Goal: Task Accomplishment & Management: Manage account settings

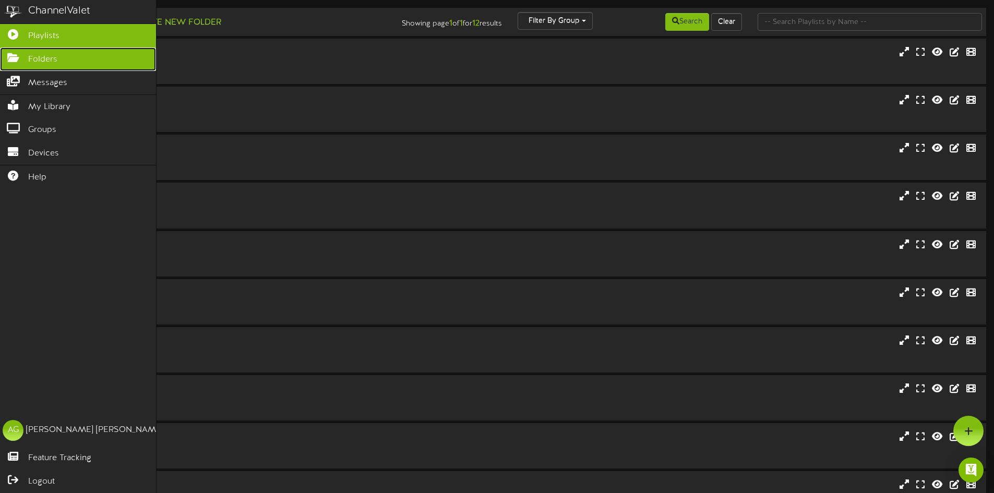
click at [19, 59] on icon at bounding box center [13, 57] width 26 height 8
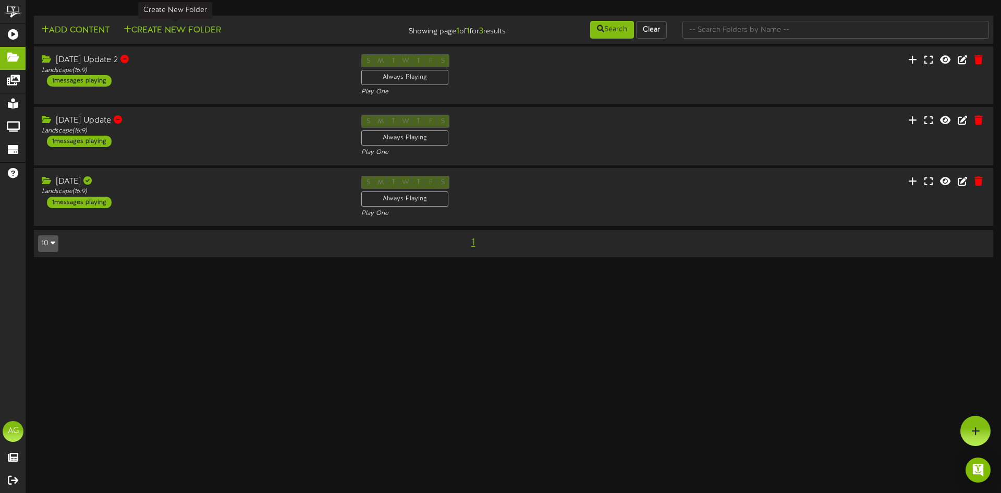
drag, startPoint x: 170, startPoint y: 35, endPoint x: 175, endPoint y: 37, distance: 5.6
click at [174, 37] on div "Add Content Create New Folder" at bounding box center [191, 29] width 322 height 18
click at [157, 30] on button "Create New Folder" at bounding box center [172, 30] width 104 height 13
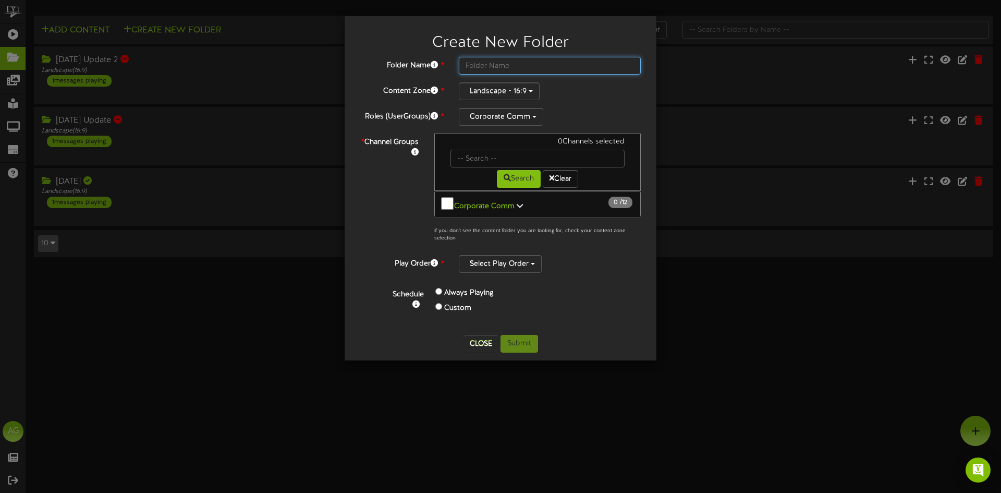
click at [504, 67] on input "text" at bounding box center [550, 66] width 182 height 18
type input "[DATE]"
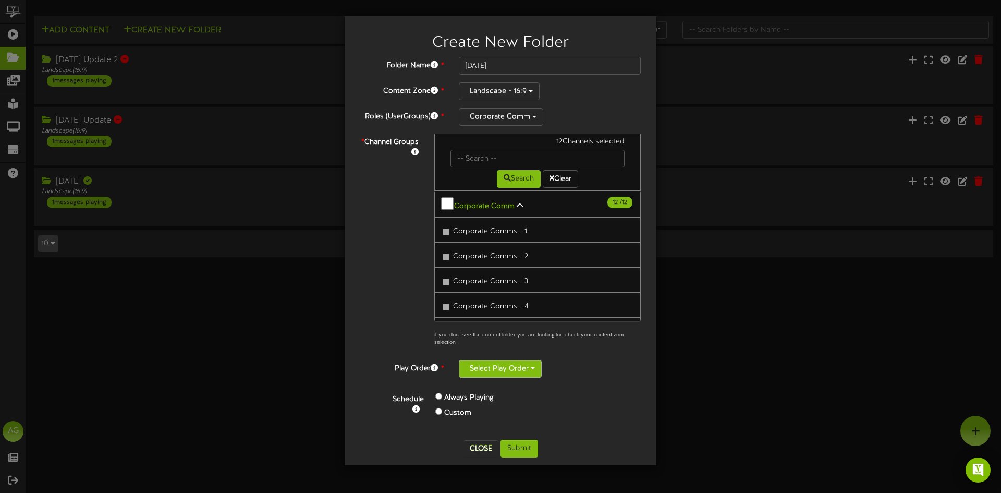
click at [500, 374] on button "Select Play Order" at bounding box center [500, 369] width 83 height 18
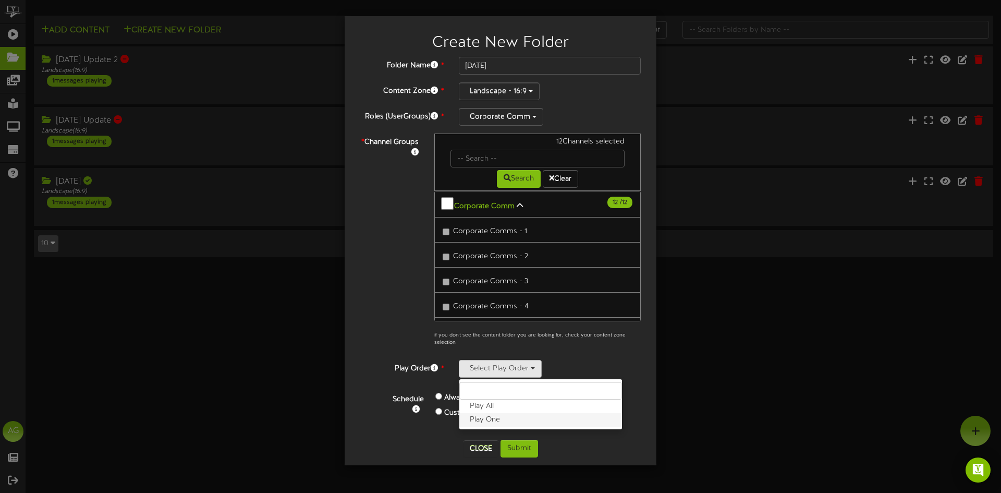
click at [500, 421] on label "Play One" at bounding box center [541, 420] width 163 height 14
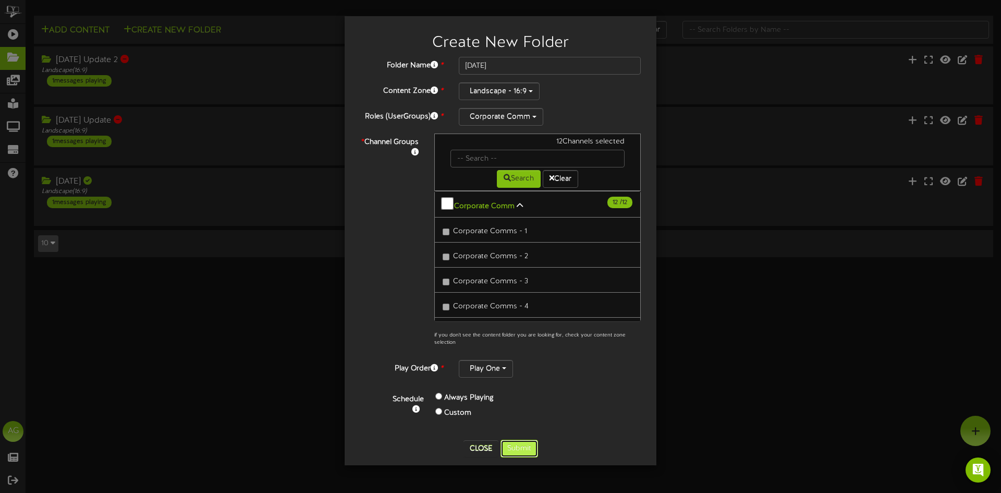
click at [525, 445] on button "Submit" at bounding box center [520, 449] width 38 height 18
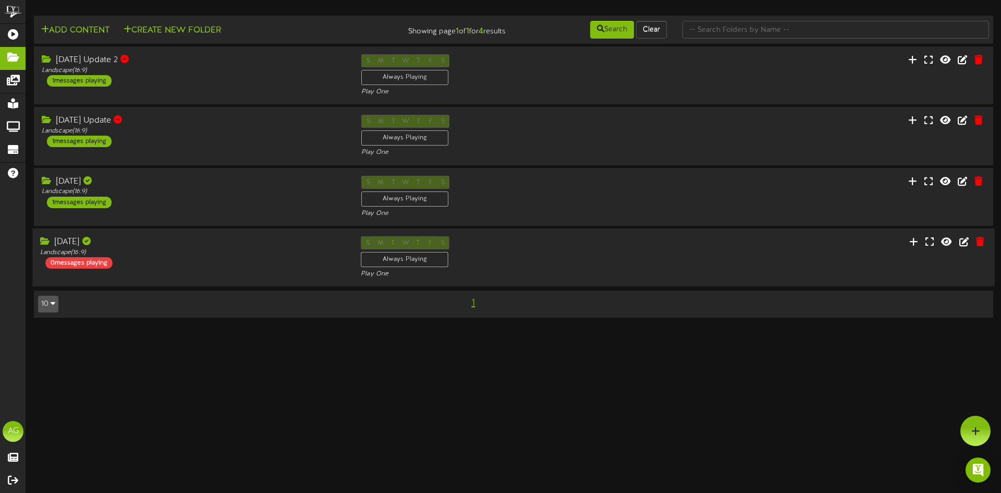
click at [810, 260] on div "Aug 19 Landscape ( 16:9 ) 0 messages playing S M T W T F S Always Playing Play …" at bounding box center [513, 257] width 963 height 43
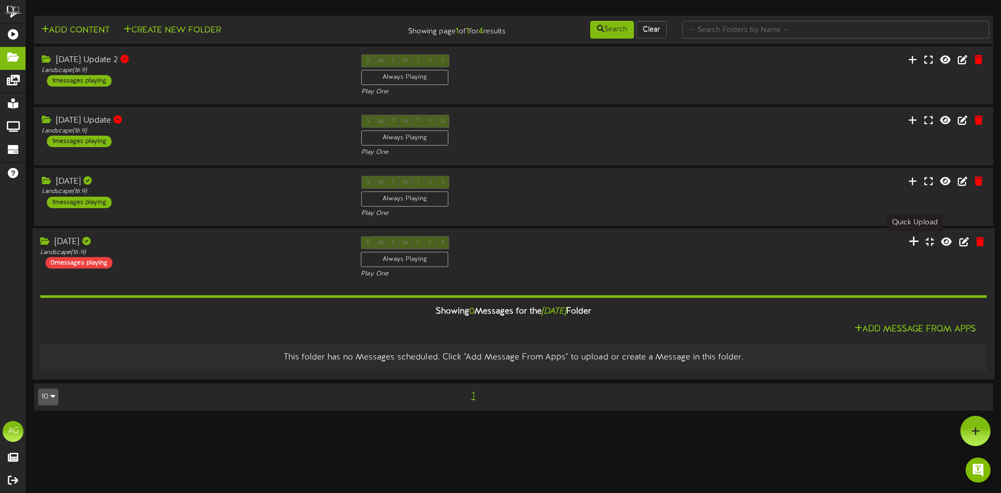
click at [920, 246] on icon at bounding box center [914, 240] width 10 height 11
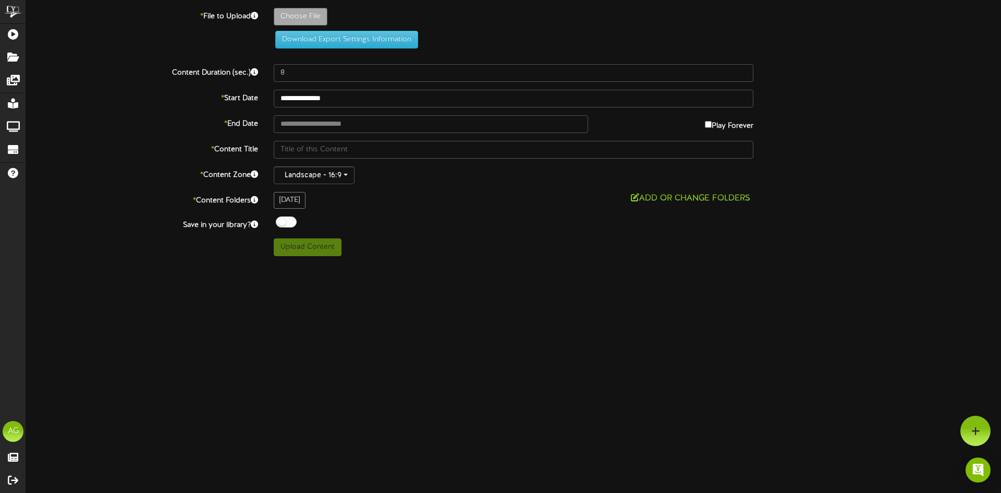
type input "**********"
type input "FTCTV8192025"
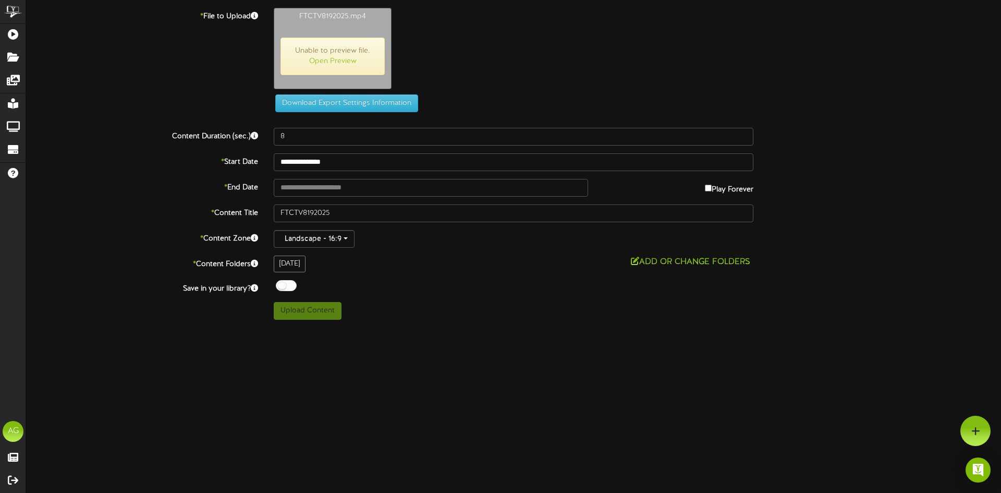
type input "779"
click at [315, 318] on button "Upload Content" at bounding box center [308, 311] width 68 height 18
type input "**********"
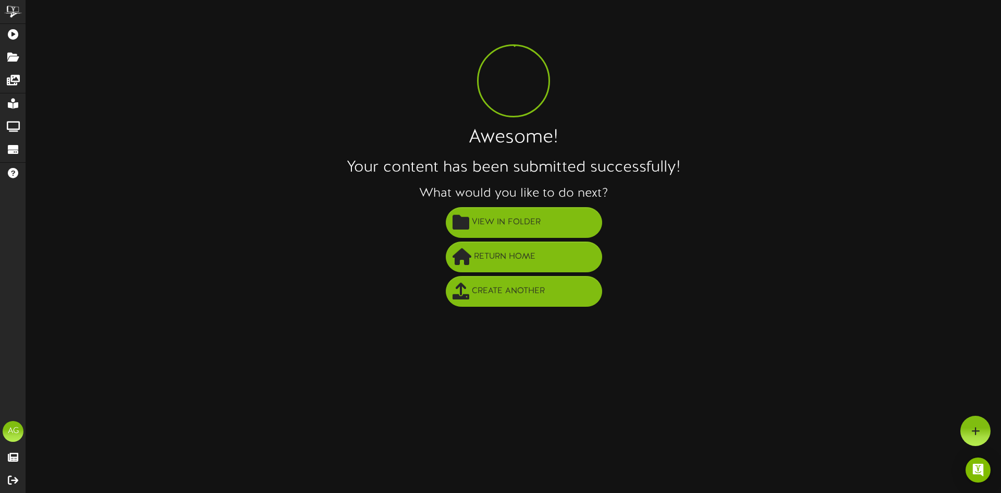
drag, startPoint x: 473, startPoint y: 97, endPoint x: 453, endPoint y: 101, distance: 20.7
click at [473, 97] on div "Awesome! Your content has been submitted successfully! What would you like to d…" at bounding box center [513, 158] width 975 height 301
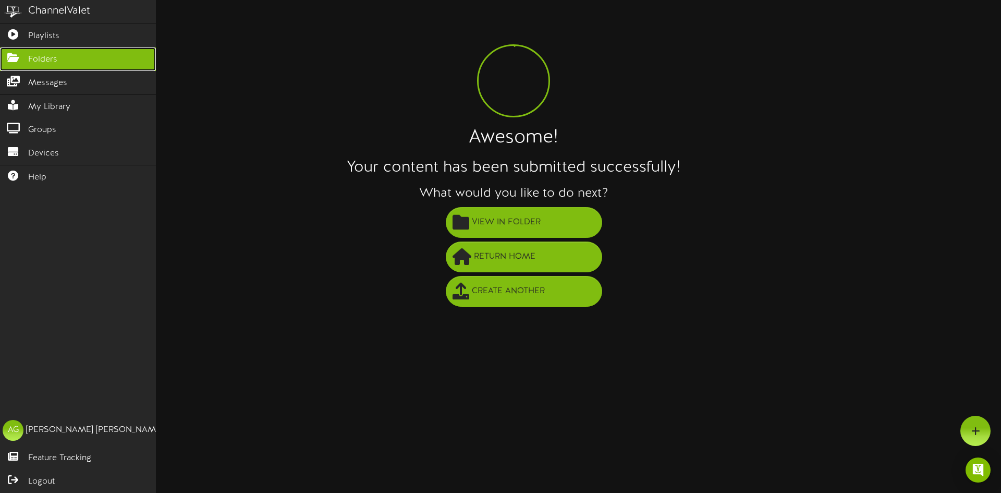
click at [11, 60] on icon at bounding box center [13, 57] width 26 height 8
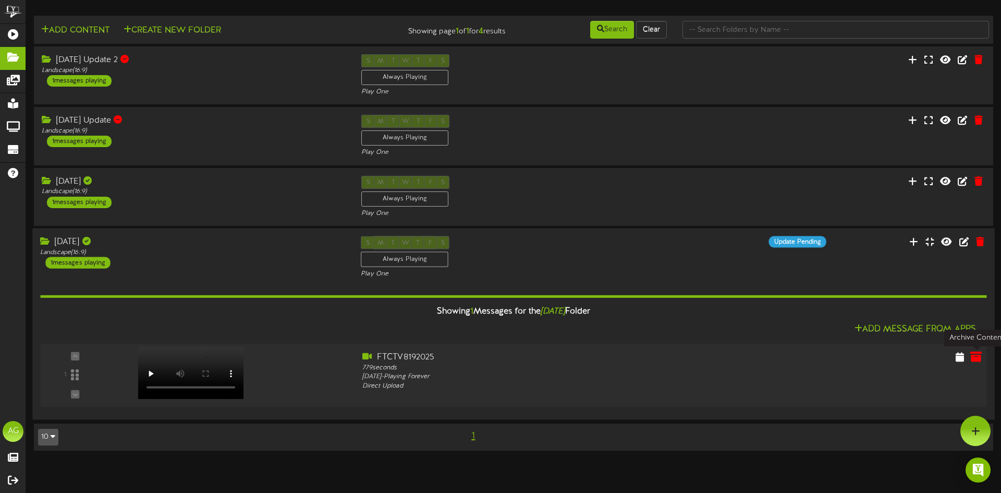
click at [981, 358] on icon at bounding box center [976, 356] width 11 height 11
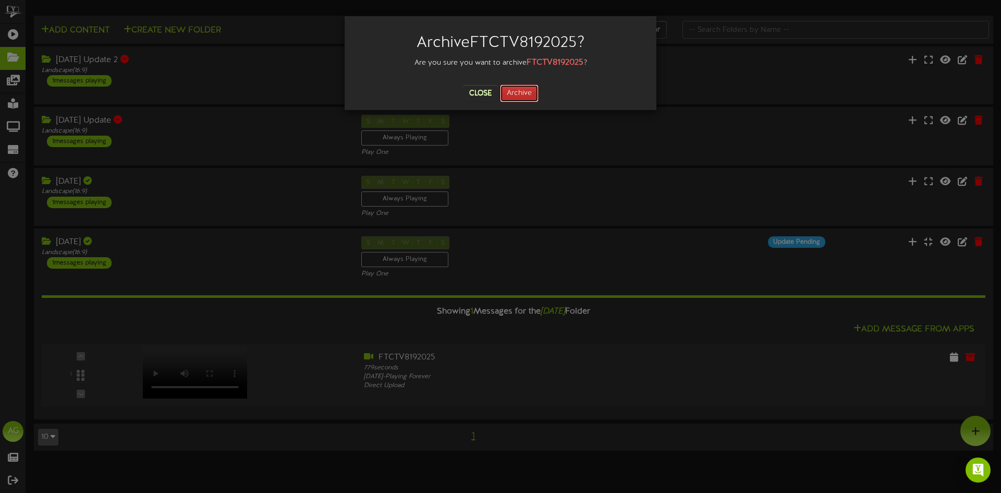
drag, startPoint x: 512, startPoint y: 93, endPoint x: 577, endPoint y: 180, distance: 108.9
click at [515, 92] on button "Archive" at bounding box center [519, 93] width 39 height 18
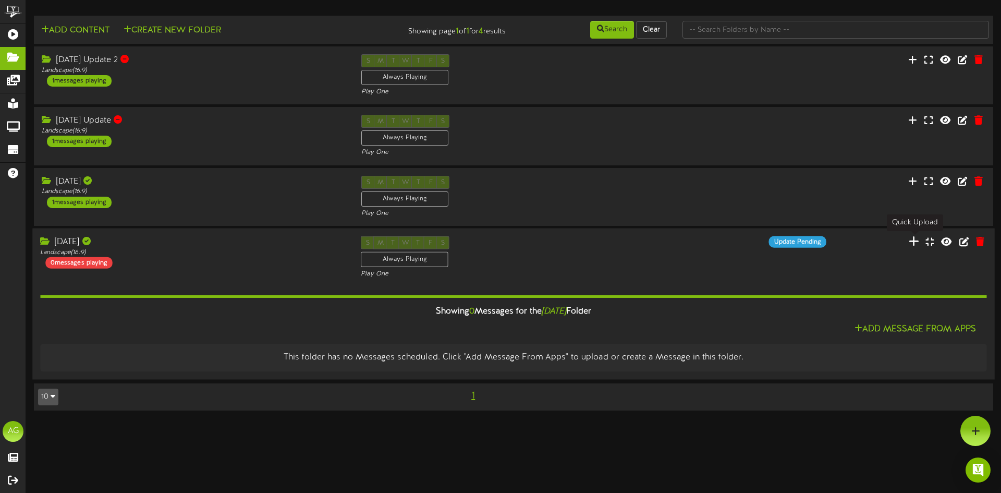
click at [916, 241] on icon at bounding box center [914, 240] width 10 height 11
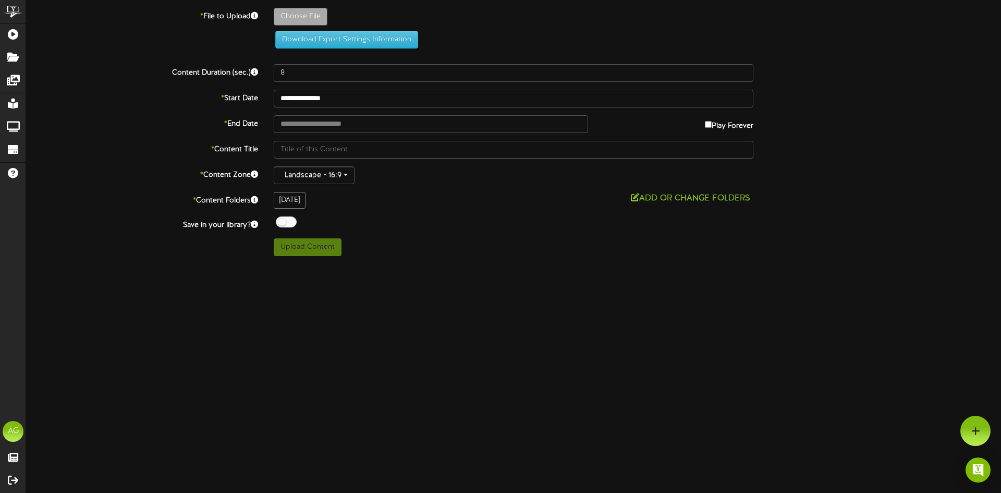
type input "**********"
type input "FTCTV8192025"
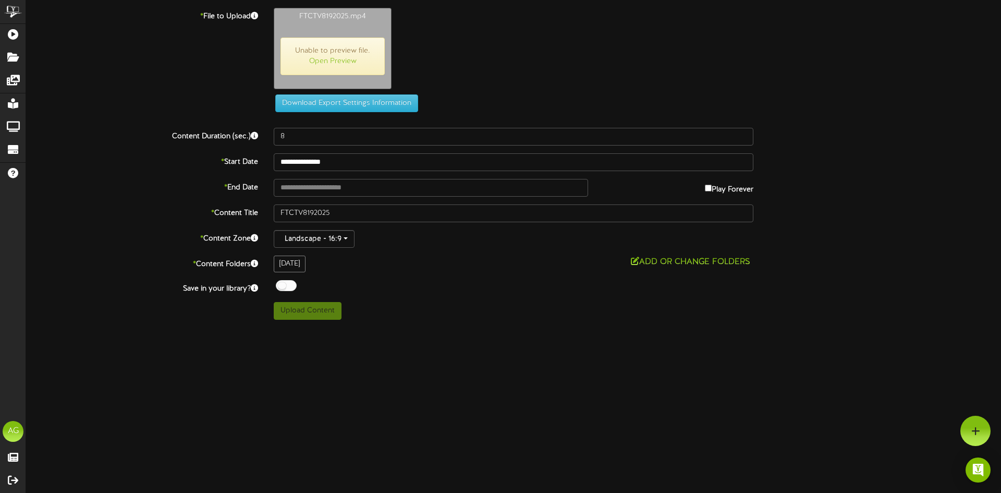
type input "789"
click at [287, 316] on button "Upload Content" at bounding box center [308, 311] width 68 height 18
type input "**********"
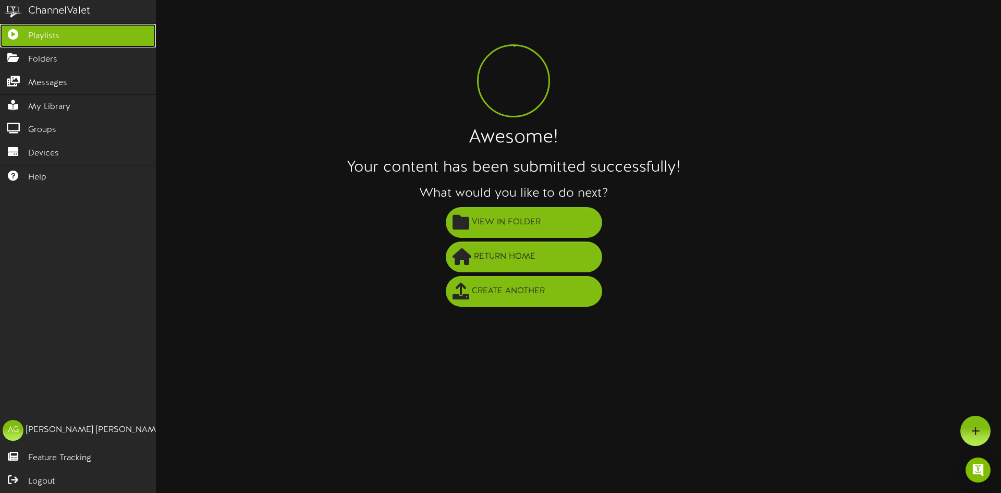
click at [42, 41] on span "Playlists" at bounding box center [43, 36] width 31 height 12
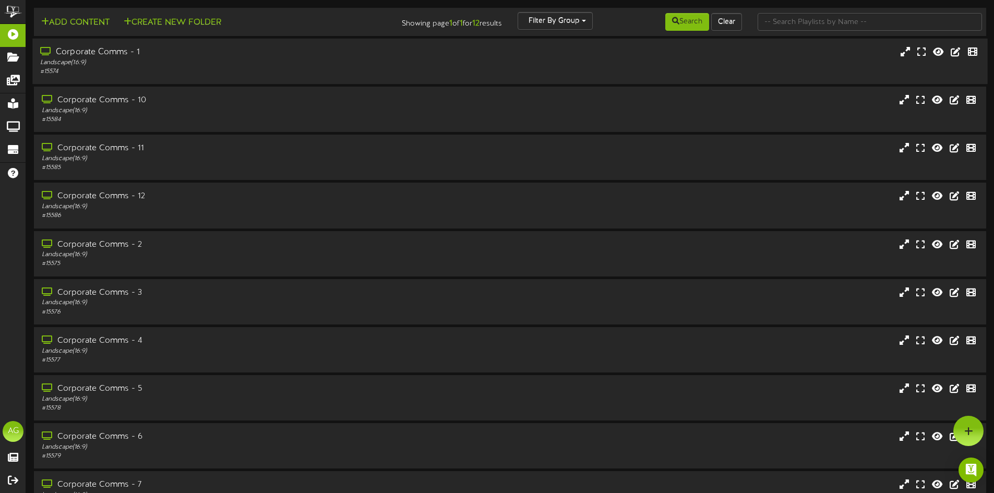
click at [217, 58] on div "Landscape ( 16:9 )" at bounding box center [231, 62] width 382 height 9
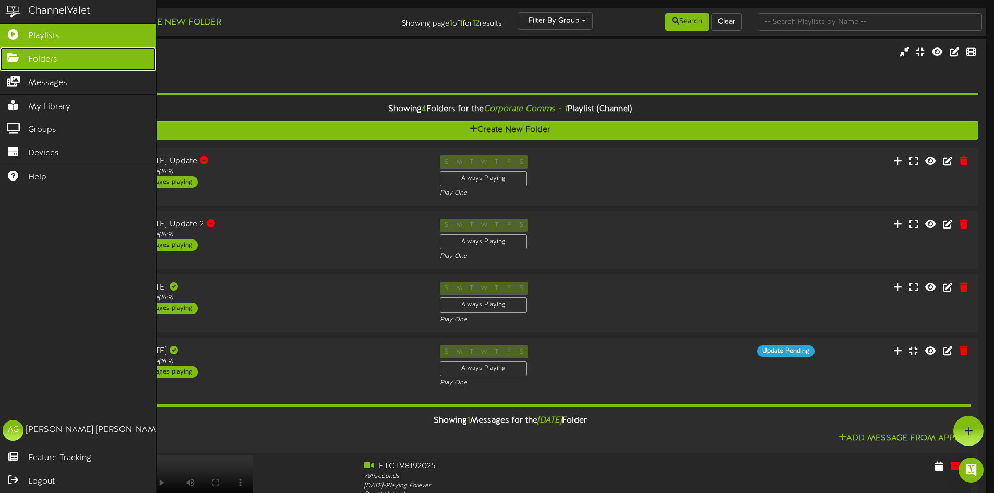
click at [15, 61] on icon at bounding box center [13, 57] width 26 height 8
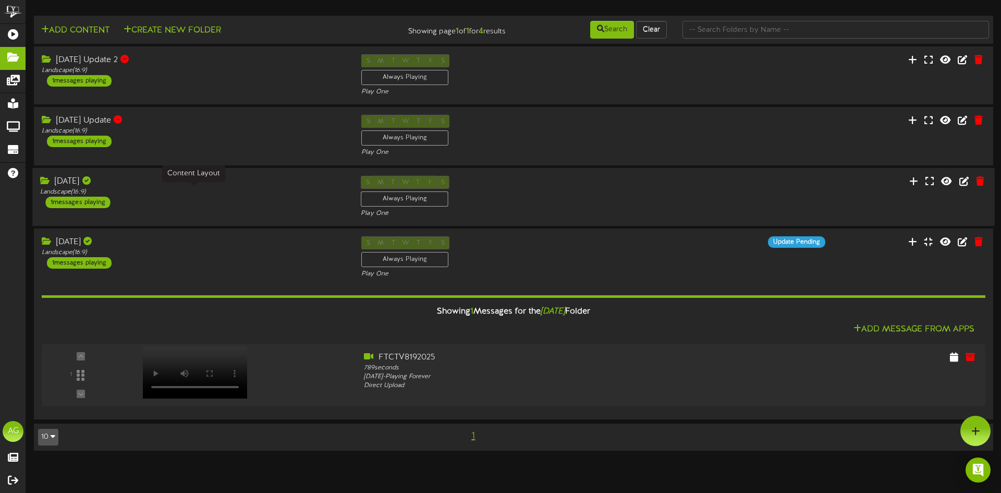
click at [212, 194] on div "Landscape ( 16:9 )" at bounding box center [192, 191] width 305 height 9
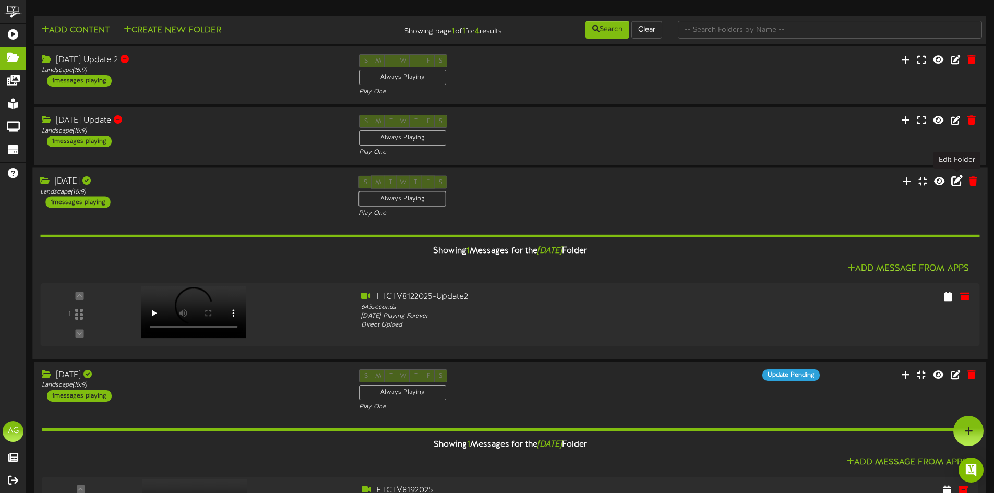
click at [958, 183] on icon at bounding box center [956, 180] width 11 height 11
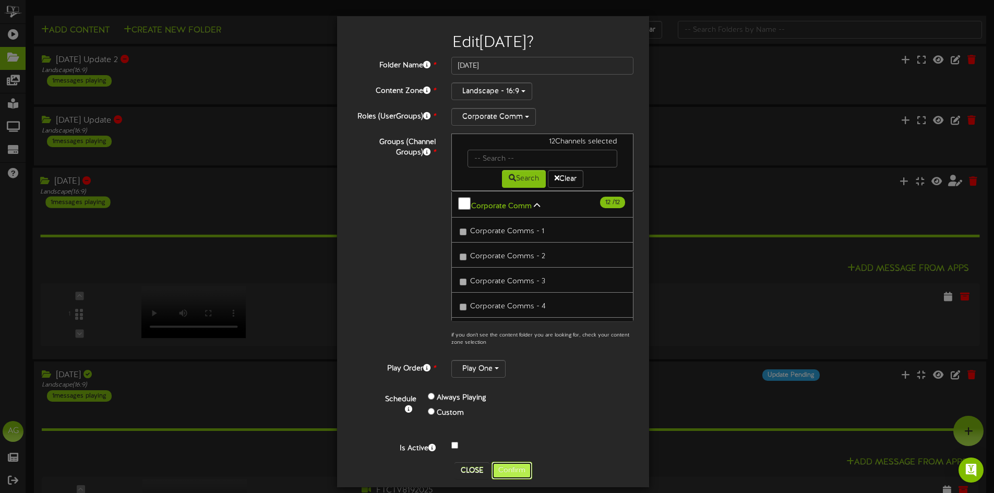
click at [503, 468] on button "Confirm" at bounding box center [511, 471] width 41 height 18
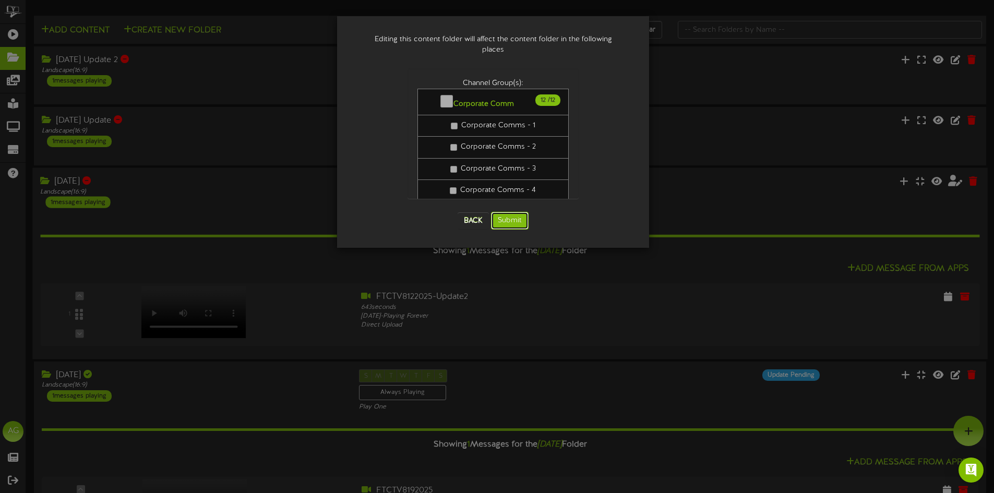
click at [516, 212] on button "Submit" at bounding box center [510, 221] width 38 height 18
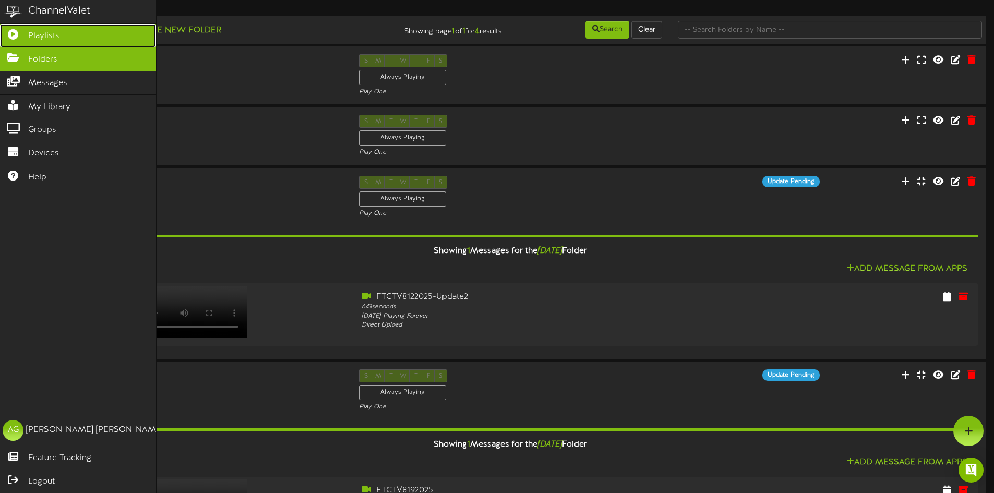
click at [9, 28] on link "Playlists" at bounding box center [78, 35] width 156 height 23
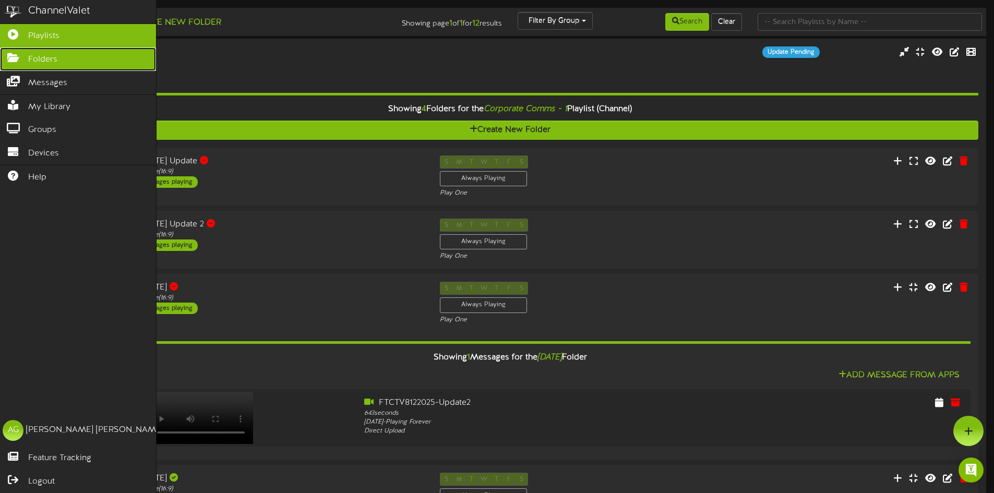
click at [5, 58] on icon at bounding box center [13, 57] width 26 height 8
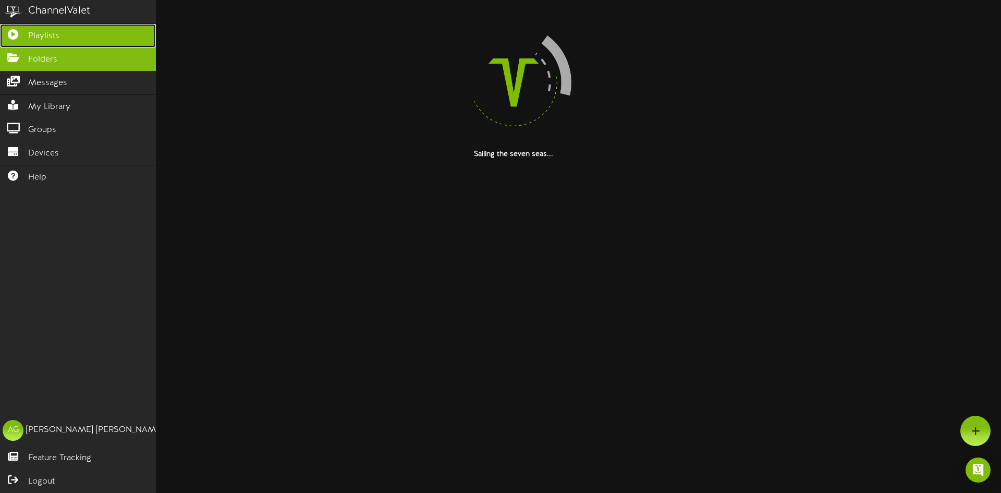
click at [6, 37] on link "Playlists" at bounding box center [78, 35] width 156 height 23
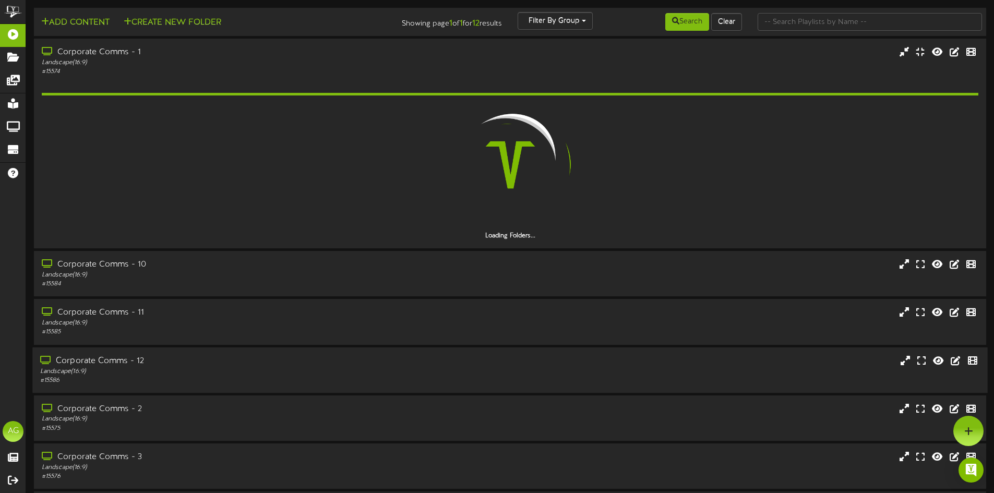
click at [162, 371] on div "Landscape ( 16:9 )" at bounding box center [231, 371] width 382 height 9
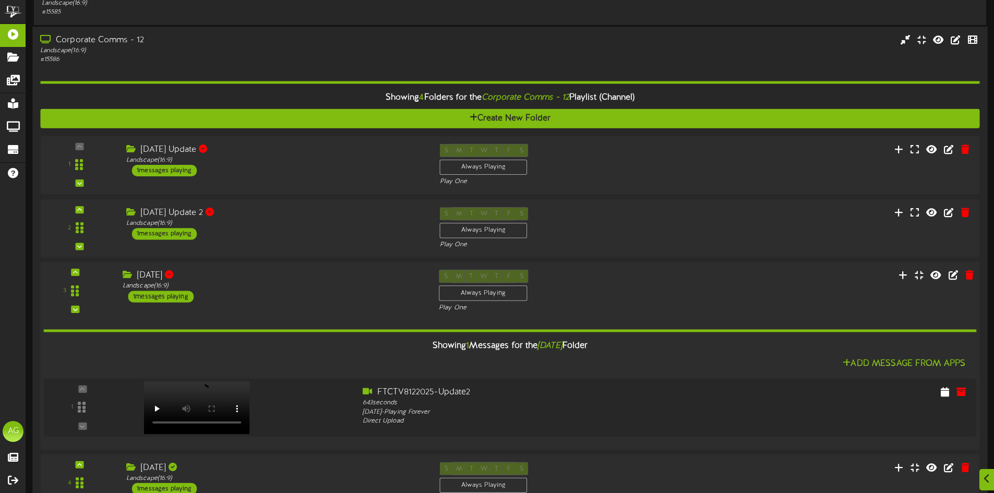
scroll to position [765, 0]
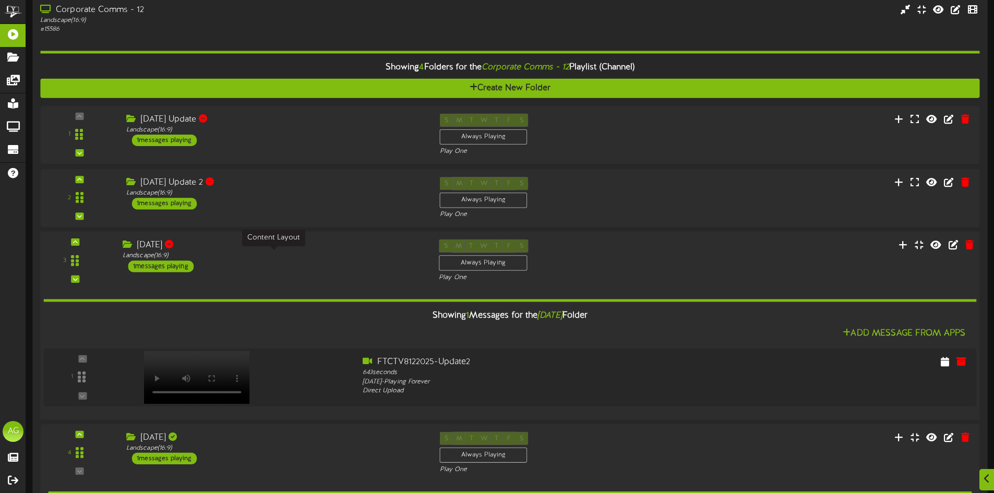
click at [260, 258] on div "Landscape ( 16:9 )" at bounding box center [273, 255] width 300 height 9
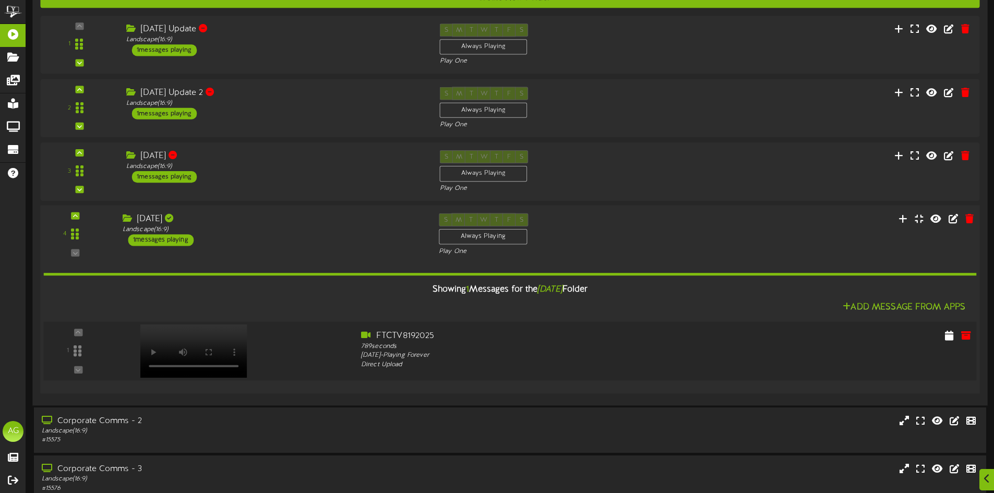
scroll to position [742, 0]
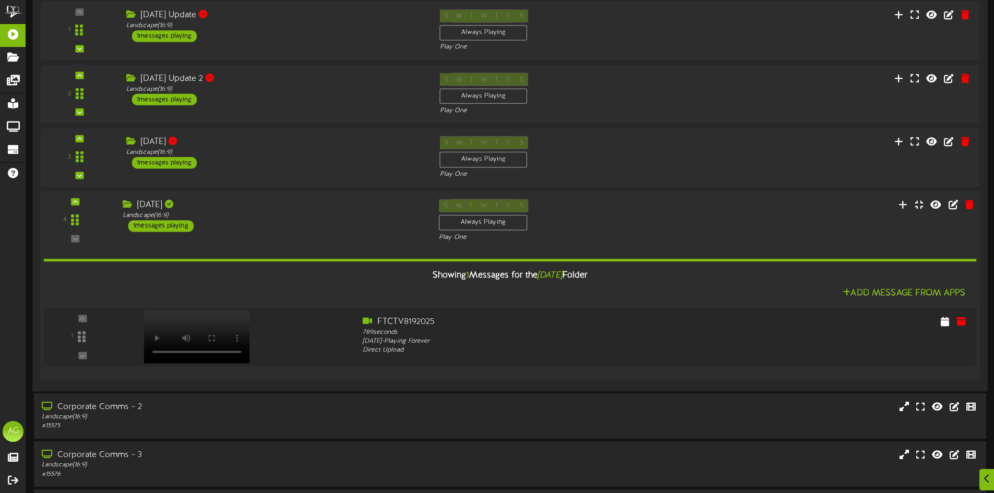
click at [260, 203] on div "[DATE]" at bounding box center [273, 205] width 300 height 12
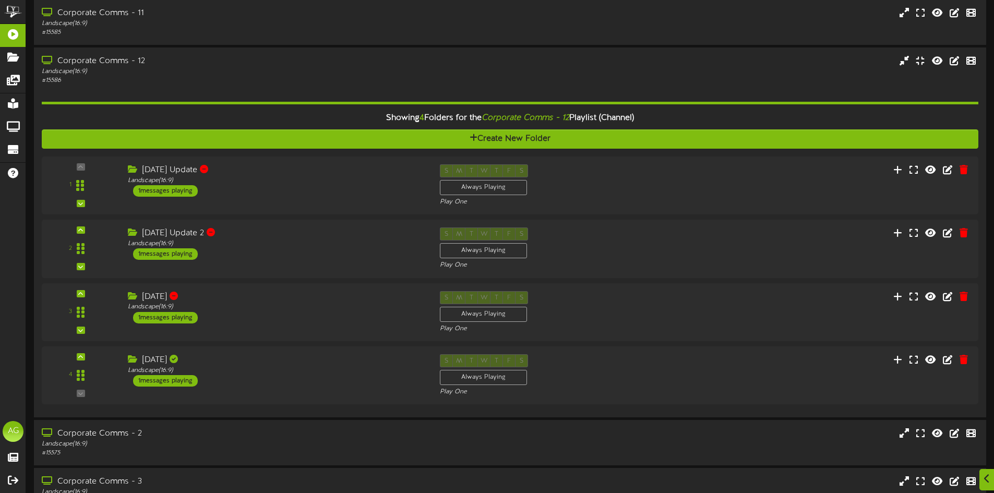
scroll to position [510, 0]
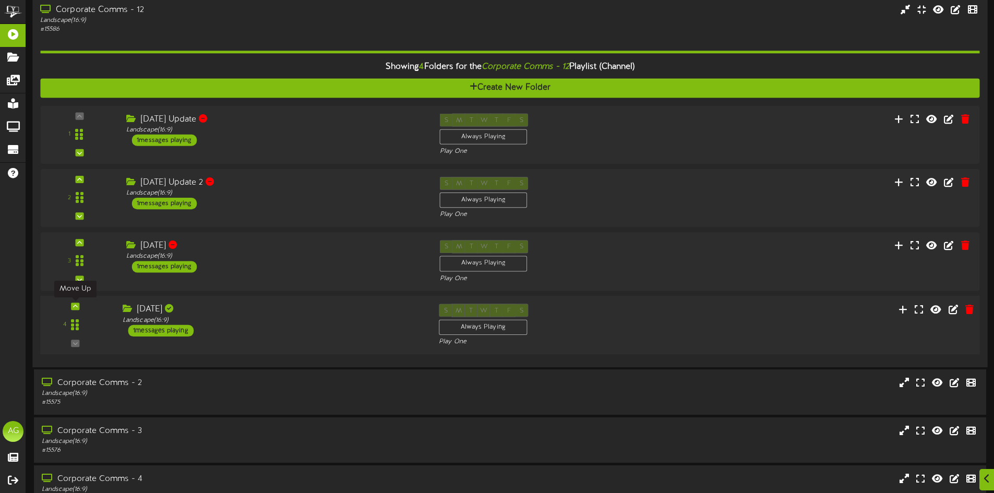
click at [74, 306] on icon at bounding box center [75, 306] width 5 height 5
drag, startPoint x: 75, startPoint y: 325, endPoint x: 90, endPoint y: 311, distance: 20.3
click at [89, 315] on div "4" at bounding box center [75, 325] width 63 height 42
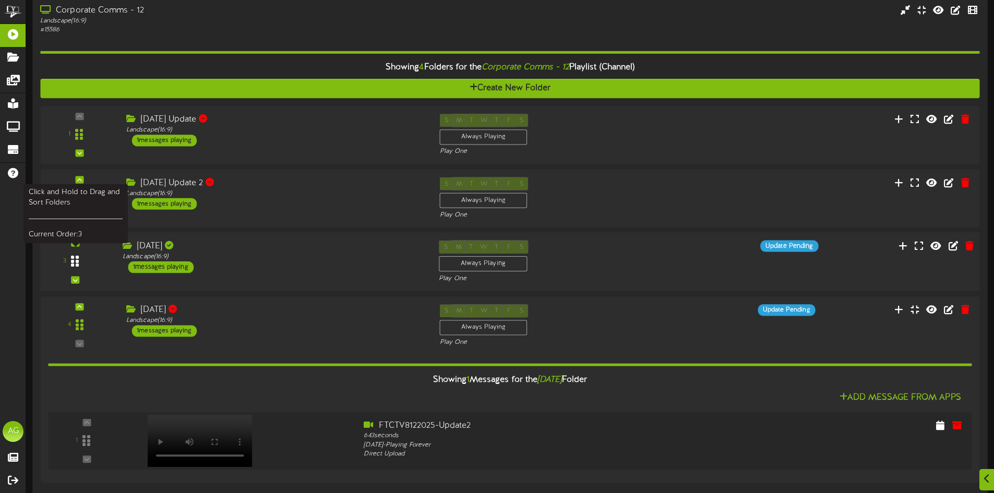
click at [78, 261] on icon at bounding box center [75, 261] width 8 height 13
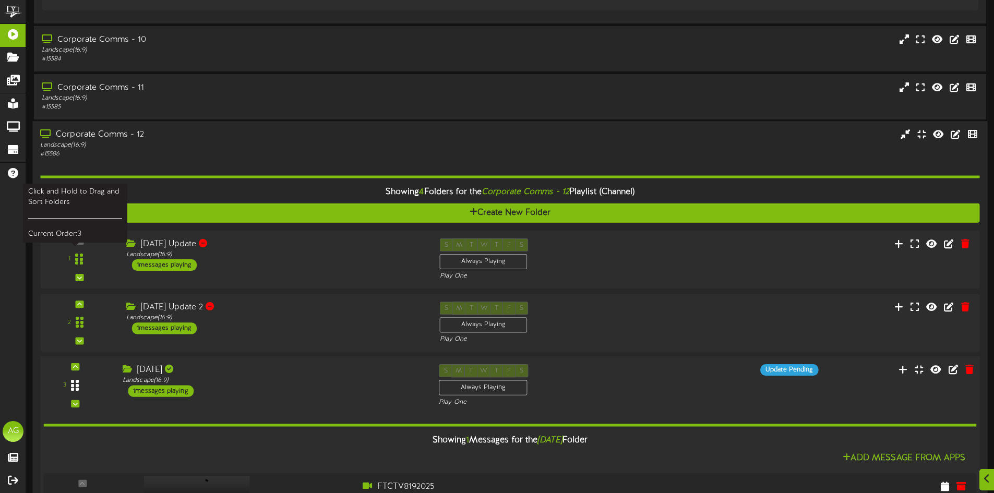
scroll to position [765, 0]
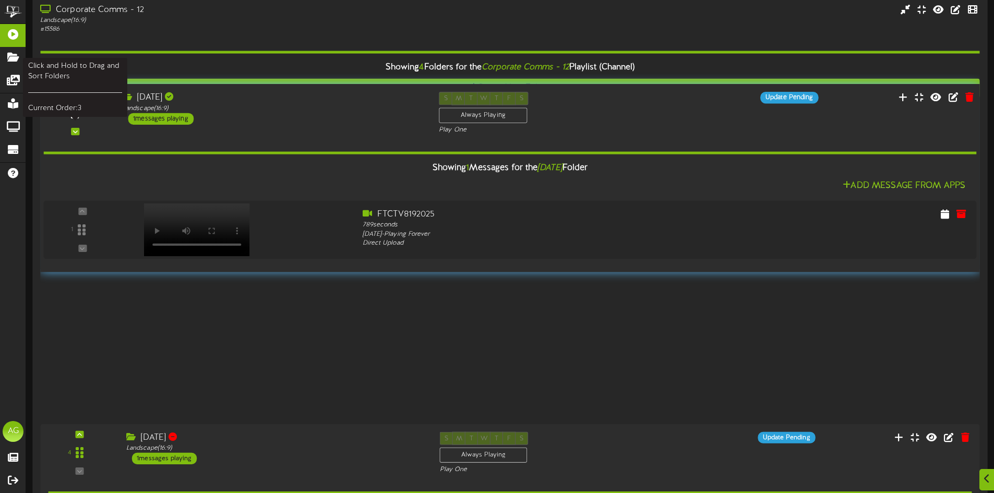
drag, startPoint x: 75, startPoint y: 259, endPoint x: 79, endPoint y: 125, distance: 134.6
click at [79, 118] on icon at bounding box center [75, 112] width 8 height 13
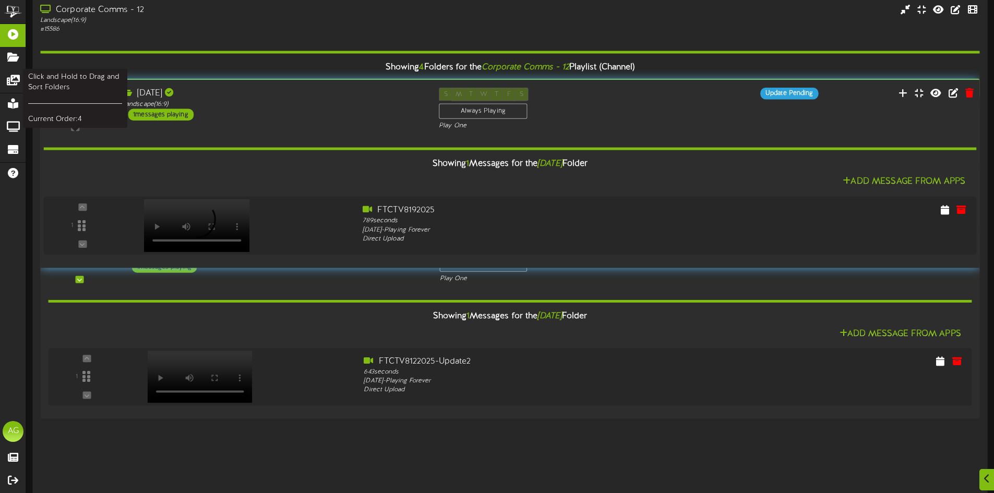
drag, startPoint x: 77, startPoint y: 449, endPoint x: 81, endPoint y: 107, distance: 341.1
click at [81, 107] on div at bounding box center [75, 108] width 24 height 27
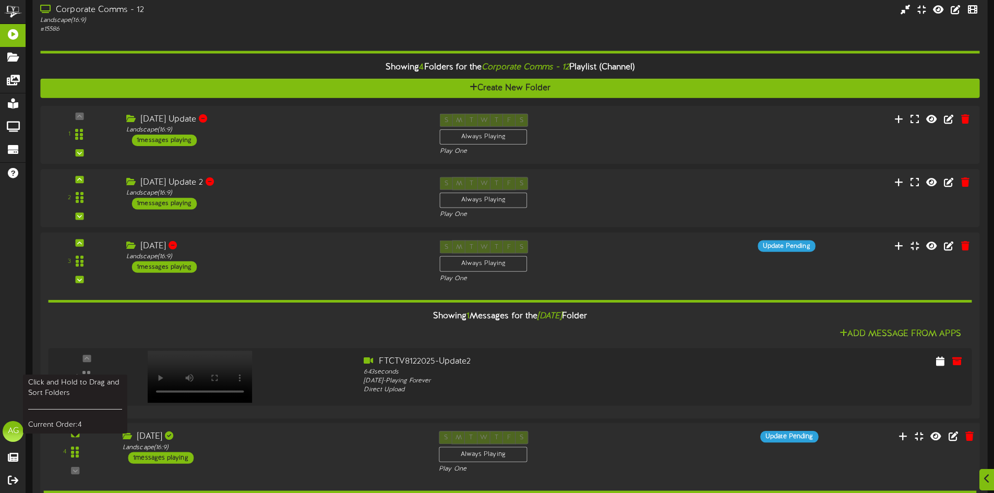
click at [74, 436] on div "4" at bounding box center [75, 452] width 63 height 42
click at [75, 434] on icon at bounding box center [75, 433] width 5 height 5
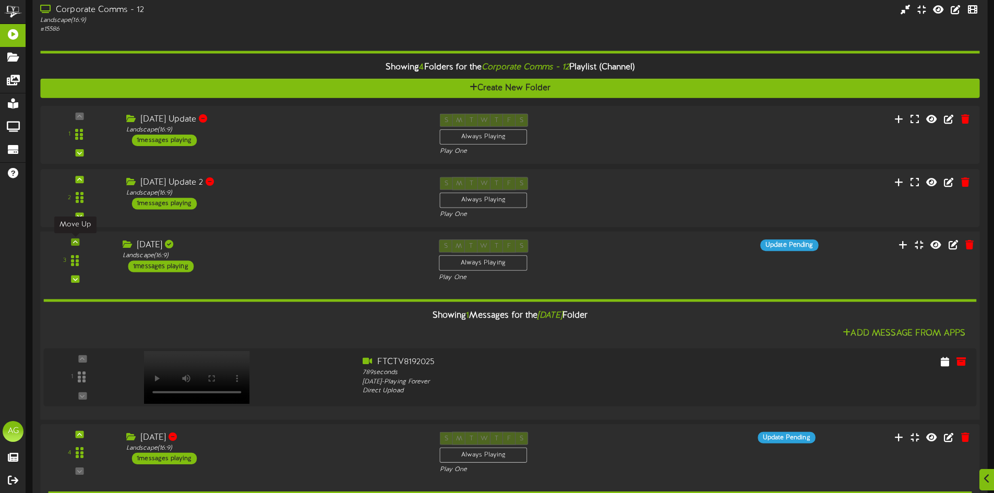
click at [74, 242] on icon at bounding box center [75, 241] width 5 height 5
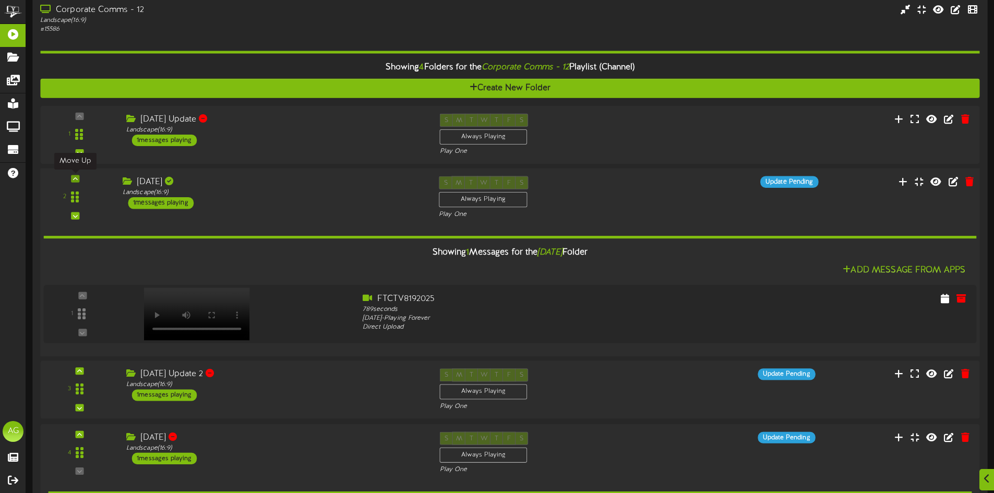
click at [75, 180] on icon at bounding box center [75, 178] width 5 height 5
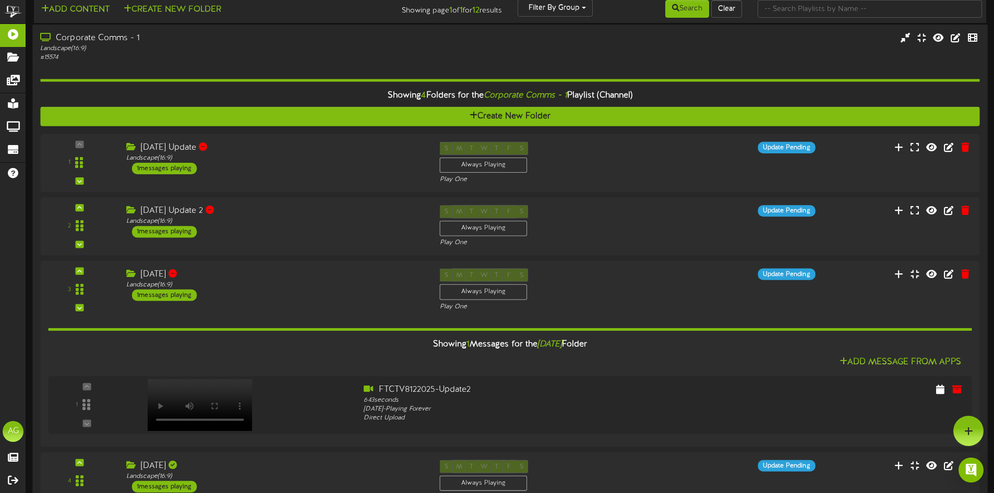
scroll to position [0, 0]
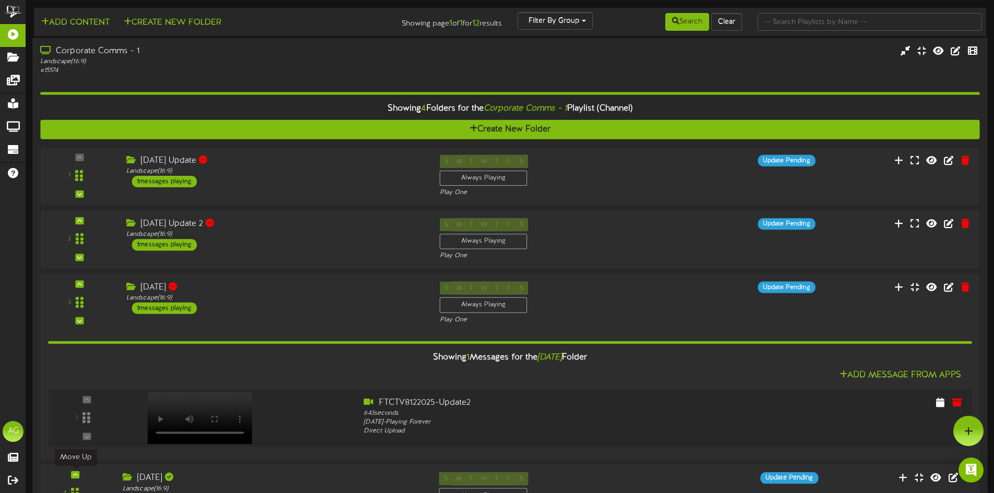
click at [76, 475] on icon at bounding box center [75, 474] width 5 height 5
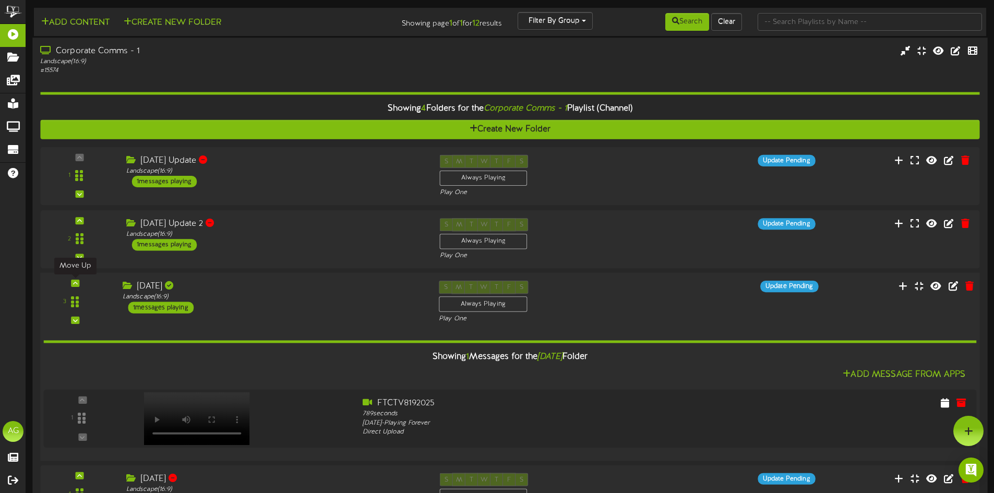
click at [76, 283] on icon at bounding box center [75, 283] width 5 height 5
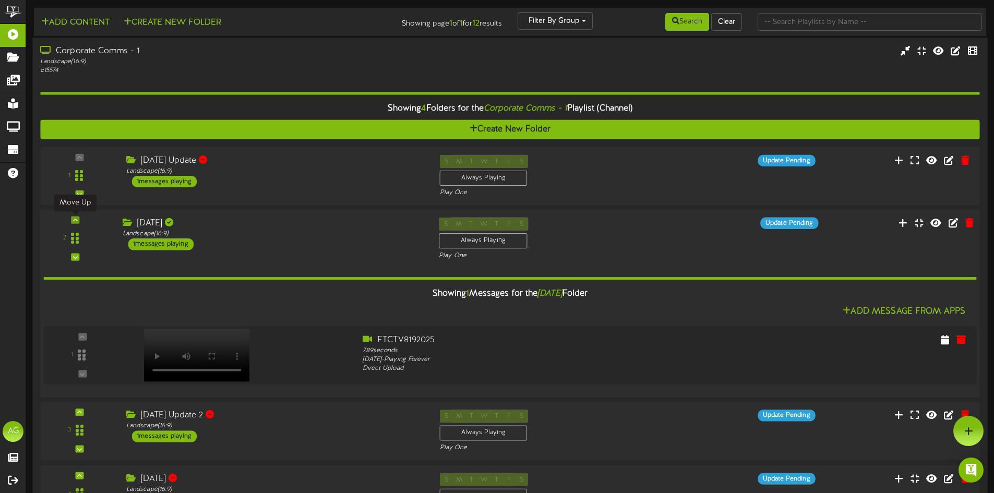
click at [72, 217] on div at bounding box center [75, 219] width 8 height 7
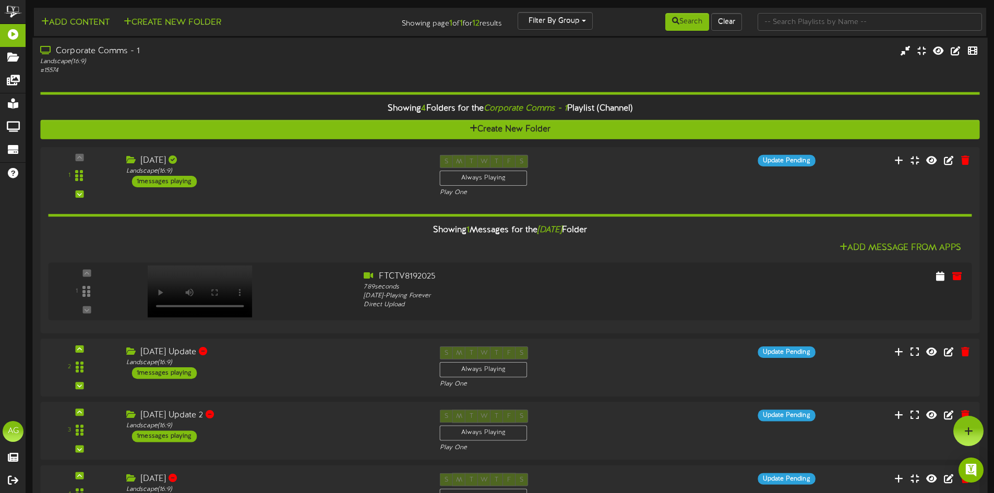
click at [204, 65] on div "Landscape ( 16:9 )" at bounding box center [231, 61] width 382 height 9
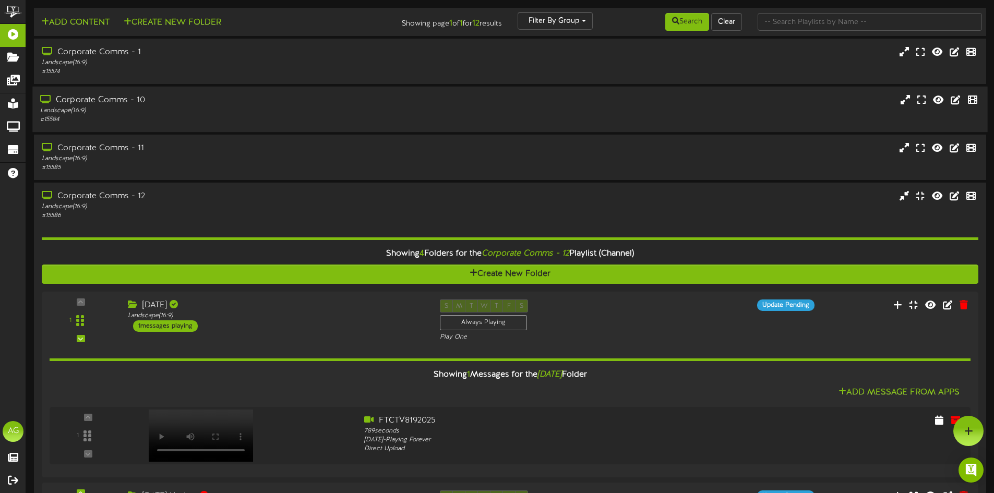
click at [179, 106] on div "Landscape ( 16:9 )" at bounding box center [231, 110] width 382 height 9
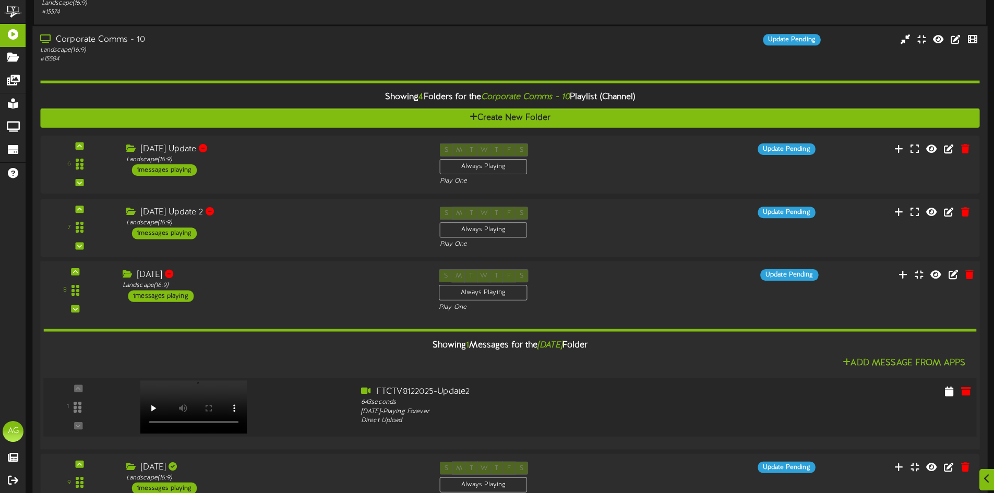
scroll to position [104, 0]
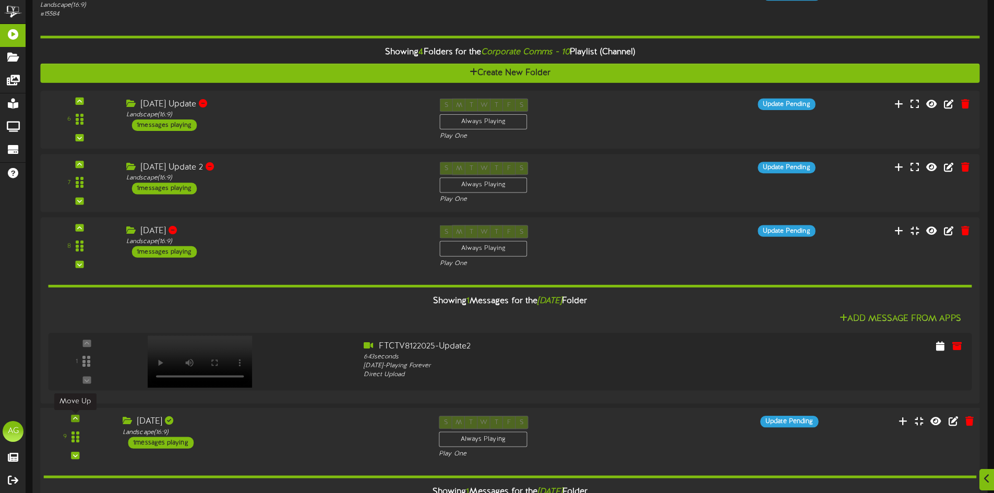
click at [79, 419] on div at bounding box center [75, 418] width 8 height 7
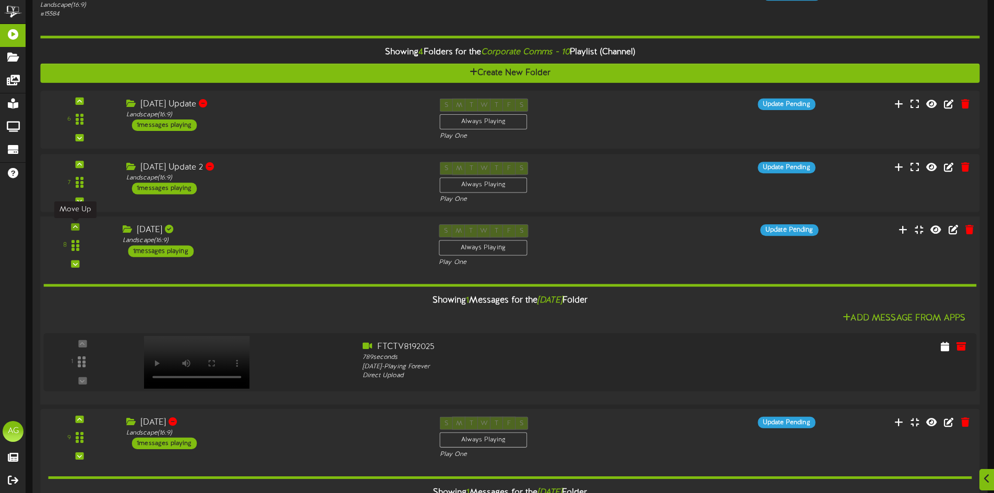
click at [71, 227] on div at bounding box center [75, 226] width 8 height 7
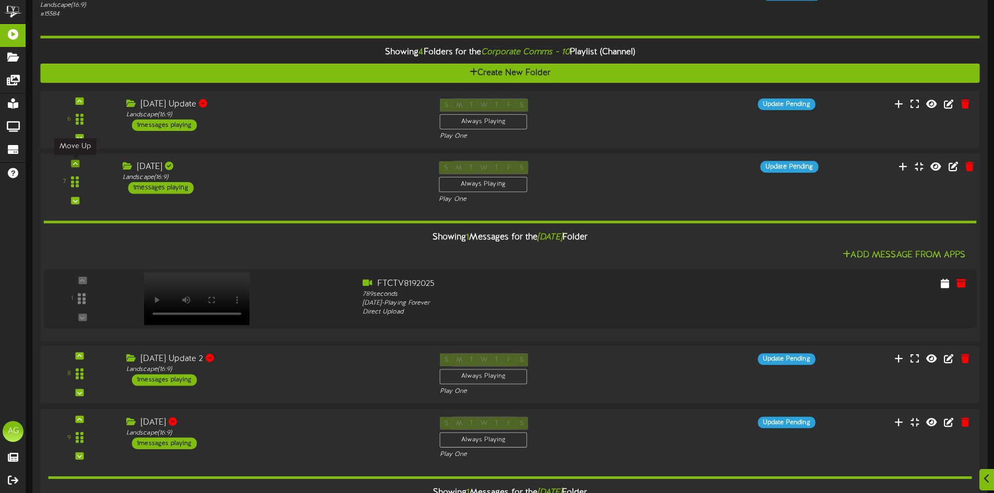
click at [75, 161] on icon at bounding box center [75, 163] width 5 height 5
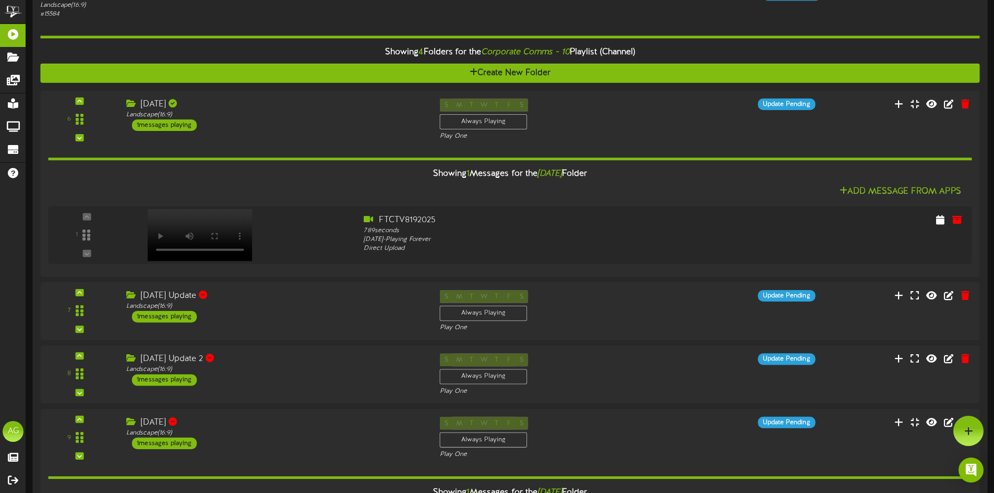
scroll to position [0, 0]
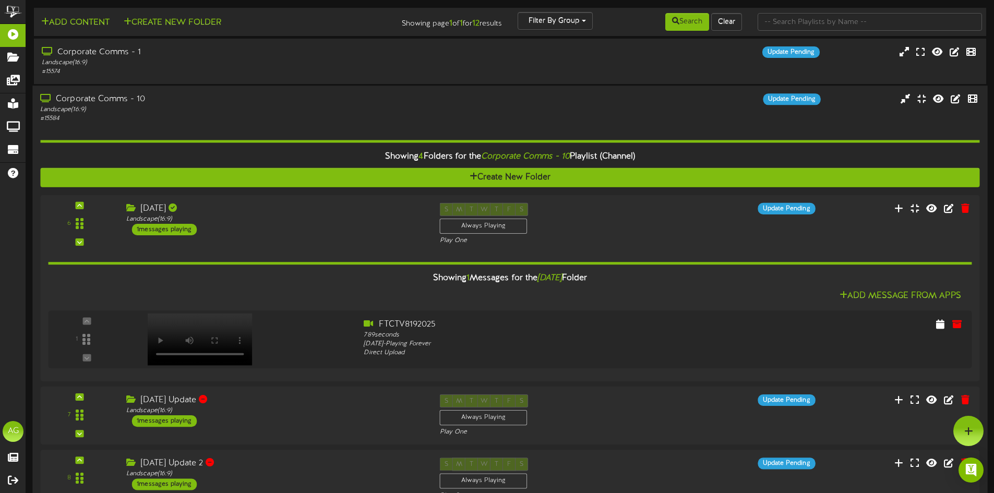
click at [112, 104] on div "Corporate Comms - 10" at bounding box center [231, 99] width 382 height 12
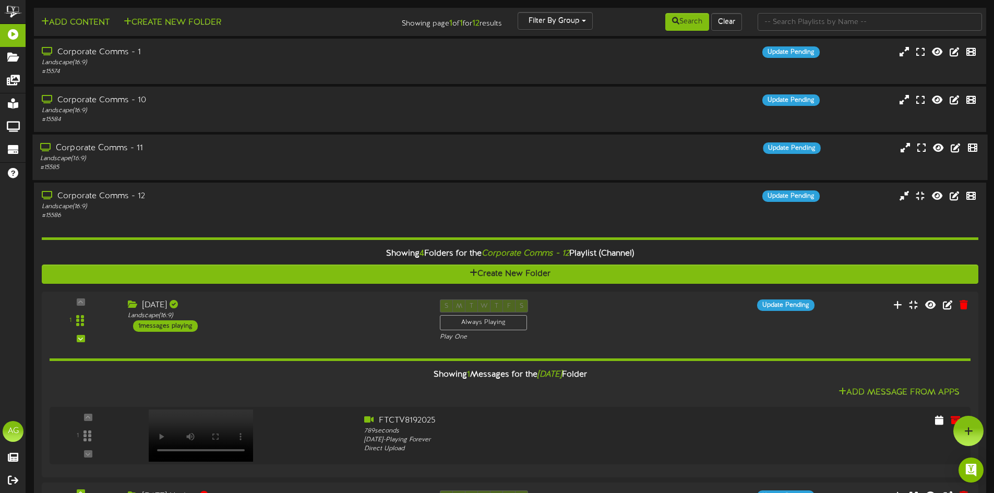
click at [132, 153] on div "Corporate Comms - 11" at bounding box center [231, 148] width 382 height 12
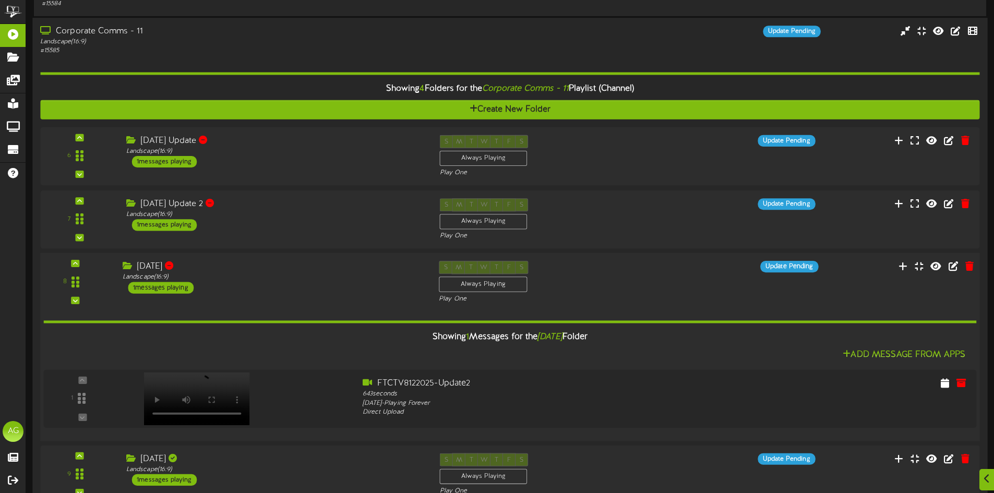
scroll to position [156, 0]
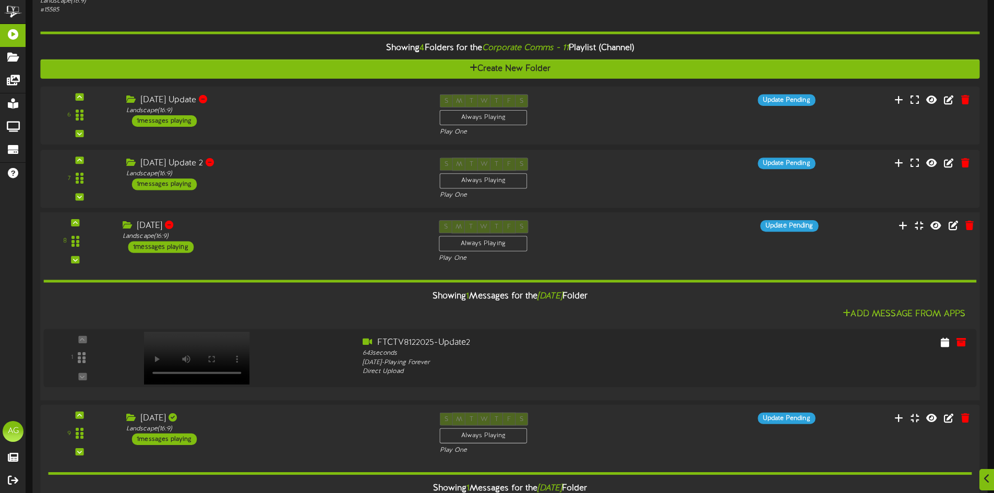
click at [95, 224] on div "8" at bounding box center [75, 242] width 63 height 42
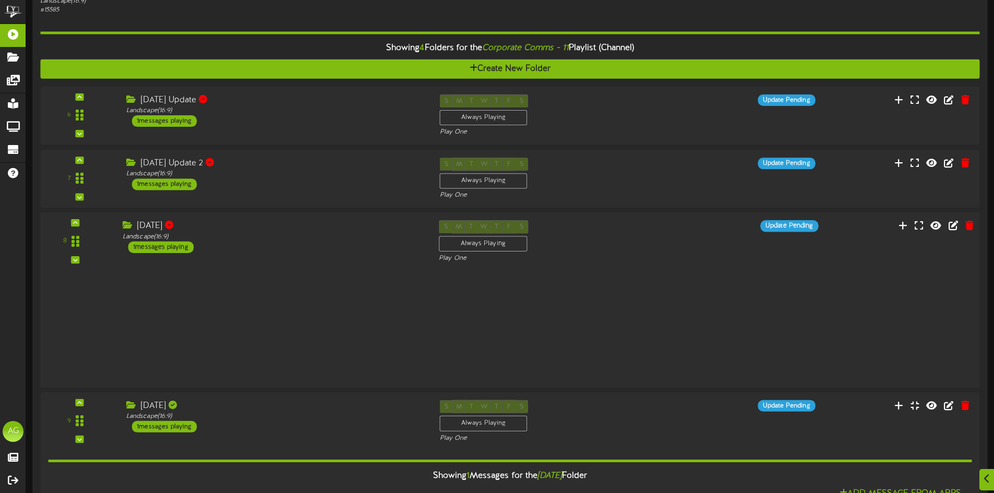
scroll to position [157, 0]
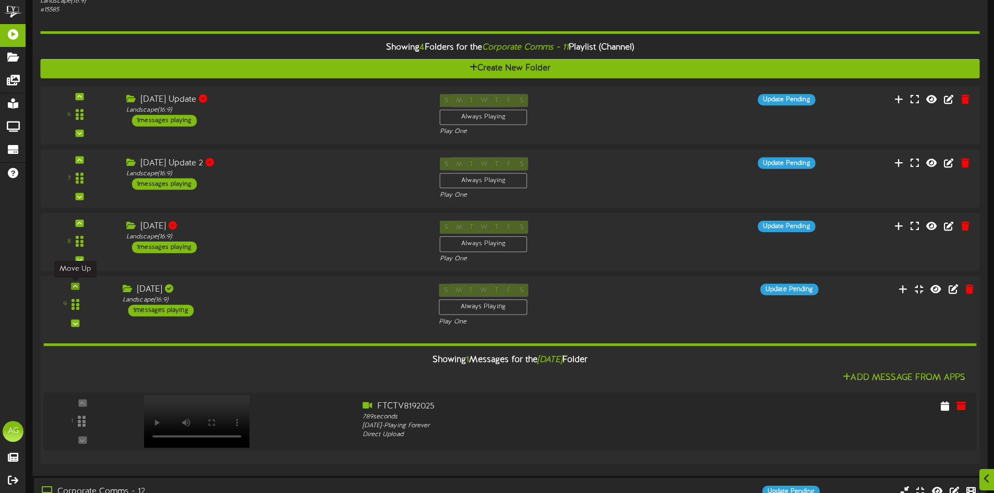
click at [75, 285] on icon at bounding box center [75, 286] width 5 height 5
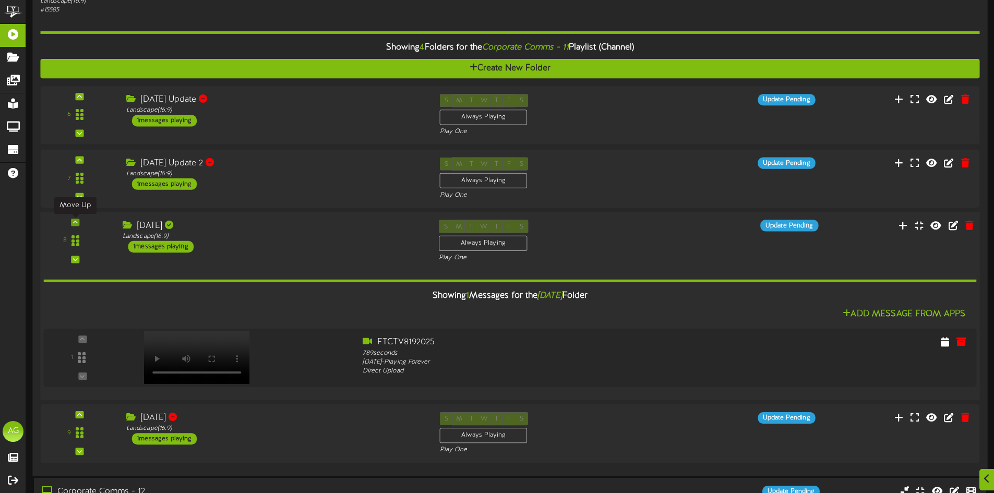
click at [71, 221] on div at bounding box center [75, 222] width 8 height 7
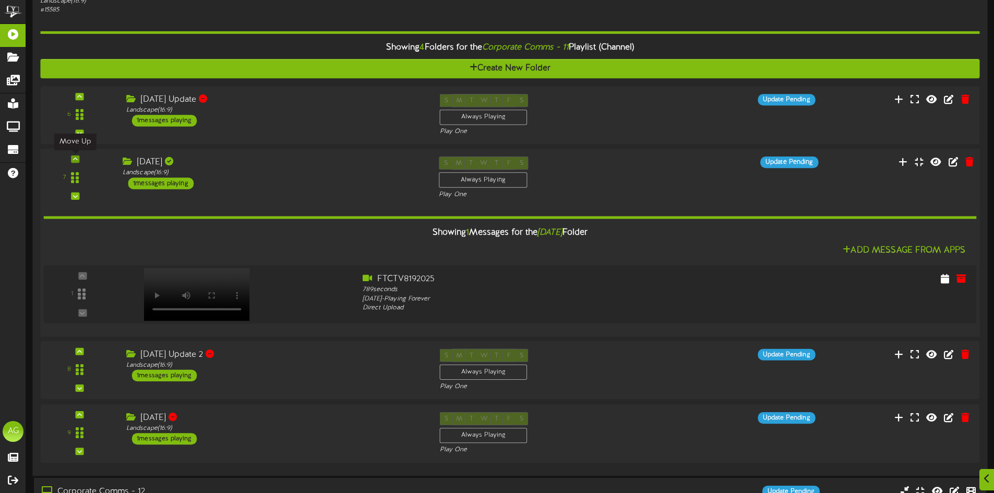
click at [74, 159] on icon at bounding box center [75, 158] width 5 height 5
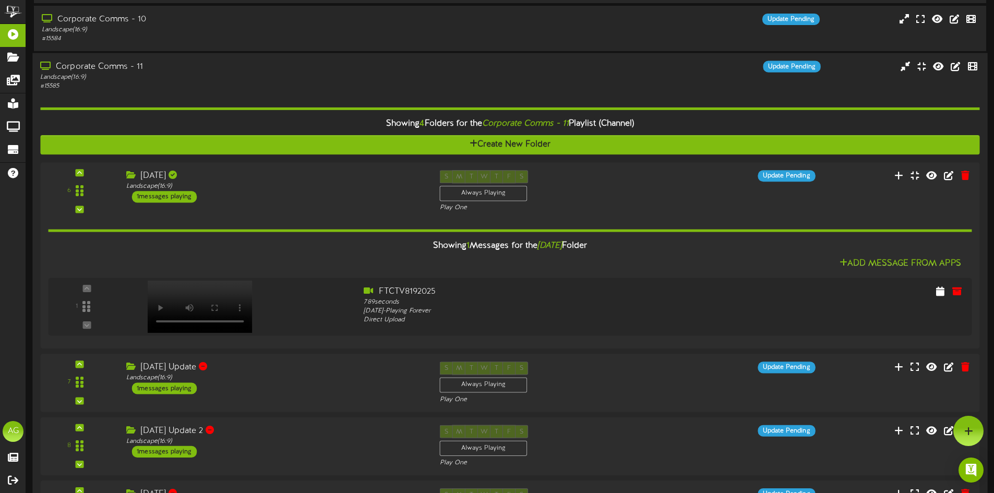
scroll to position [53, 0]
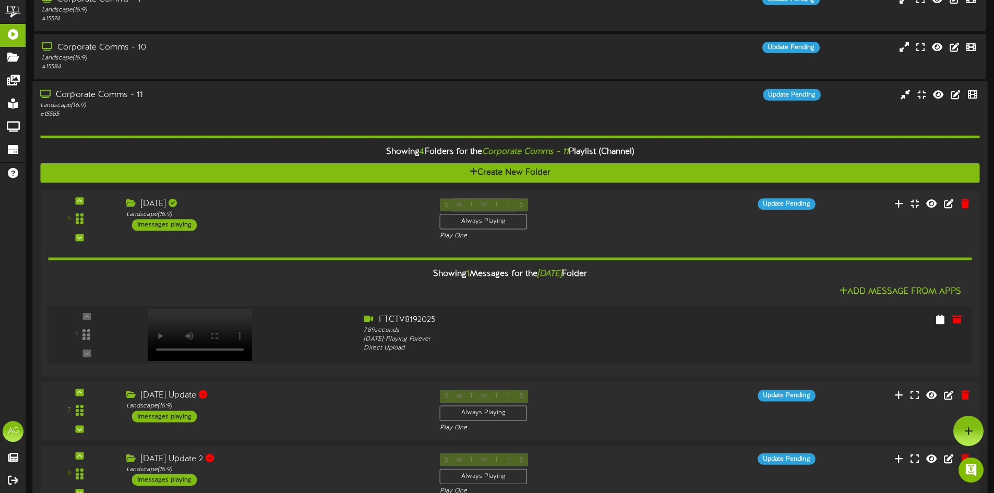
click at [150, 117] on div "# 15585" at bounding box center [231, 114] width 382 height 9
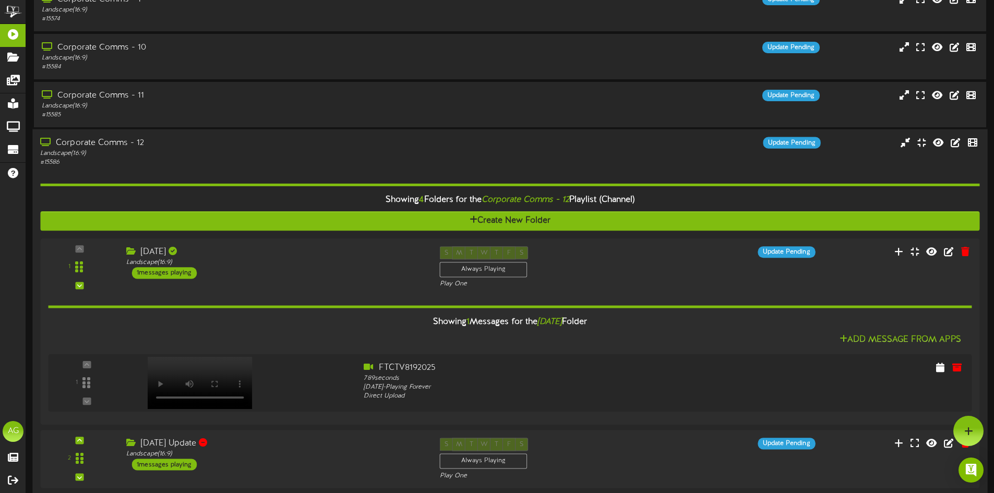
click at [151, 152] on div "Landscape ( 16:9 )" at bounding box center [231, 153] width 382 height 9
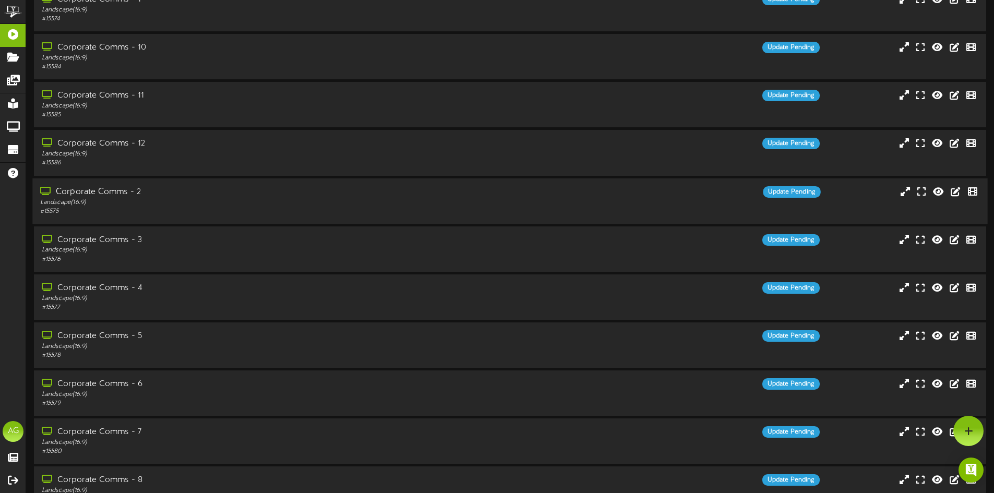
click at [140, 206] on div "Landscape ( 16:9 )" at bounding box center [231, 202] width 382 height 9
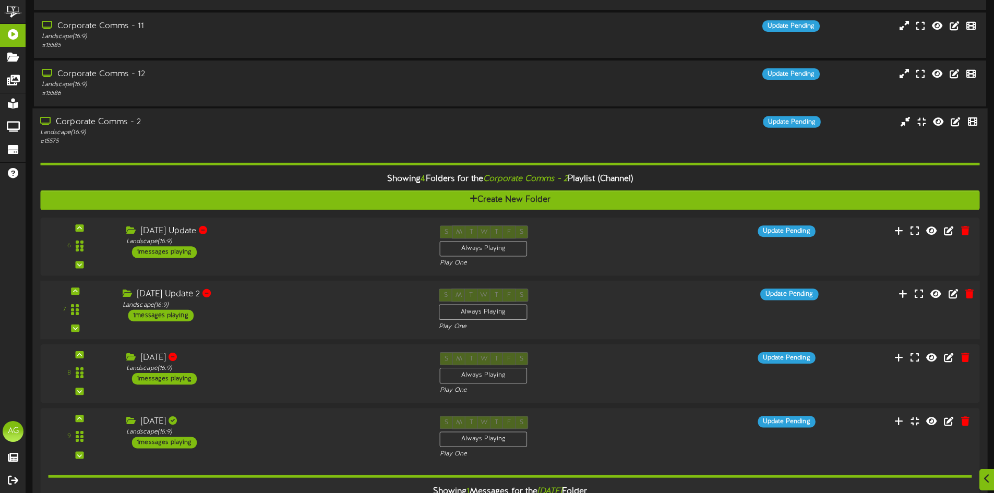
scroll to position [157, 0]
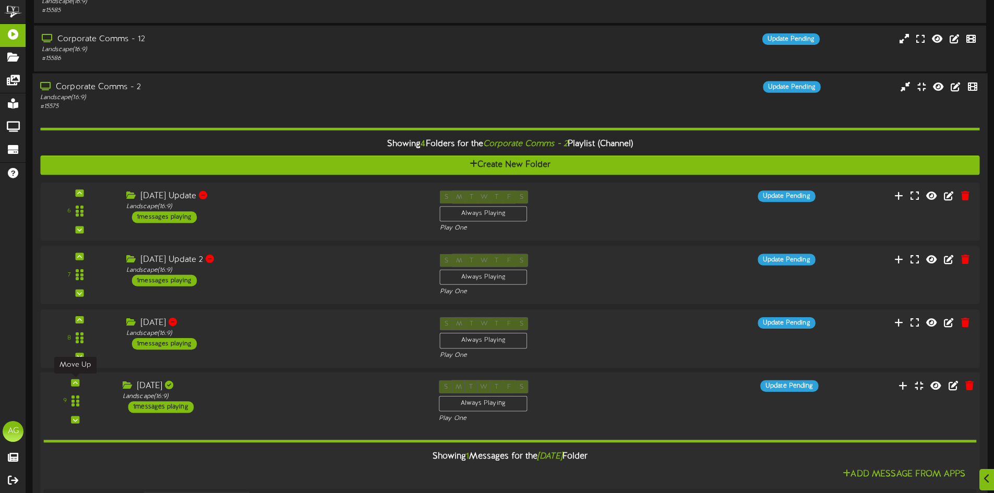
click at [75, 381] on icon at bounding box center [75, 382] width 5 height 5
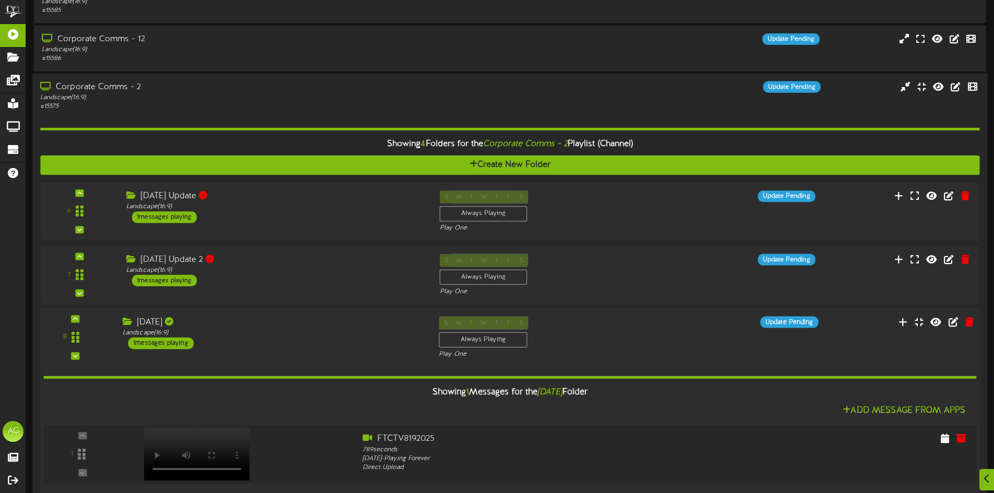
click at [81, 320] on div "8" at bounding box center [75, 337] width 63 height 42
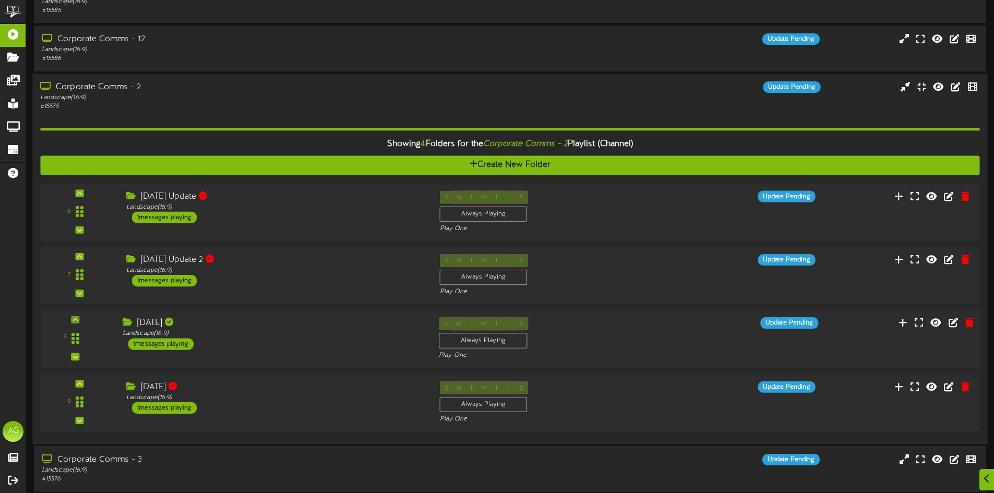
click at [79, 321] on div at bounding box center [75, 319] width 8 height 7
click at [79, 258] on div at bounding box center [75, 255] width 8 height 7
click at [110, 96] on div "Landscape ( 16:9 )" at bounding box center [231, 97] width 382 height 9
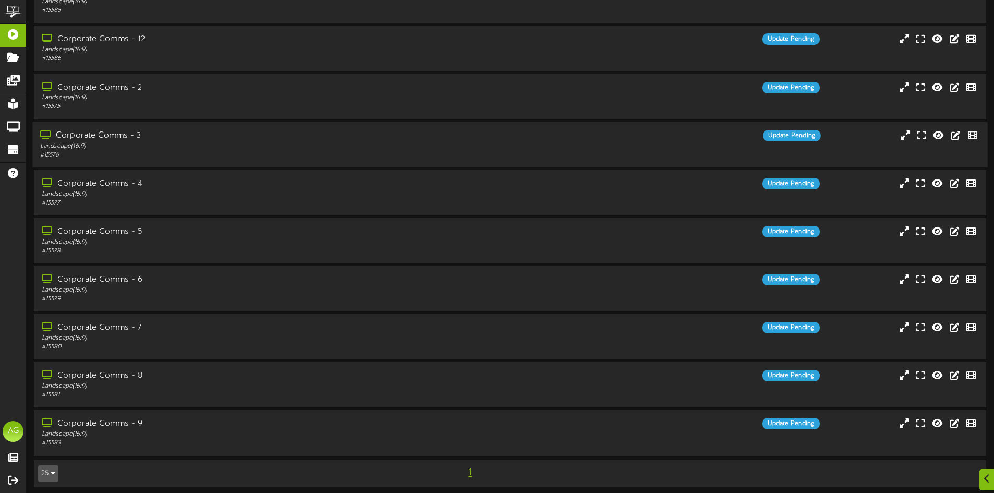
click at [95, 159] on div "# 15576" at bounding box center [231, 155] width 382 height 9
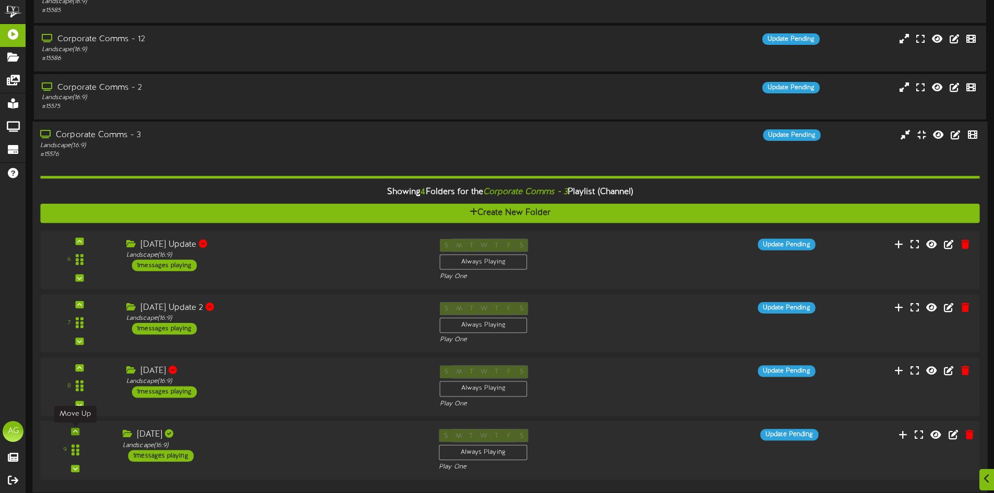
click at [78, 432] on div at bounding box center [75, 431] width 8 height 7
click at [77, 370] on icon at bounding box center [75, 367] width 5 height 5
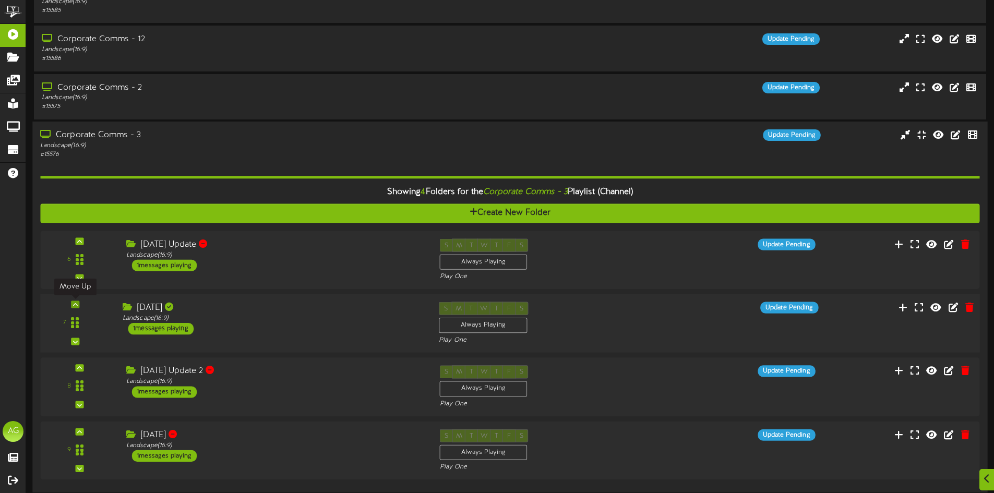
click at [77, 306] on icon at bounding box center [75, 303] width 5 height 5
click at [103, 146] on div "Landscape ( 16:9 )" at bounding box center [231, 145] width 382 height 9
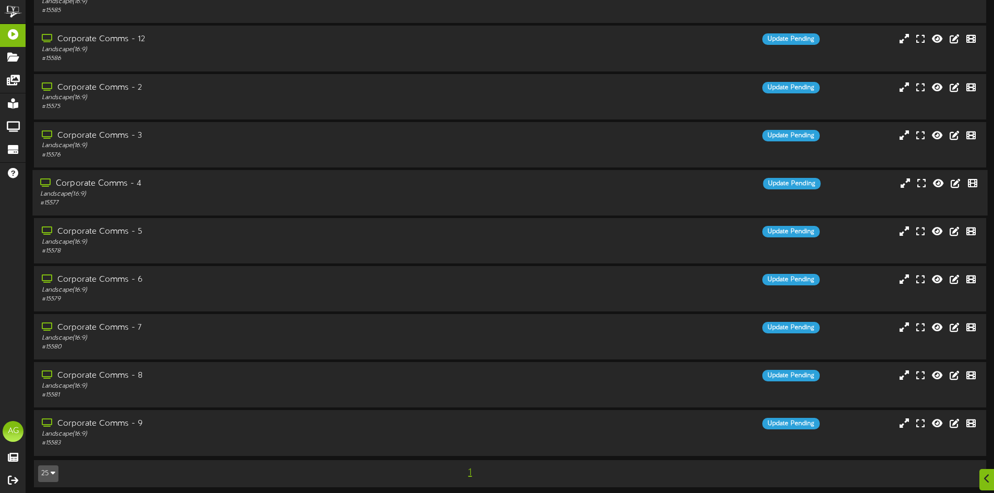
click at [102, 182] on div "Corporate Comms - 4" at bounding box center [231, 184] width 382 height 12
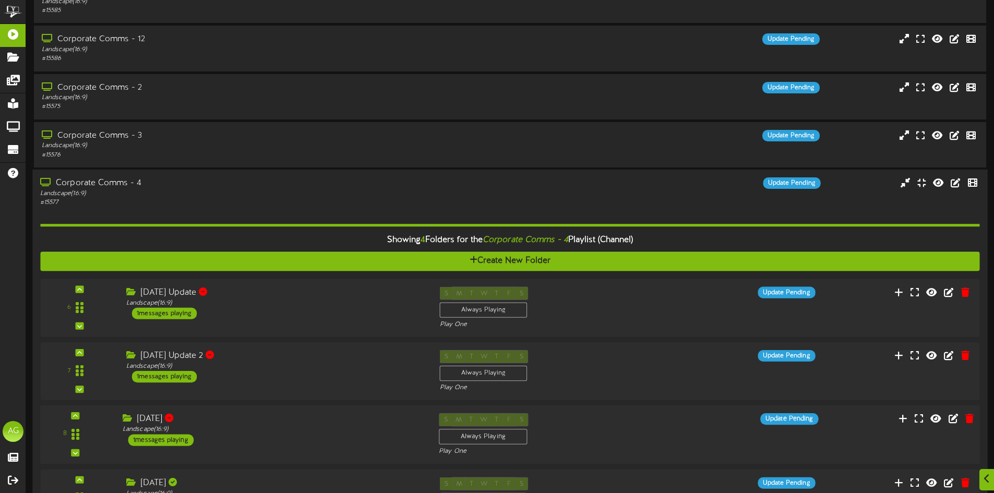
scroll to position [209, 0]
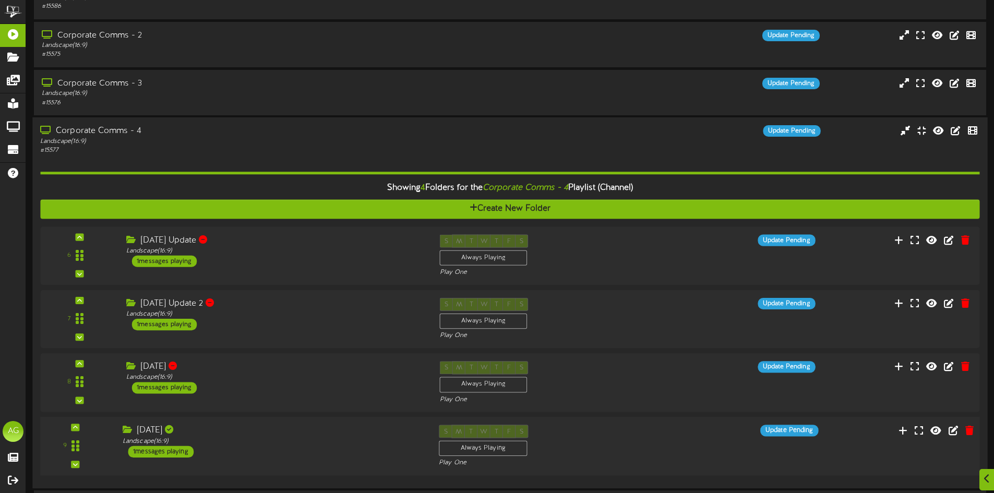
click at [81, 425] on div "9" at bounding box center [75, 446] width 63 height 42
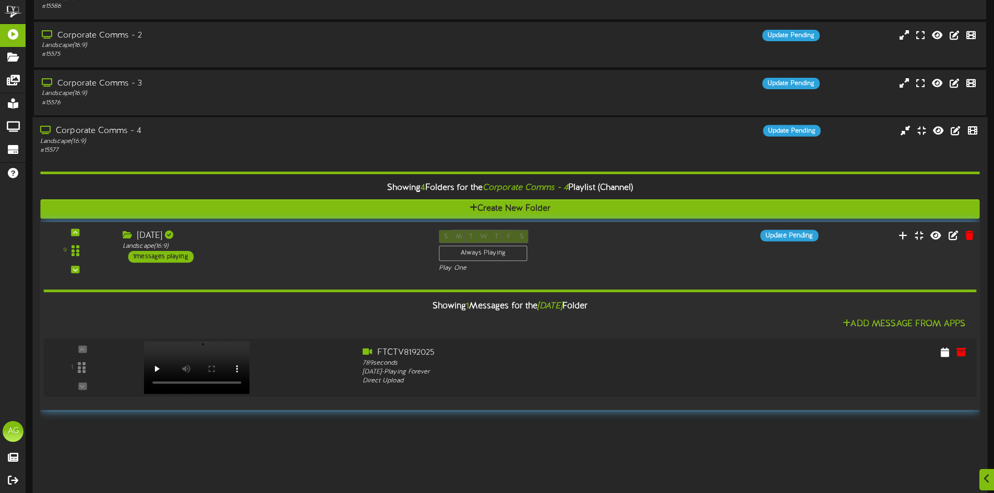
drag, startPoint x: 70, startPoint y: 446, endPoint x: 102, endPoint y: 252, distance: 196.0
click at [102, 252] on div "9" at bounding box center [75, 250] width 63 height 42
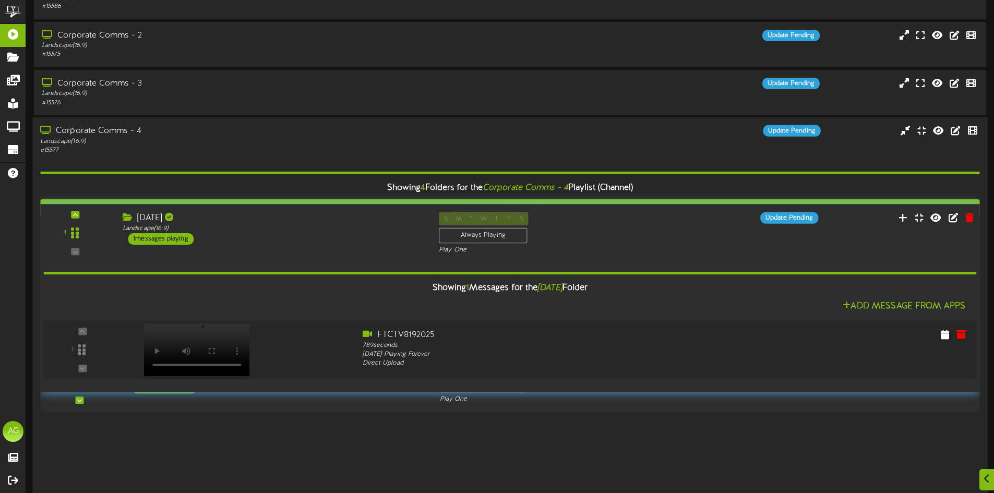
drag, startPoint x: 71, startPoint y: 445, endPoint x: 98, endPoint y: 234, distance: 213.0
click at [98, 234] on div "4" at bounding box center [75, 233] width 63 height 42
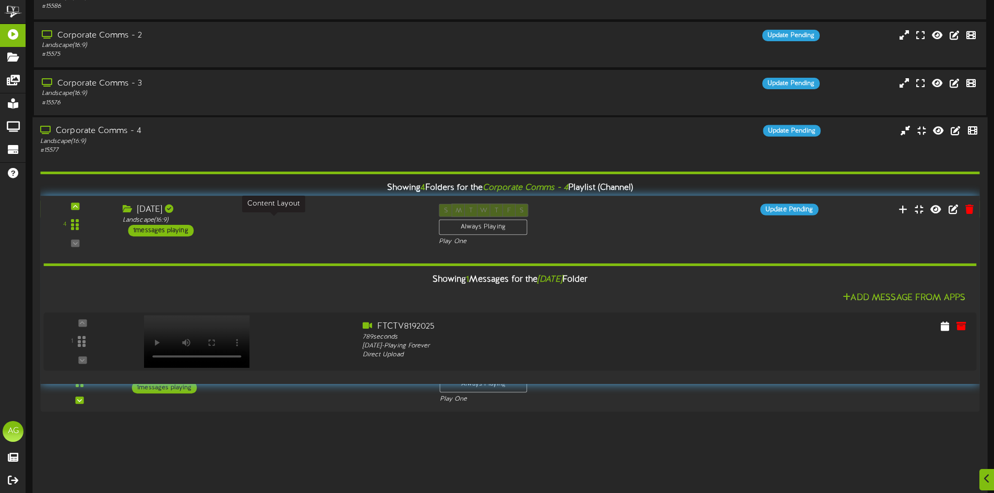
drag, startPoint x: 77, startPoint y: 442, endPoint x: 146, endPoint y: 222, distance: 230.0
click at [146, 222] on div "4 Aug 19 Landscape ( 16:9 )" at bounding box center [509, 224] width 948 height 43
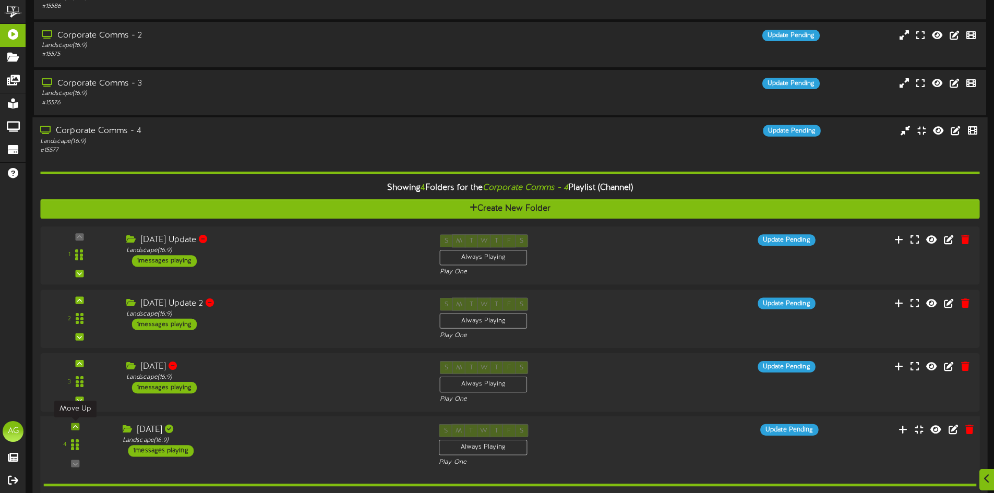
click at [74, 428] on icon at bounding box center [75, 426] width 5 height 5
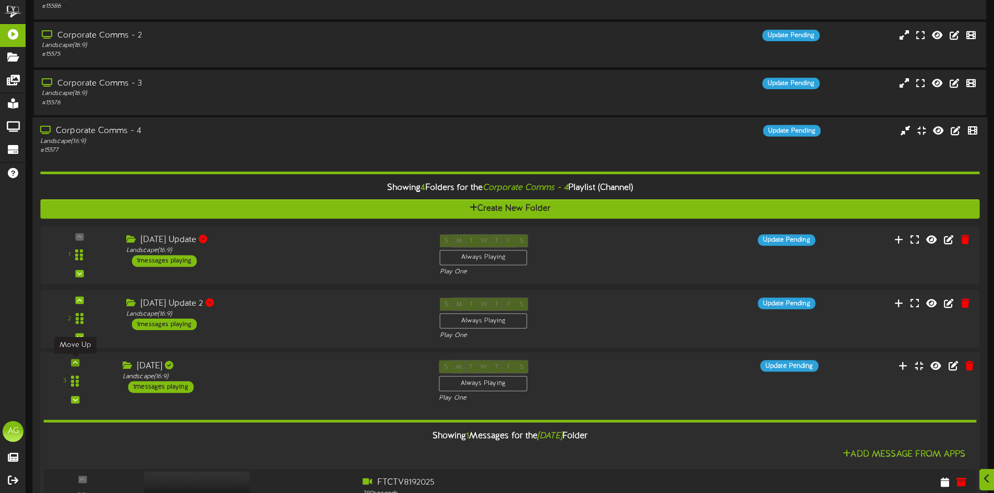
click at [75, 361] on icon at bounding box center [75, 362] width 5 height 5
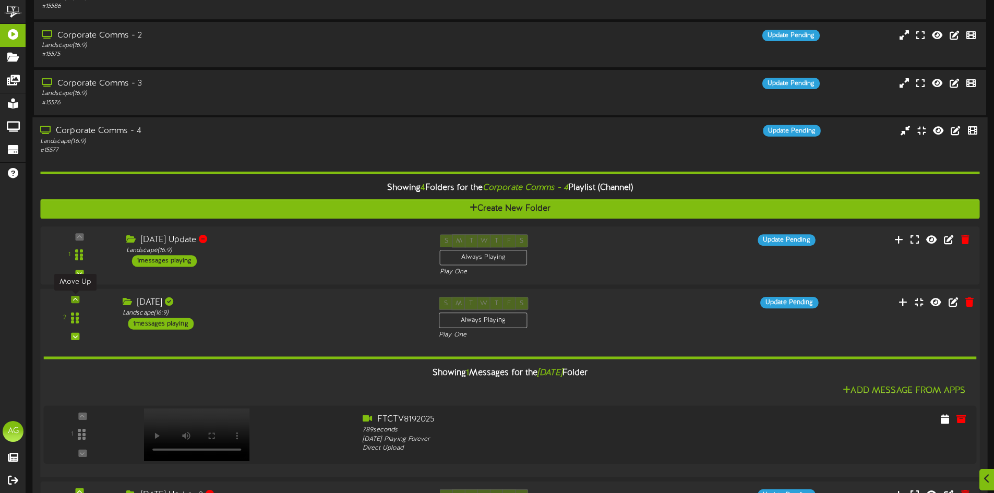
click at [78, 301] on div at bounding box center [75, 299] width 8 height 7
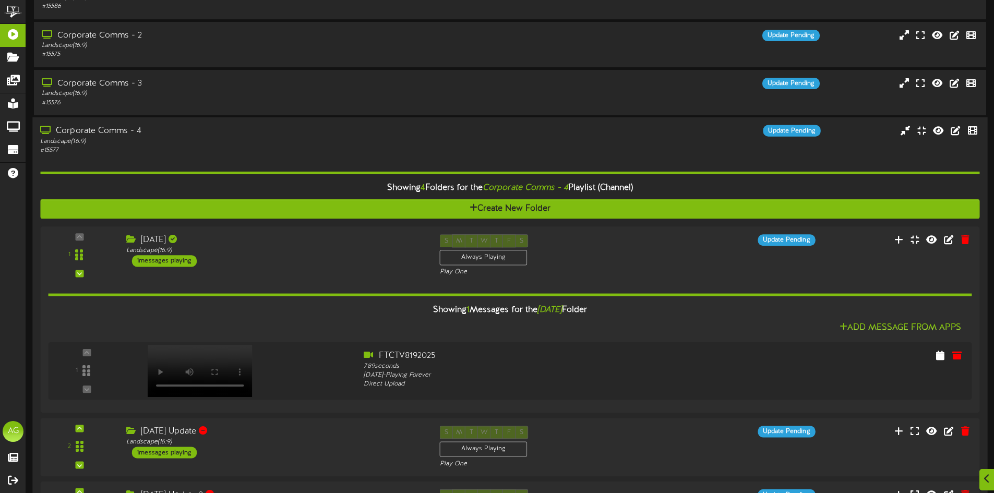
click at [124, 151] on div "# 15577" at bounding box center [231, 150] width 382 height 9
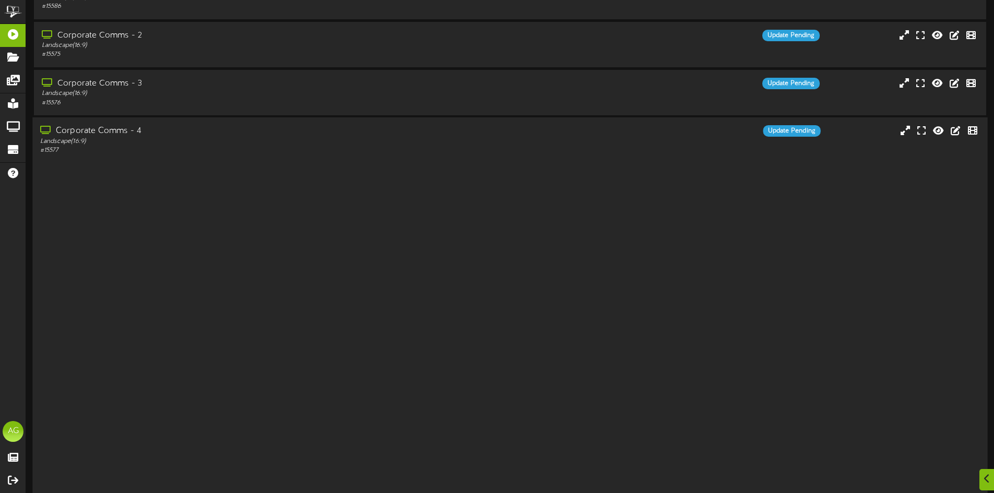
scroll to position [162, 0]
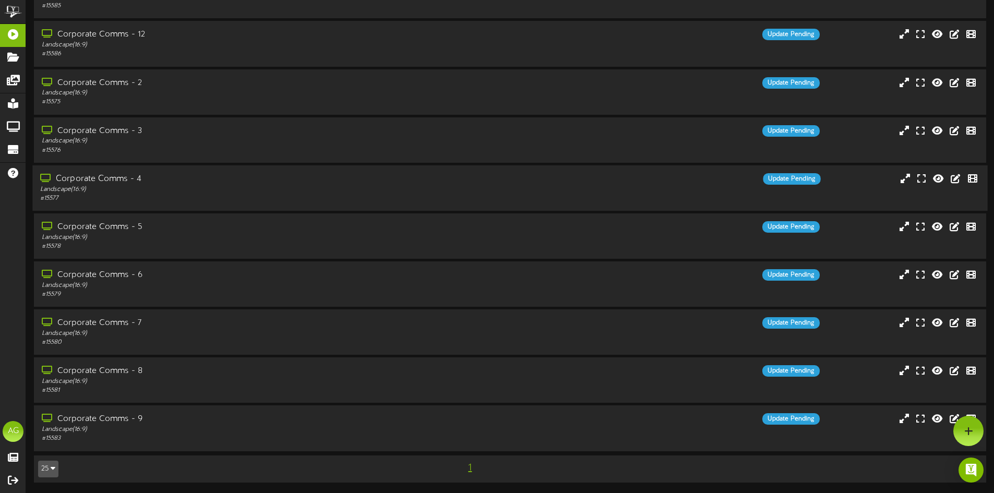
click at [115, 182] on div "Corporate Comms - 4" at bounding box center [231, 179] width 382 height 12
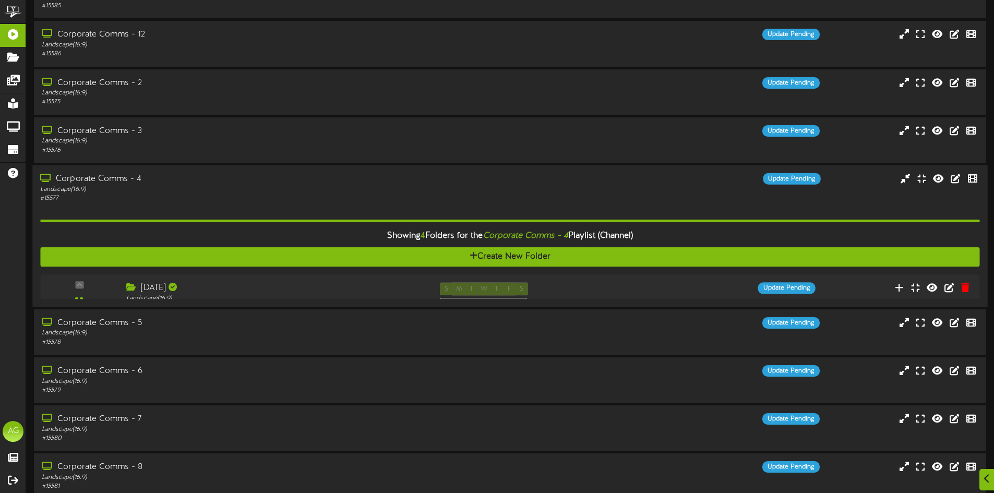
scroll to position [209, 0]
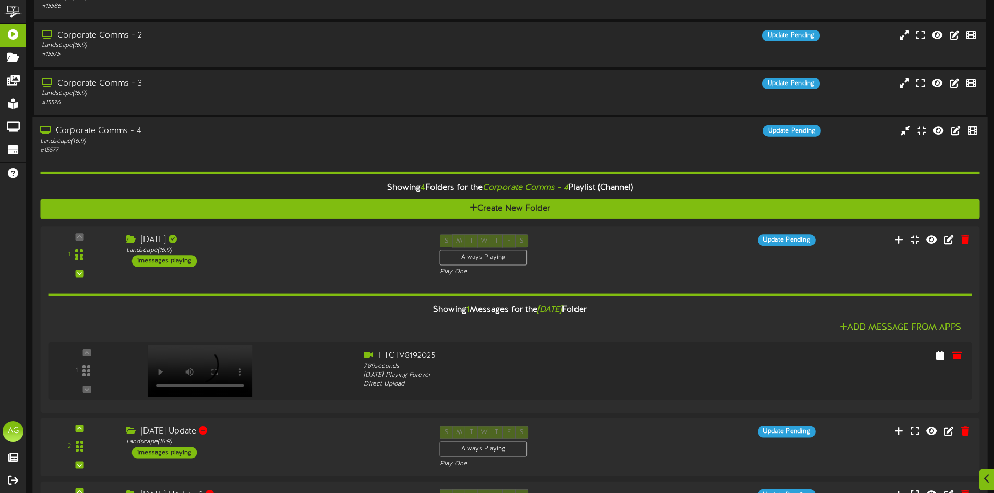
click at [113, 134] on div "Corporate Comms - 4" at bounding box center [231, 131] width 382 height 12
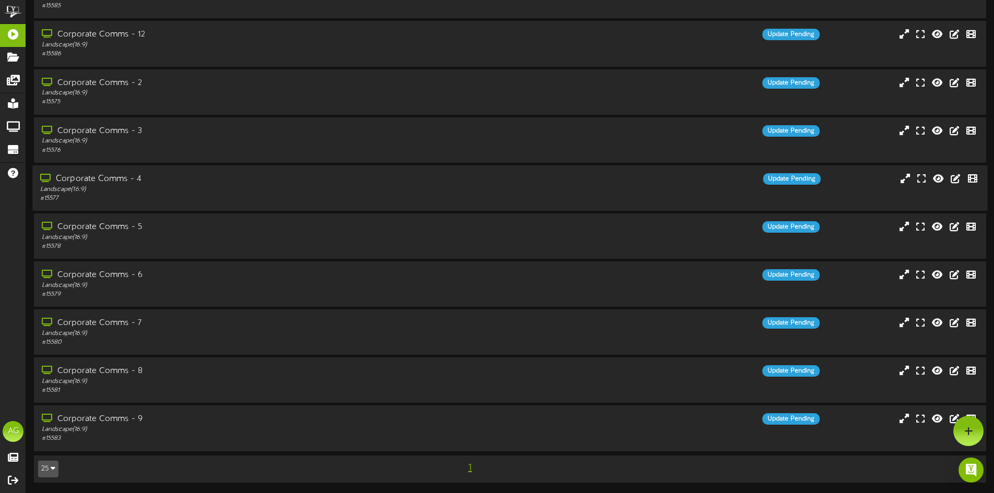
click at [102, 176] on div "Corporate Comms - 4" at bounding box center [231, 179] width 382 height 12
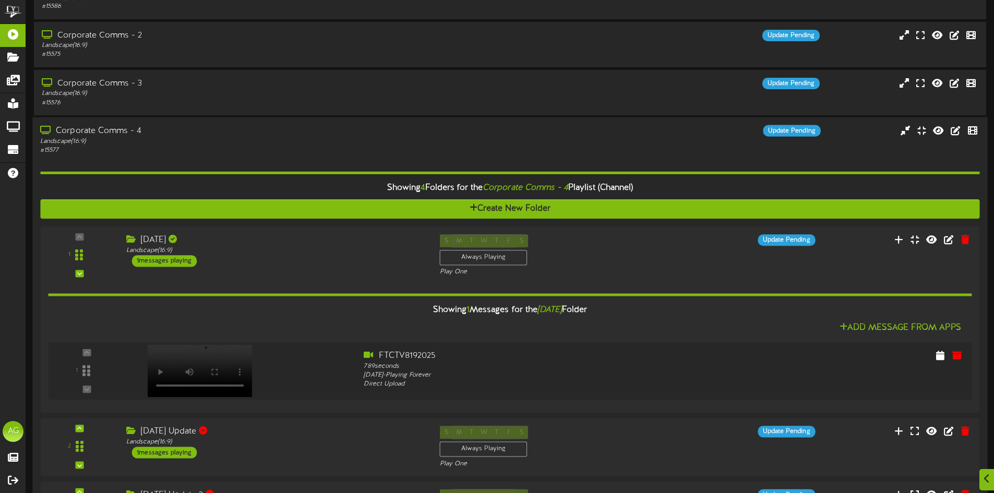
click at [118, 119] on div "Corporate Comms - 4 Landscape ( 16:9 ) # 15577 Update Pending" at bounding box center [509, 366] width 954 height 499
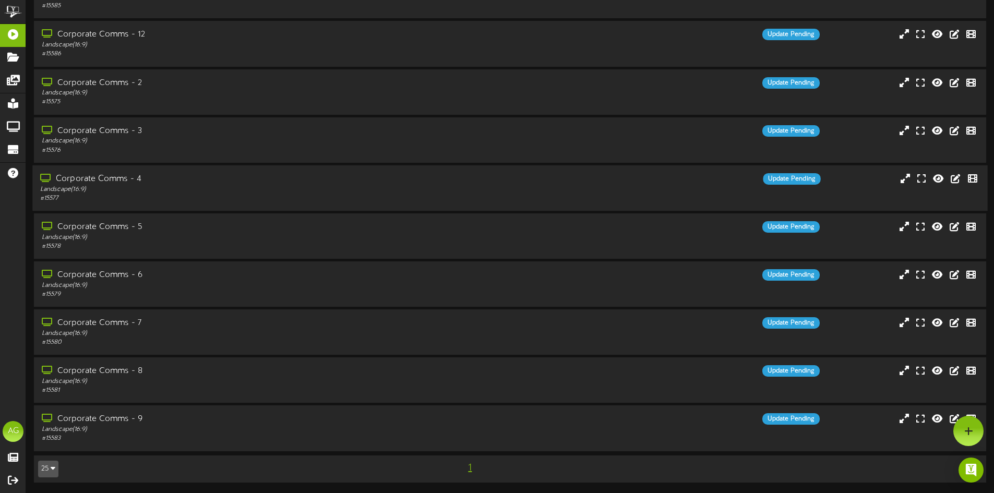
click at [101, 195] on div "# 15577" at bounding box center [231, 198] width 382 height 9
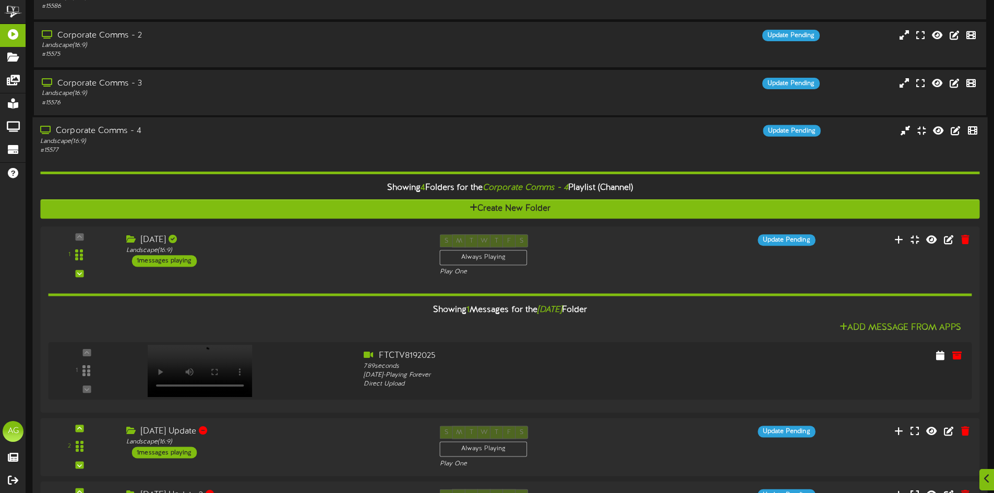
click at [98, 131] on div "Corporate Comms - 4" at bounding box center [231, 131] width 382 height 12
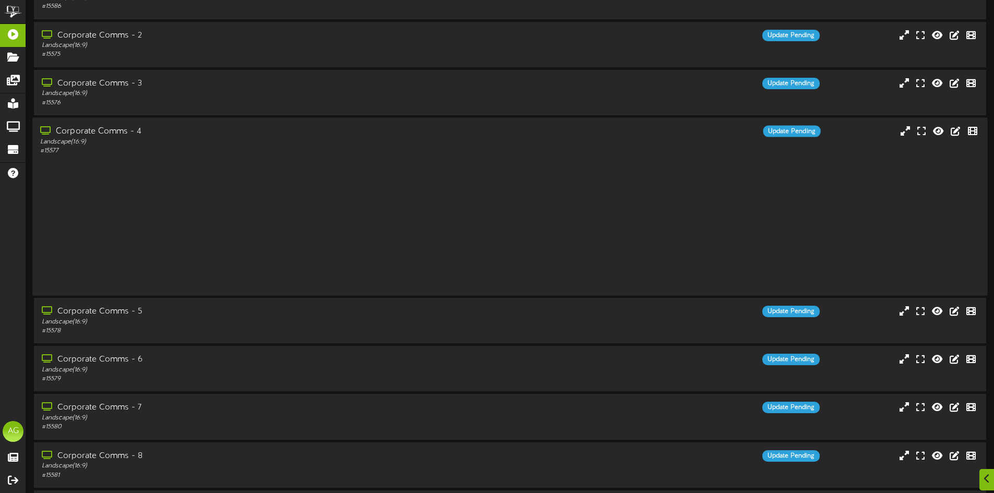
scroll to position [162, 0]
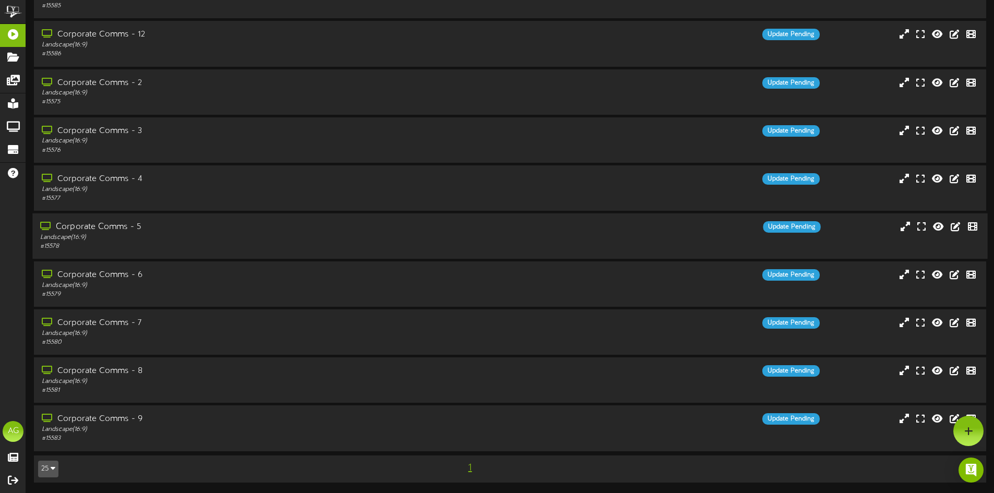
click at [135, 238] on div "Landscape ( 16:9 )" at bounding box center [231, 237] width 382 height 9
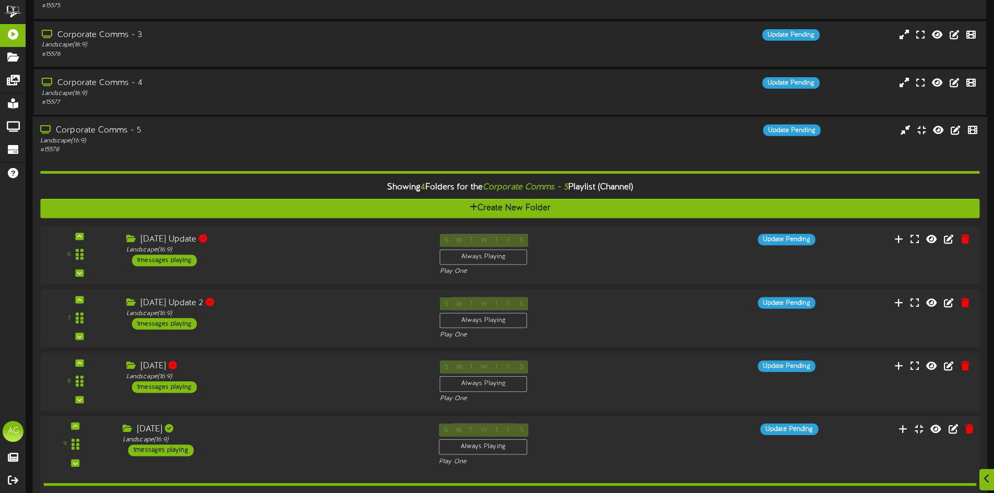
scroll to position [313, 0]
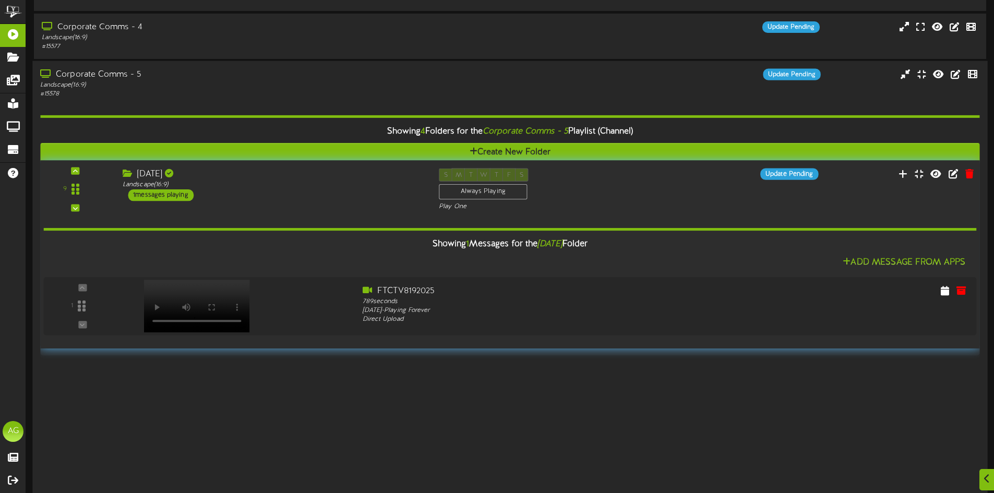
drag, startPoint x: 79, startPoint y: 391, endPoint x: 96, endPoint y: 192, distance: 199.5
click at [96, 192] on div "9" at bounding box center [75, 189] width 63 height 42
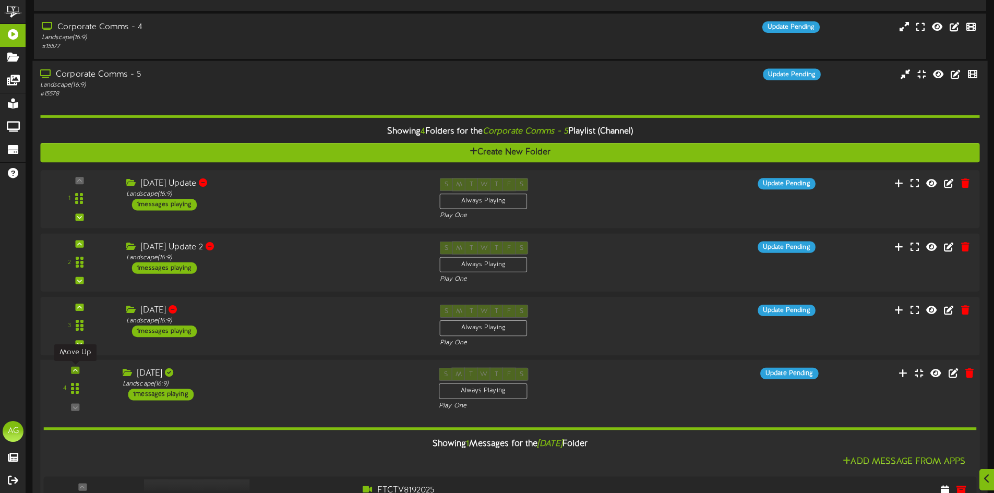
click at [78, 370] on div at bounding box center [75, 369] width 8 height 7
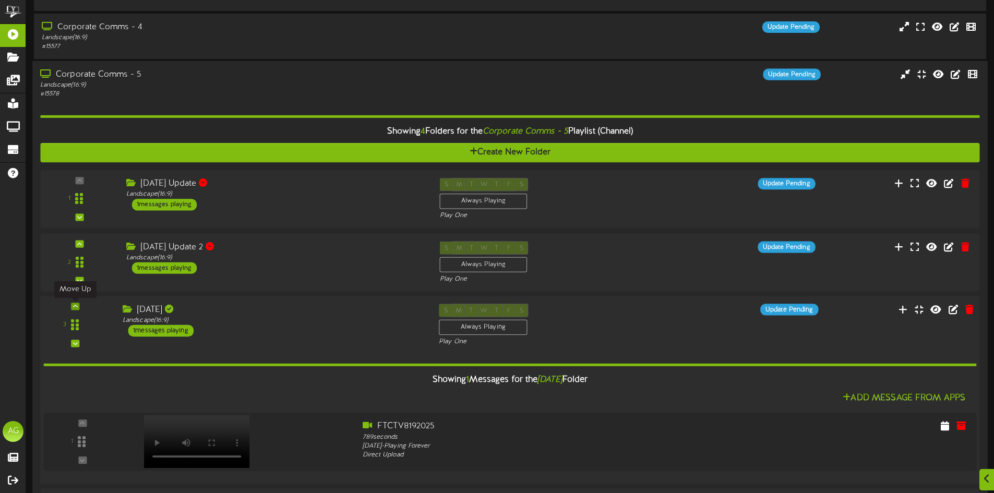
click at [75, 307] on icon at bounding box center [75, 306] width 5 height 5
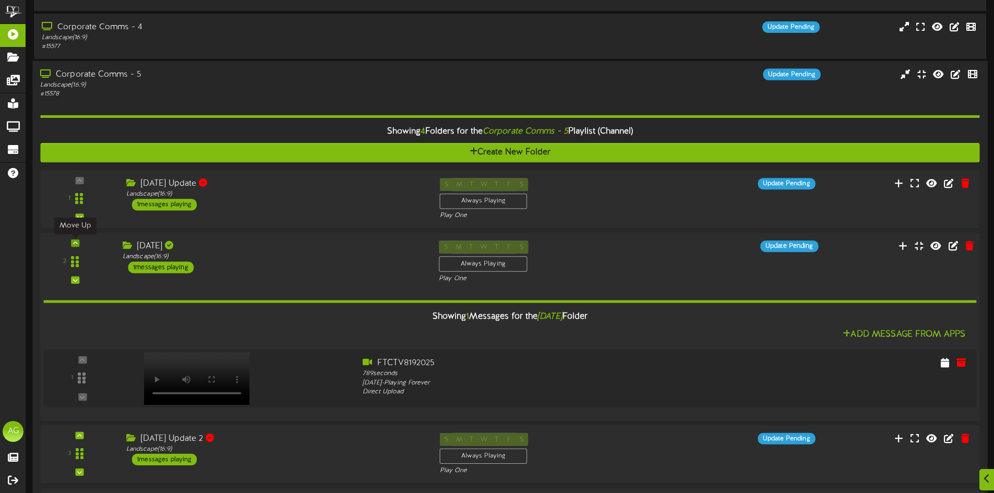
click at [77, 243] on icon at bounding box center [75, 242] width 5 height 5
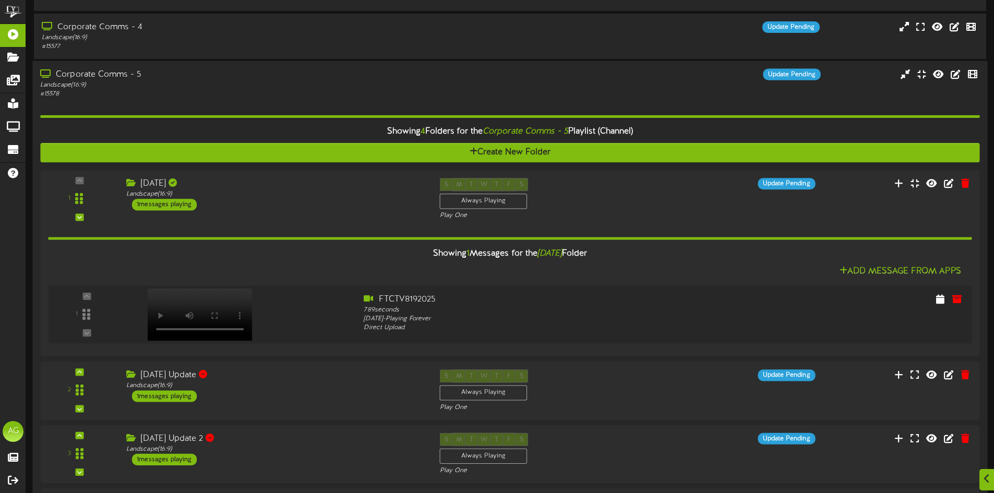
click at [129, 93] on div "# 15578" at bounding box center [231, 94] width 382 height 9
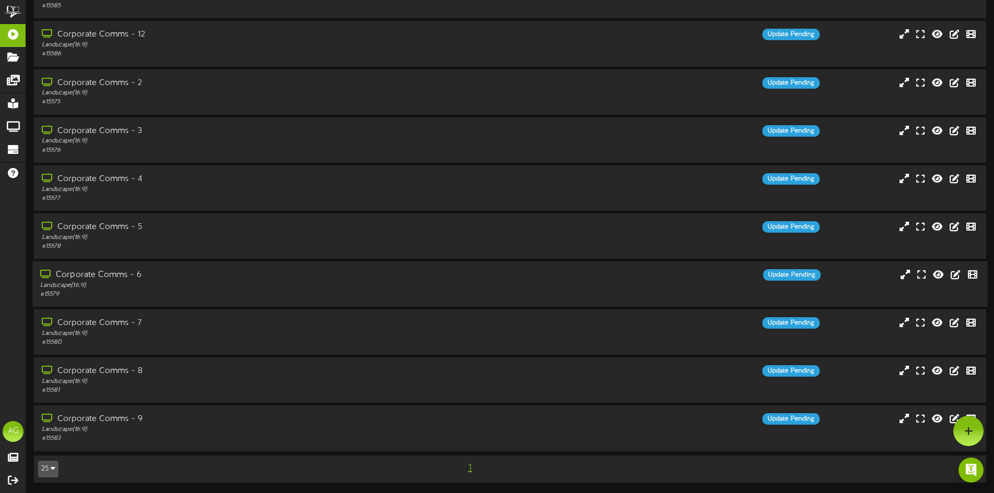
click at [120, 287] on div "Landscape ( 16:9 )" at bounding box center [231, 285] width 382 height 9
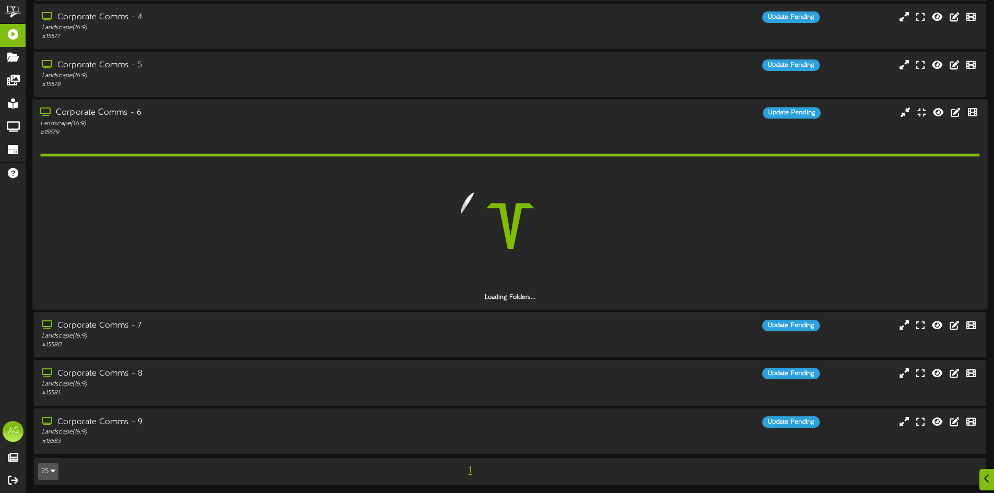
scroll to position [326, 0]
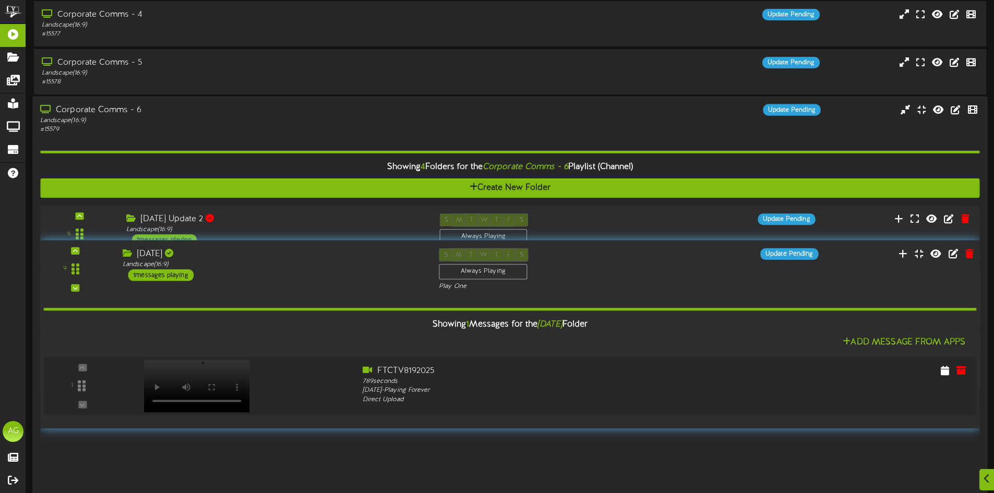
drag, startPoint x: 77, startPoint y: 421, endPoint x: 104, endPoint y: 220, distance: 203.7
click at [104, 248] on div "9" at bounding box center [75, 269] width 63 height 42
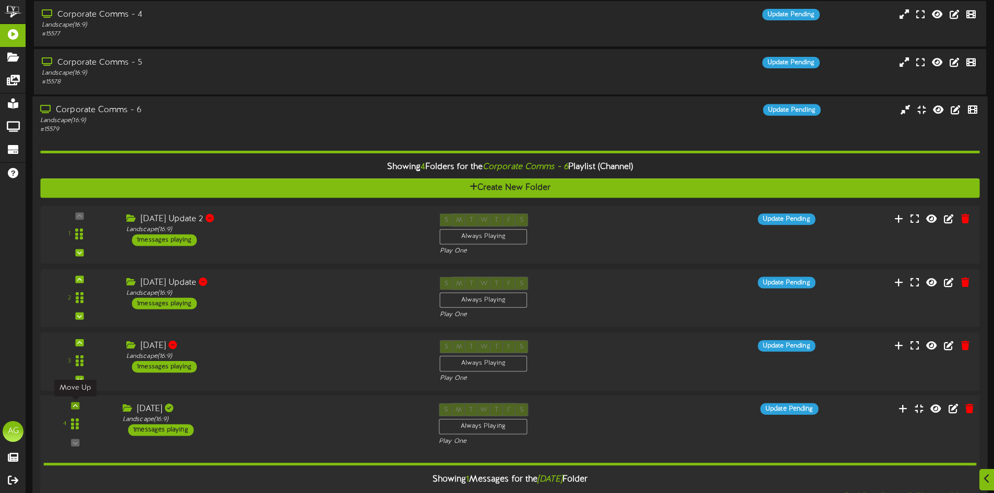
click at [75, 406] on icon at bounding box center [75, 405] width 5 height 5
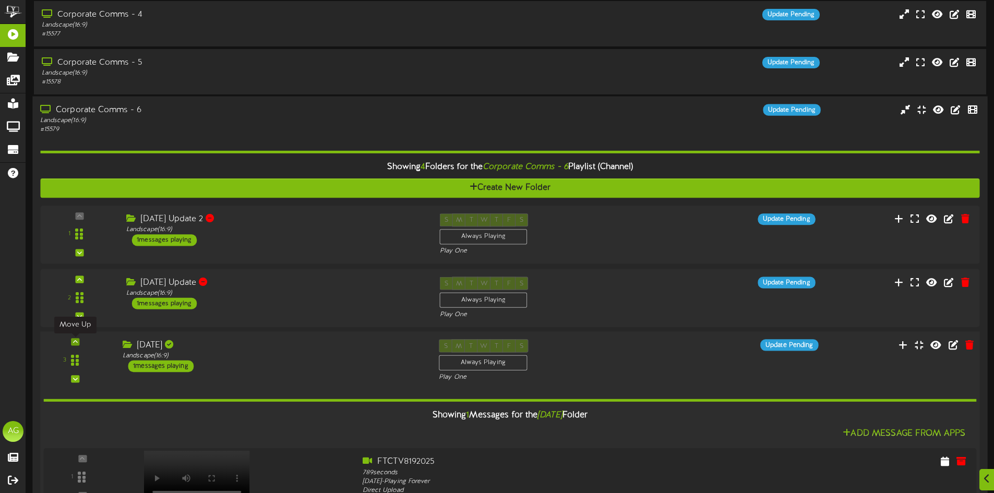
click at [71, 343] on div at bounding box center [75, 342] width 8 height 7
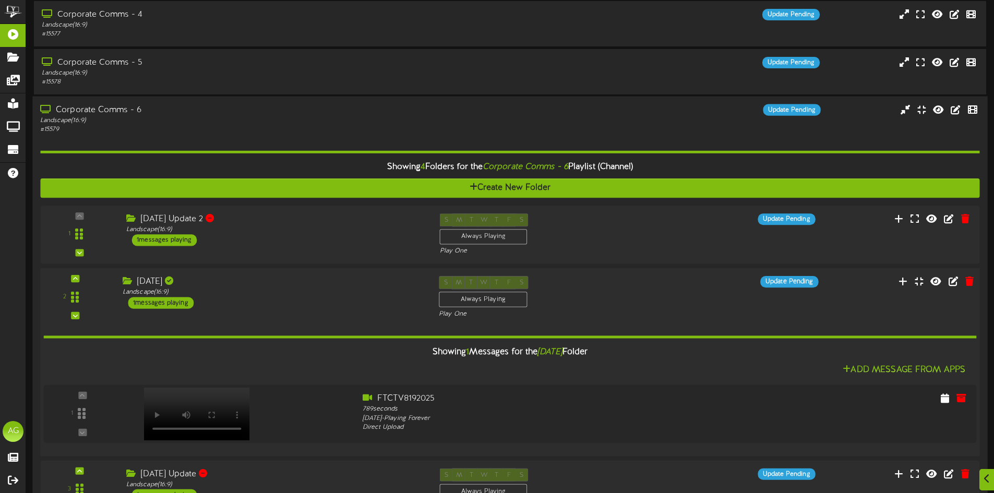
click at [70, 277] on div "2" at bounding box center [75, 297] width 63 height 42
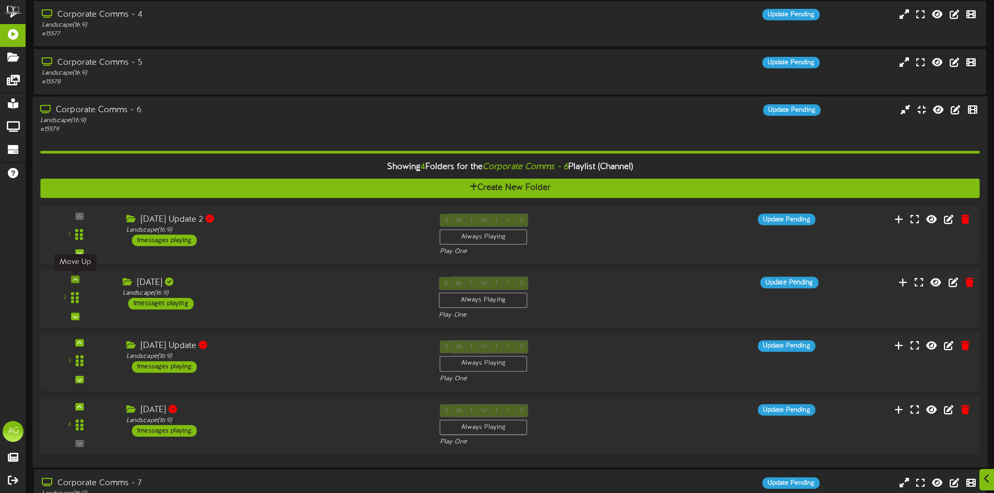
click at [78, 279] on div at bounding box center [75, 279] width 8 height 7
click at [119, 124] on div "Landscape ( 16:9 )" at bounding box center [231, 120] width 382 height 9
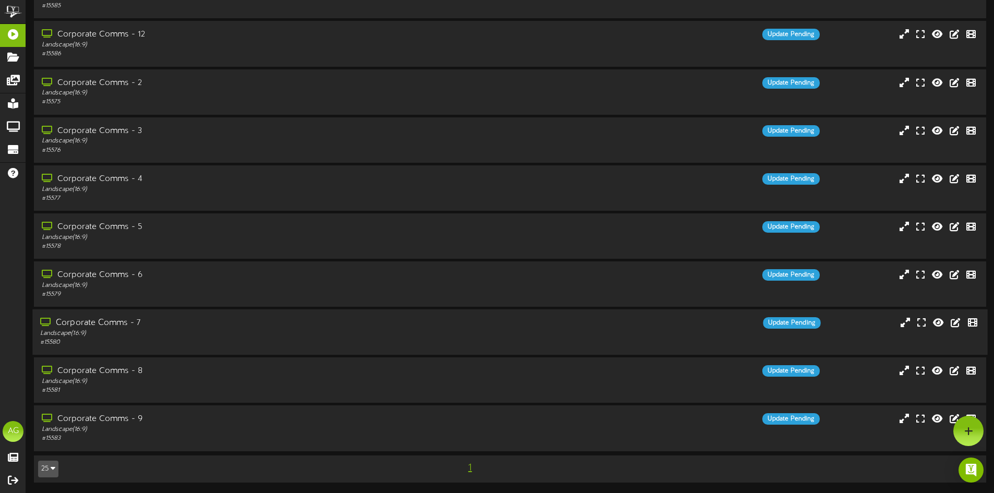
click at [101, 327] on div "Corporate Comms - 7" at bounding box center [231, 323] width 382 height 12
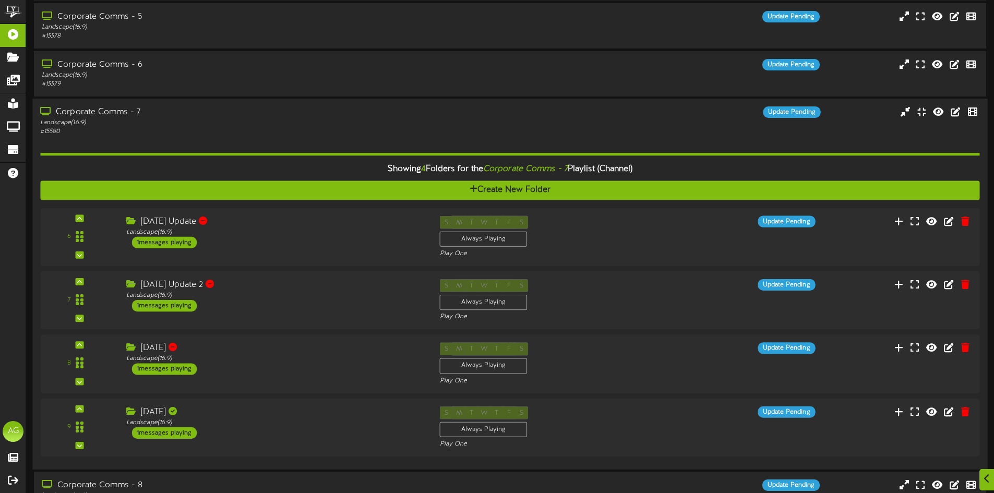
scroll to position [378, 0]
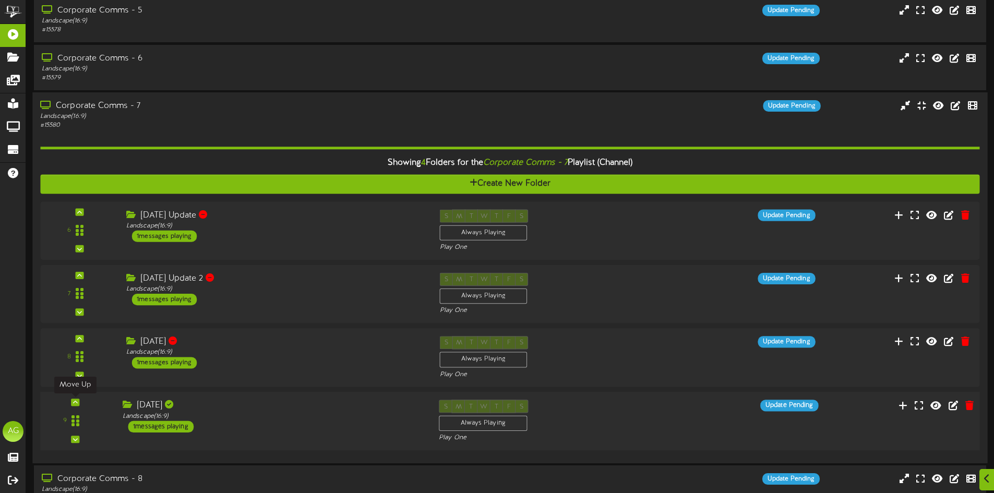
click at [77, 403] on div at bounding box center [75, 401] width 8 height 7
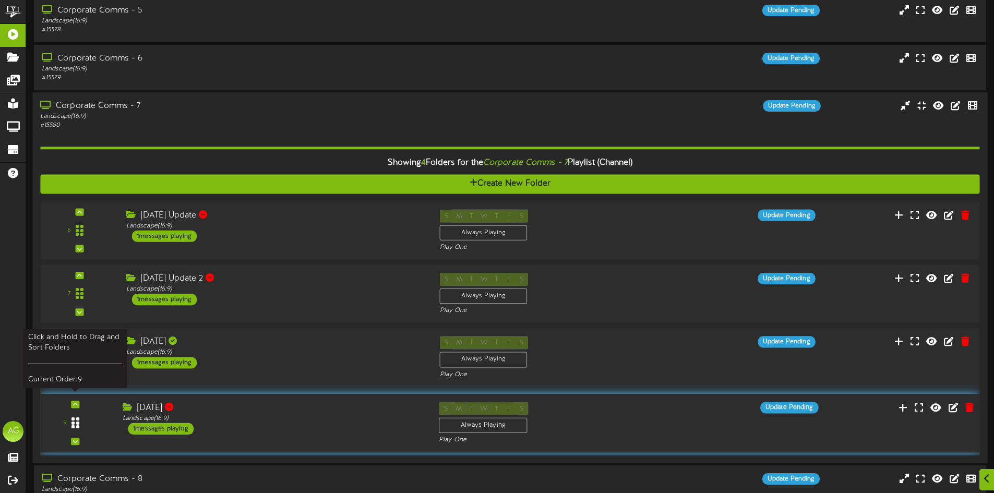
drag, startPoint x: 73, startPoint y: 422, endPoint x: 78, endPoint y: 425, distance: 5.4
click at [78, 425] on icon at bounding box center [75, 422] width 8 height 13
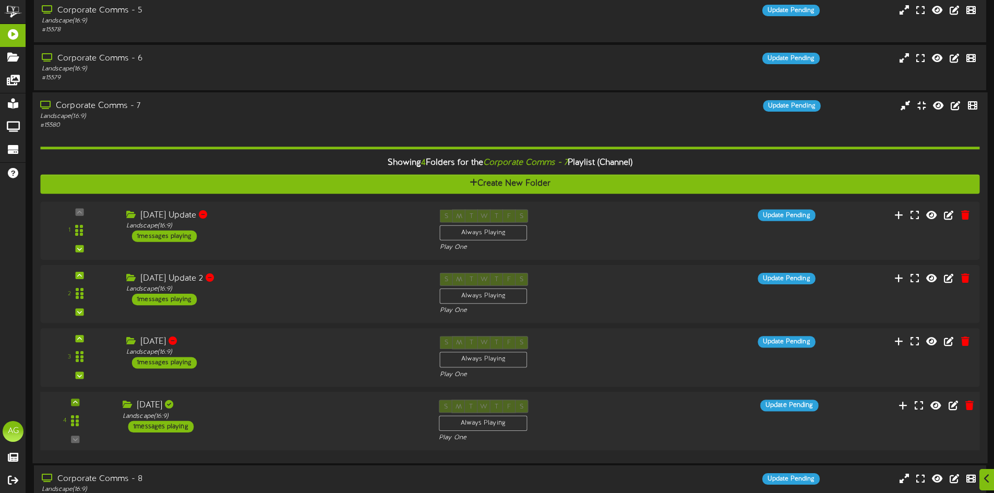
click at [78, 402] on div at bounding box center [75, 401] width 8 height 7
click at [73, 337] on icon at bounding box center [75, 338] width 5 height 5
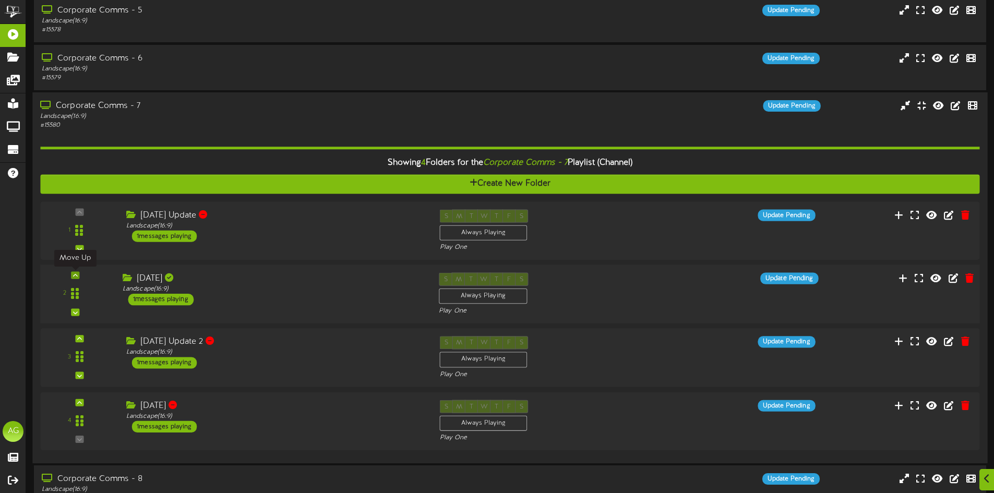
click at [79, 274] on div at bounding box center [75, 275] width 8 height 7
click at [137, 117] on div "Landscape ( 16:9 )" at bounding box center [231, 116] width 382 height 9
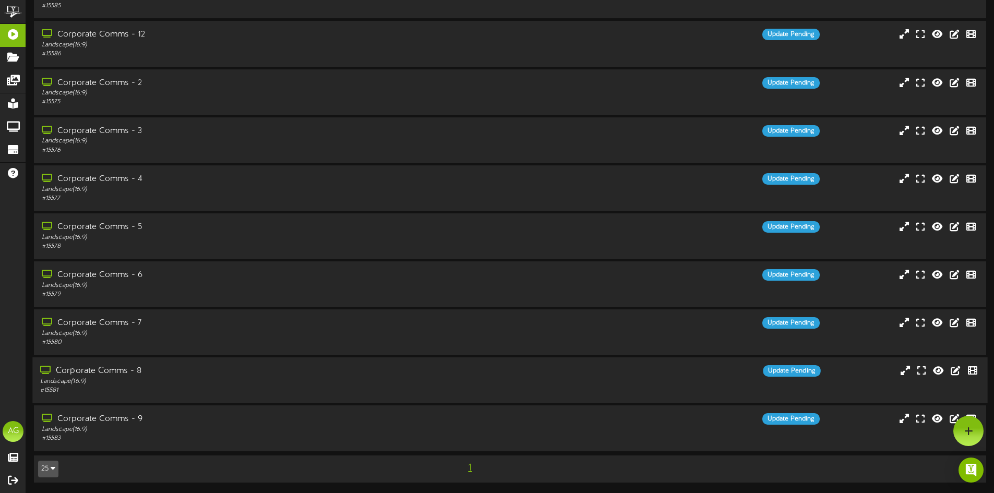
click at [106, 382] on div "Landscape ( 16:9 )" at bounding box center [231, 381] width 382 height 9
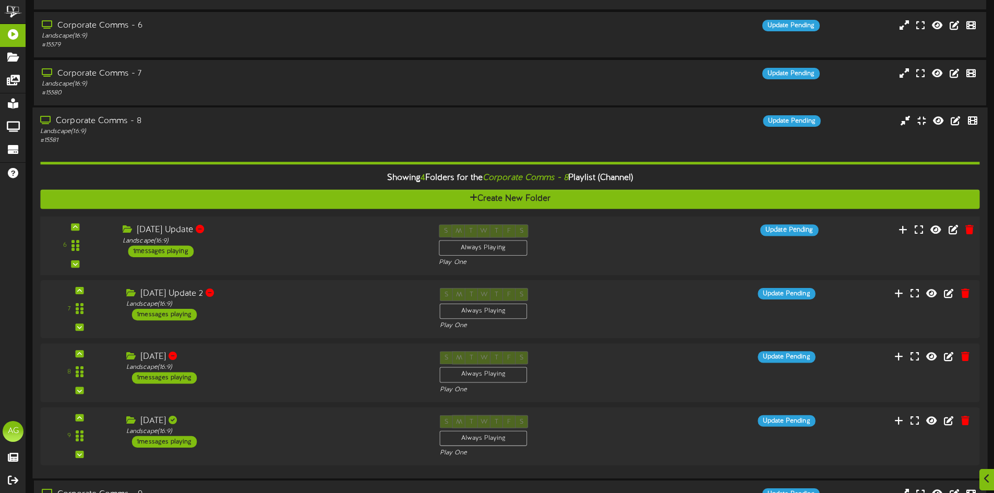
scroll to position [482, 0]
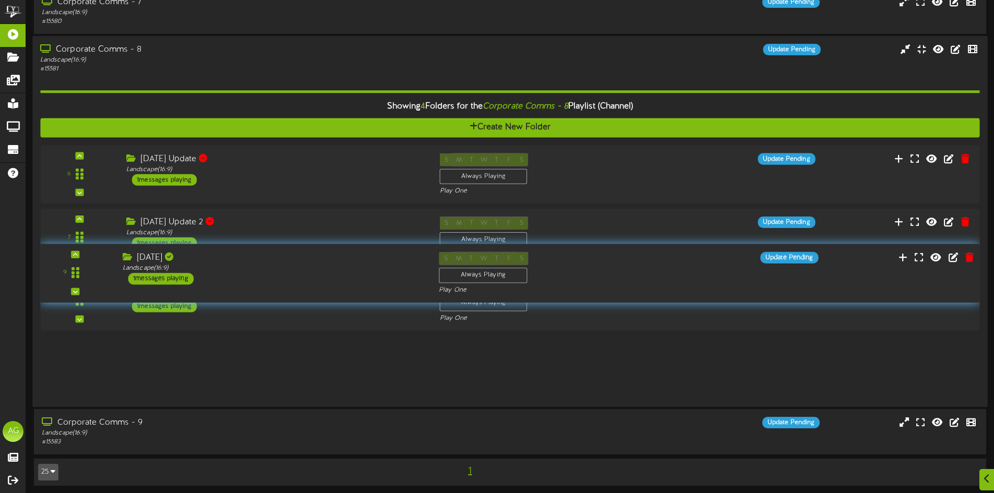
drag, startPoint x: 73, startPoint y: 362, endPoint x: 105, endPoint y: 235, distance: 131.2
click at [104, 252] on div "9" at bounding box center [75, 273] width 63 height 42
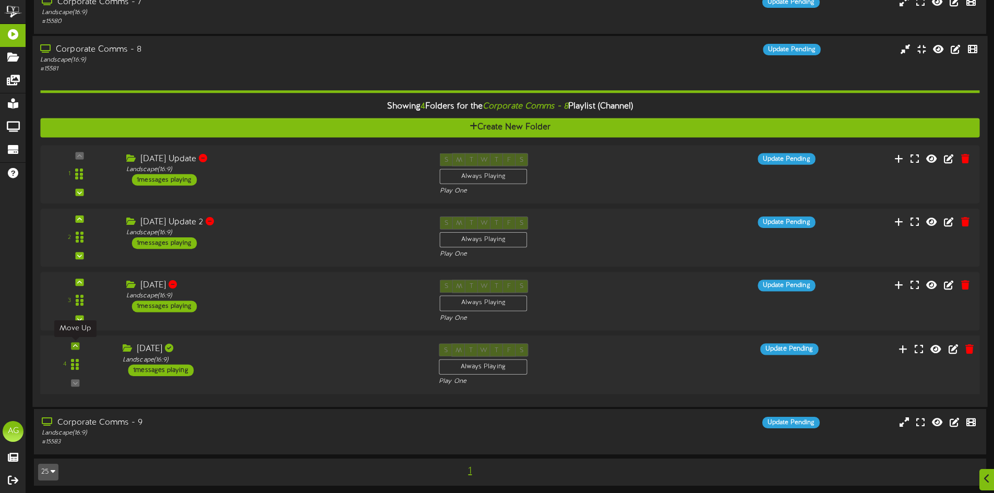
click at [77, 347] on icon at bounding box center [75, 345] width 5 height 5
click at [75, 285] on icon at bounding box center [75, 282] width 5 height 5
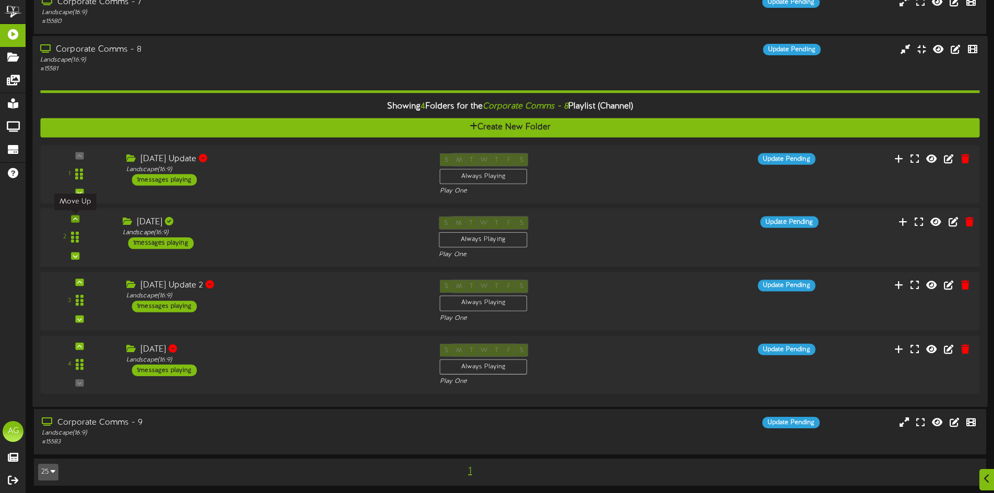
click at [75, 220] on icon at bounding box center [75, 218] width 5 height 5
click at [143, 60] on div "Landscape ( 16:9 )" at bounding box center [231, 60] width 382 height 9
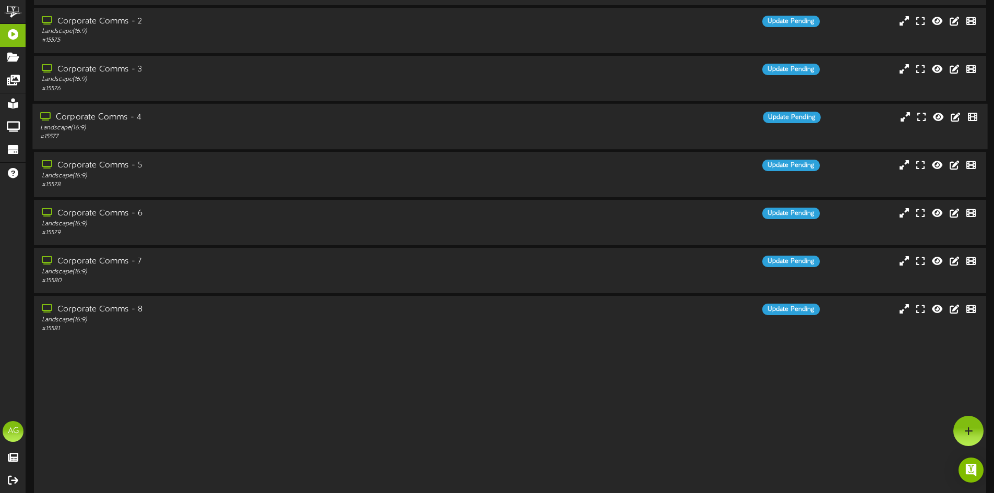
scroll to position [162, 0]
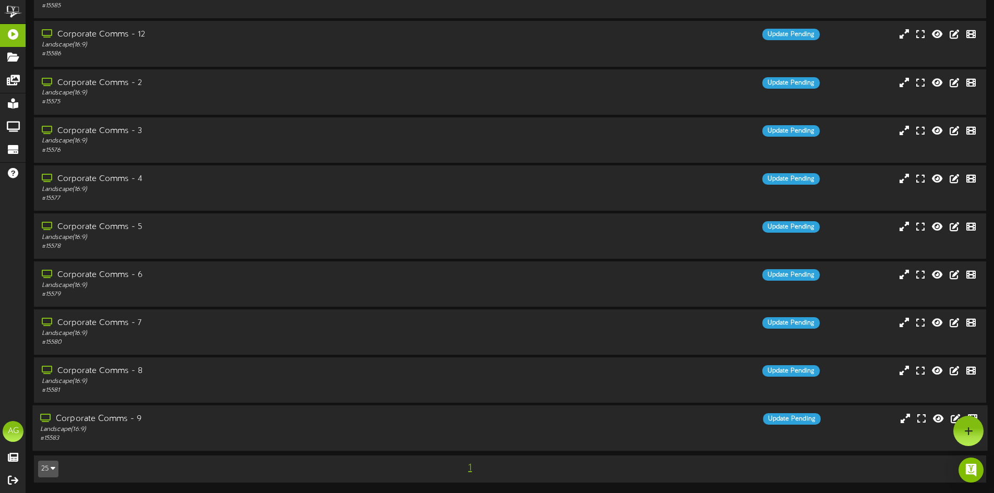
click at [104, 422] on div "Corporate Comms - 9" at bounding box center [231, 419] width 382 height 12
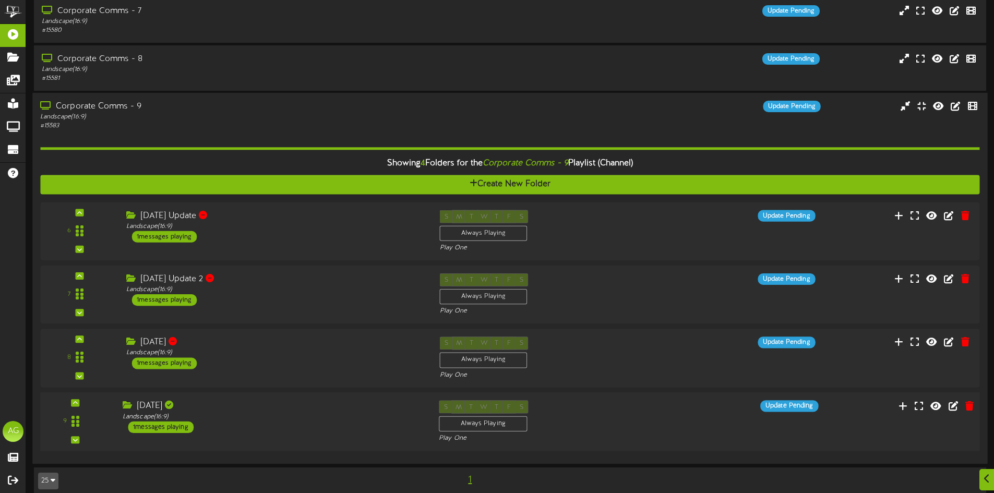
scroll to position [486, 0]
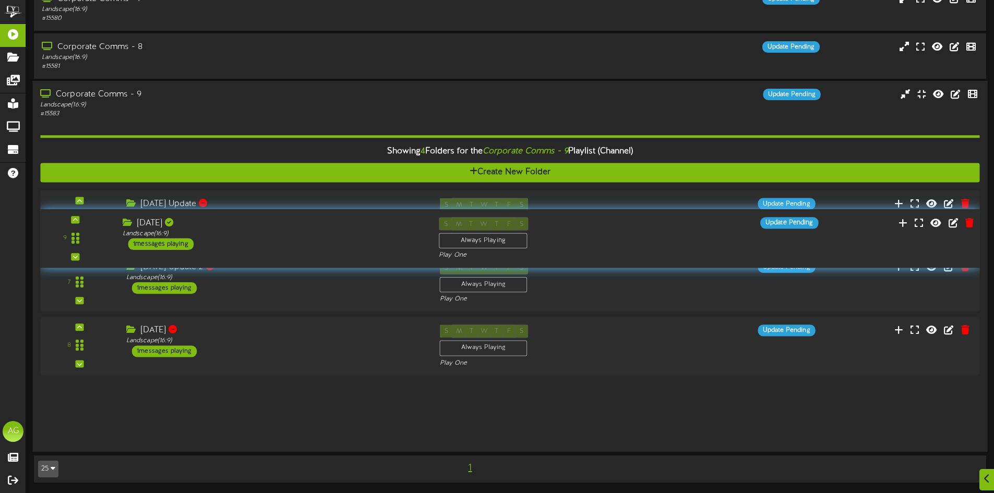
drag, startPoint x: 71, startPoint y: 408, endPoint x: 102, endPoint y: 235, distance: 175.8
click at [102, 235] on div "9" at bounding box center [75, 238] width 63 height 42
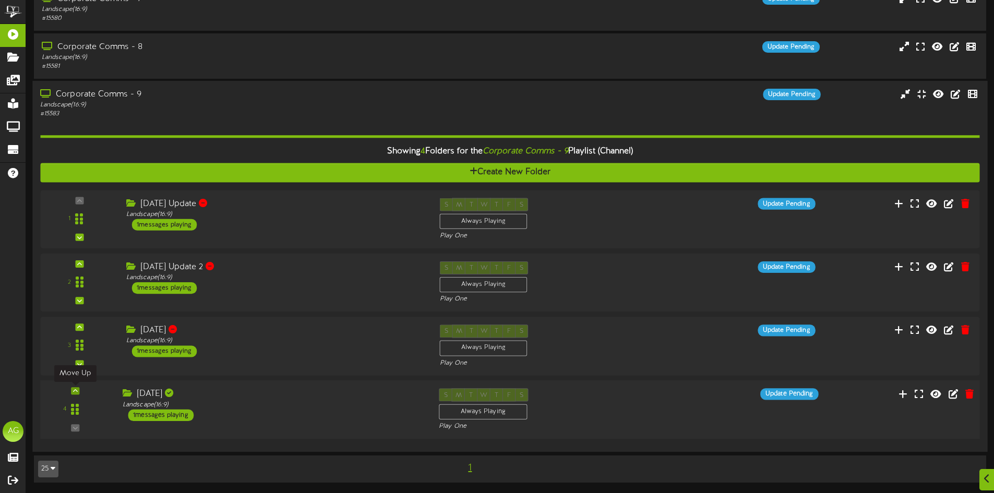
click at [74, 391] on icon at bounding box center [75, 390] width 5 height 5
click at [77, 325] on icon at bounding box center [75, 327] width 5 height 5
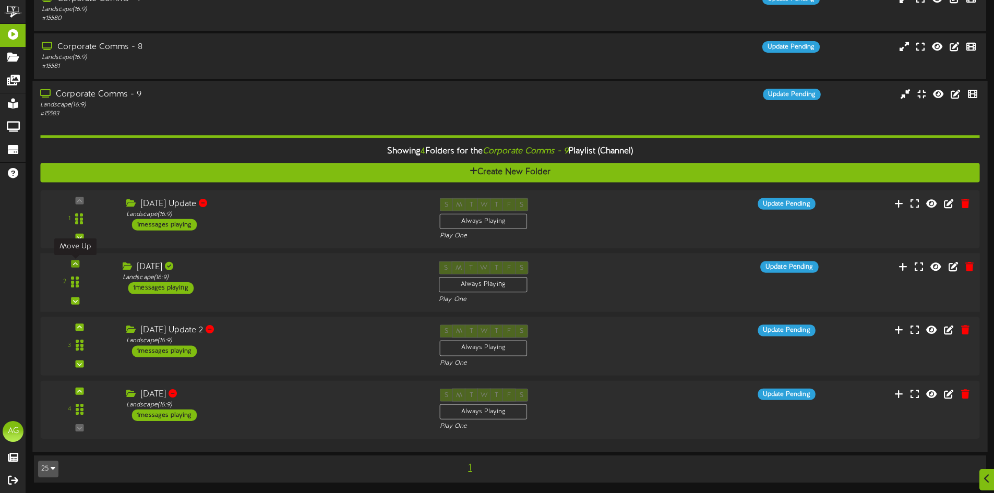
click at [79, 263] on div at bounding box center [75, 263] width 8 height 7
click at [152, 108] on div "Landscape ( 16:9 )" at bounding box center [231, 105] width 382 height 9
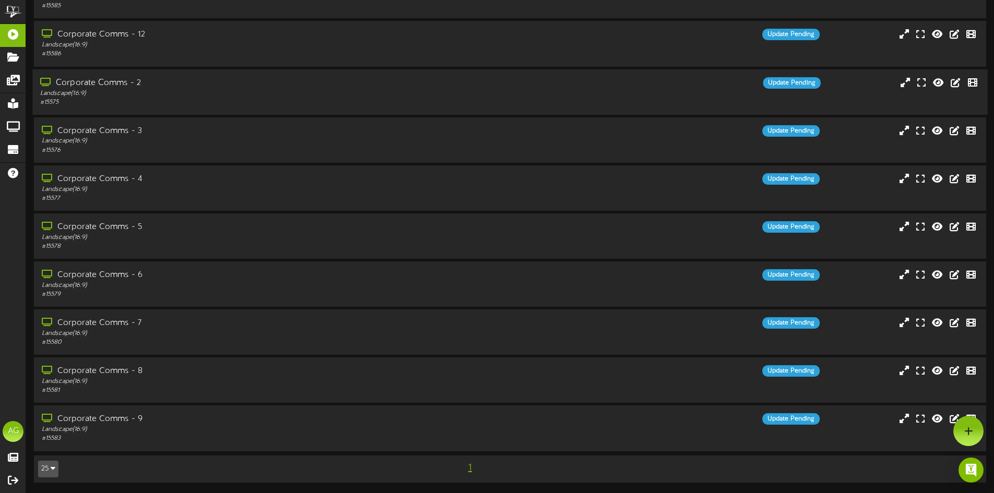
scroll to position [162, 0]
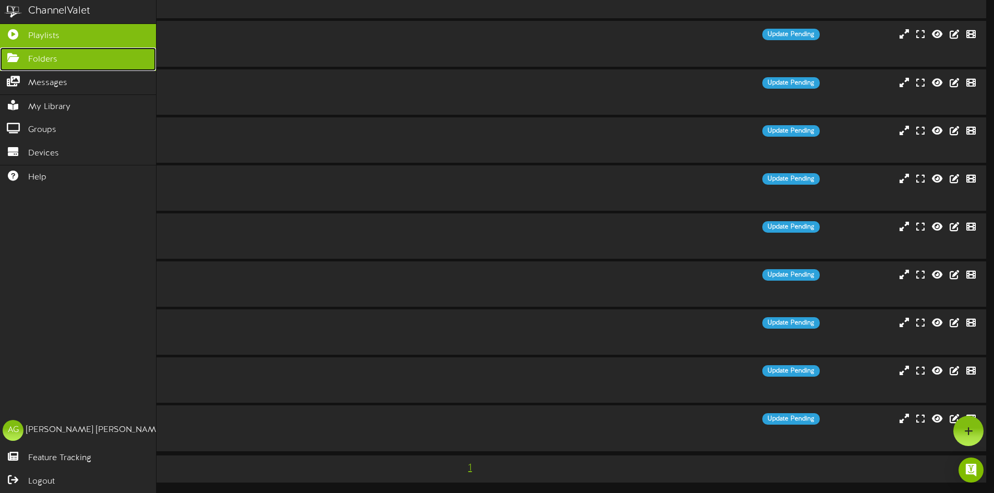
click at [10, 57] on icon at bounding box center [13, 57] width 26 height 8
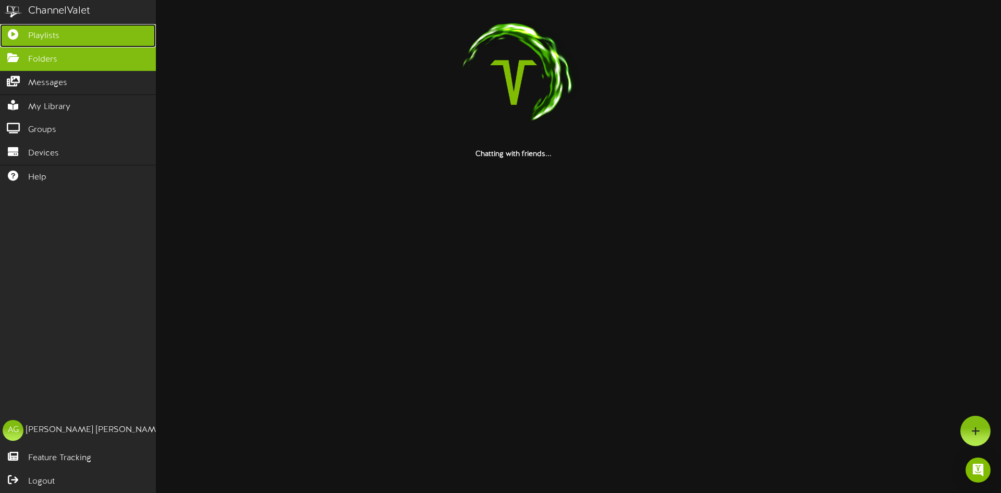
click at [6, 38] on link "Playlists" at bounding box center [78, 35] width 156 height 23
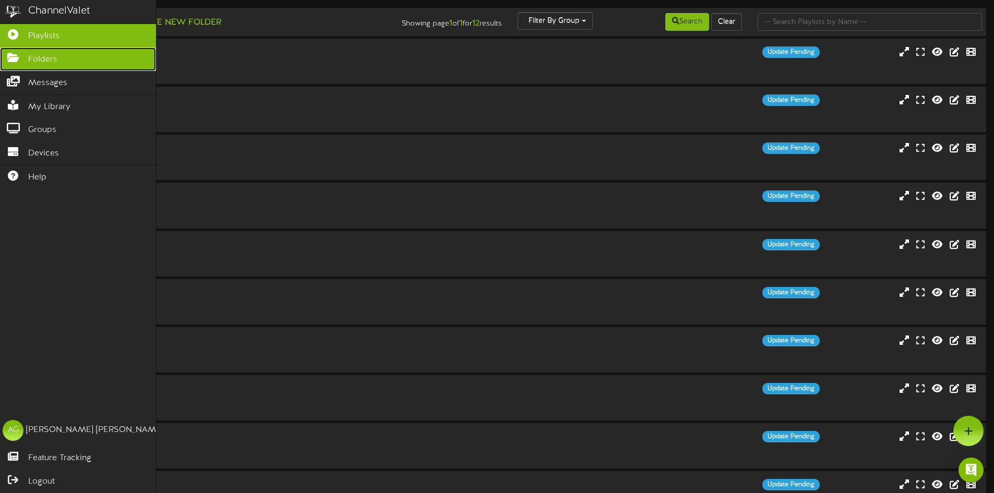
click at [8, 53] on icon at bounding box center [13, 57] width 26 height 8
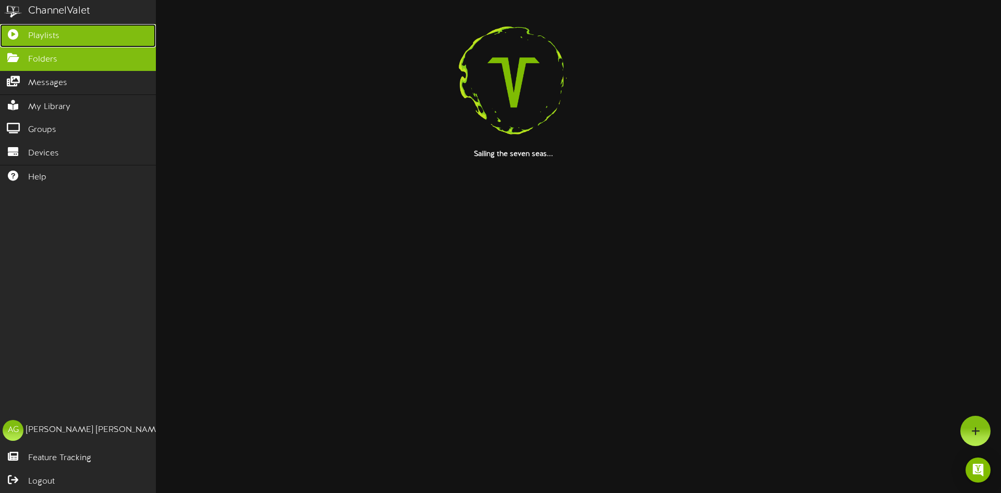
click at [9, 37] on icon at bounding box center [13, 33] width 26 height 8
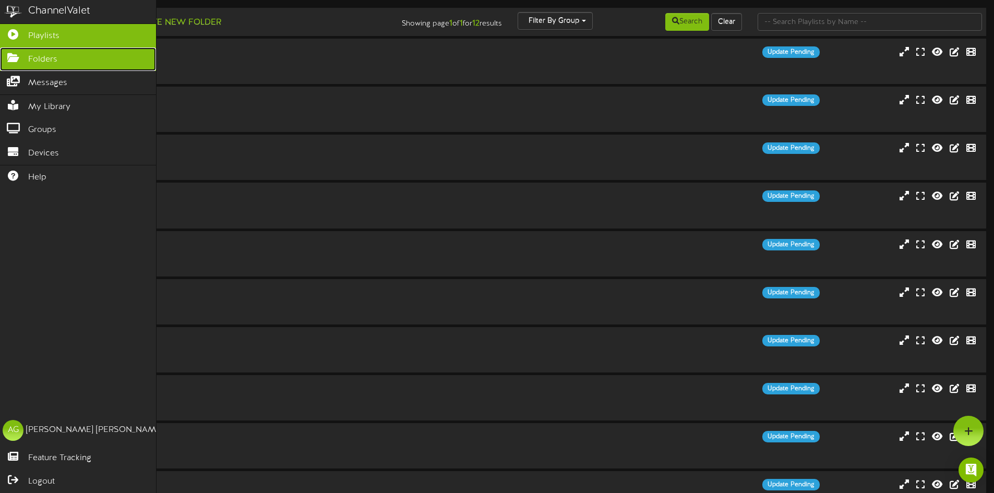
click at [13, 47] on link "Folders" at bounding box center [78, 58] width 156 height 23
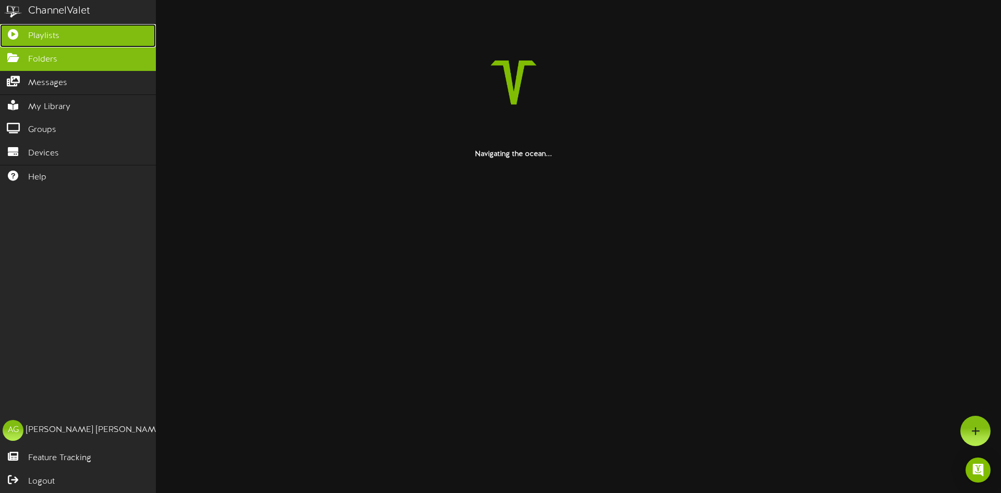
click at [5, 35] on icon at bounding box center [13, 33] width 26 height 8
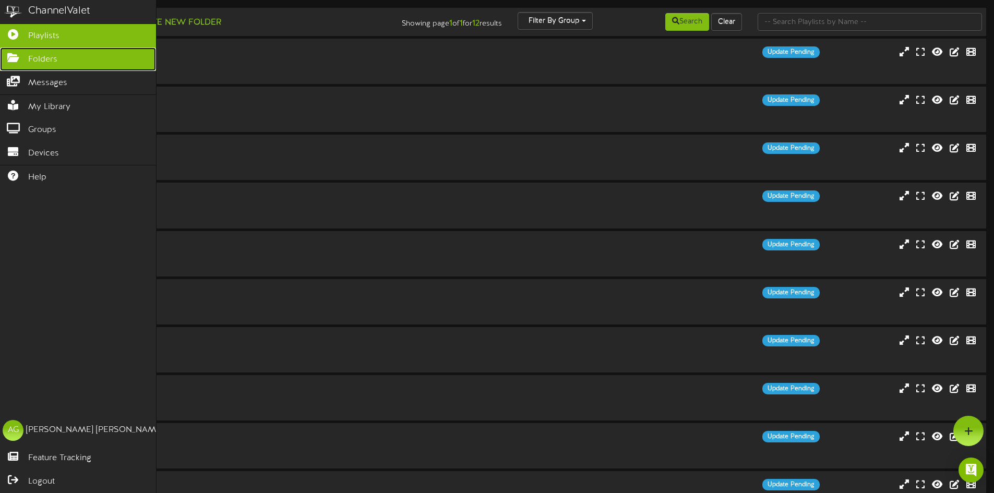
click at [5, 57] on icon at bounding box center [13, 57] width 26 height 8
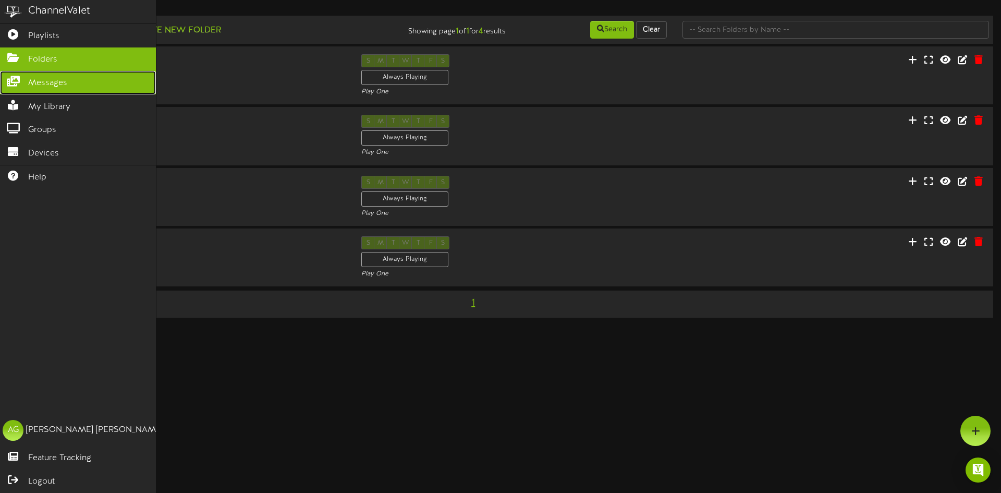
click at [11, 79] on icon at bounding box center [13, 80] width 26 height 8
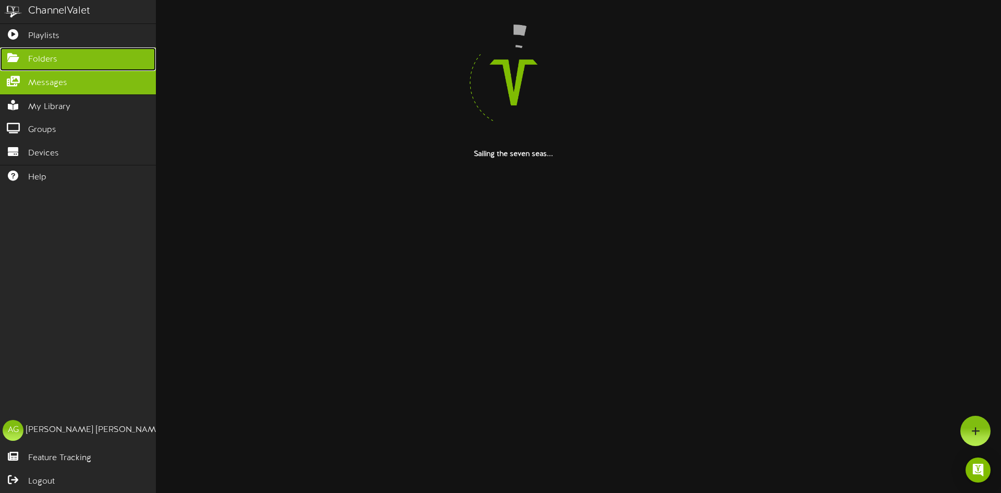
click at [1, 58] on icon at bounding box center [13, 57] width 26 height 8
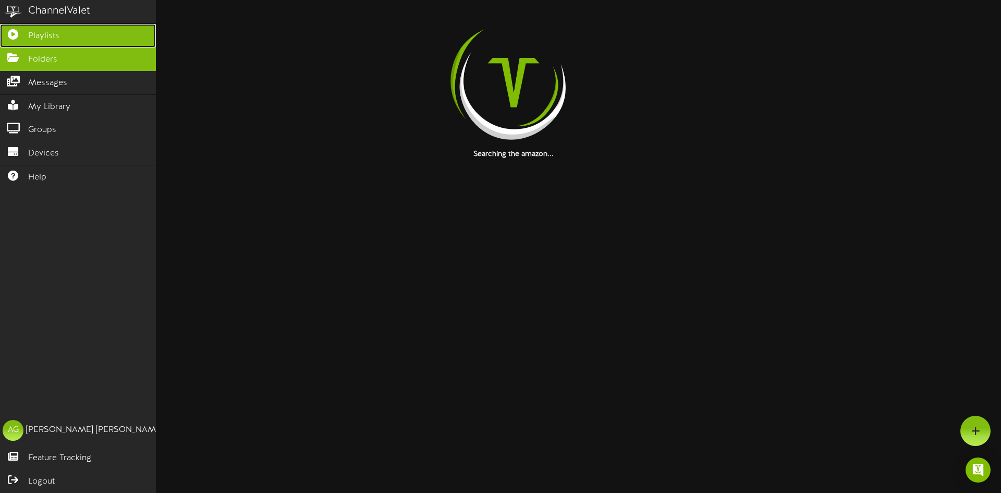
click at [9, 37] on icon at bounding box center [13, 33] width 26 height 8
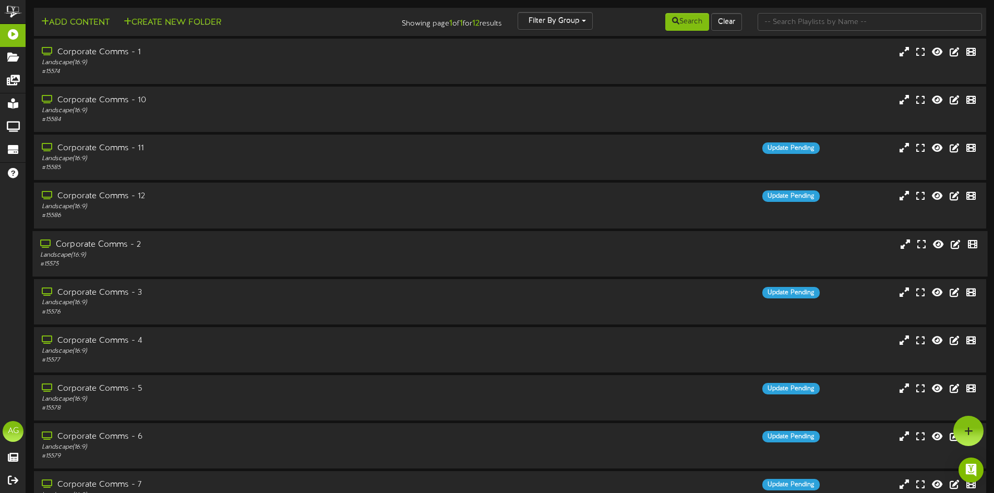
click at [562, 252] on div "Corporate Comms - 2 Landscape ( 16:9 ) # 15575" at bounding box center [509, 253] width 954 height 30
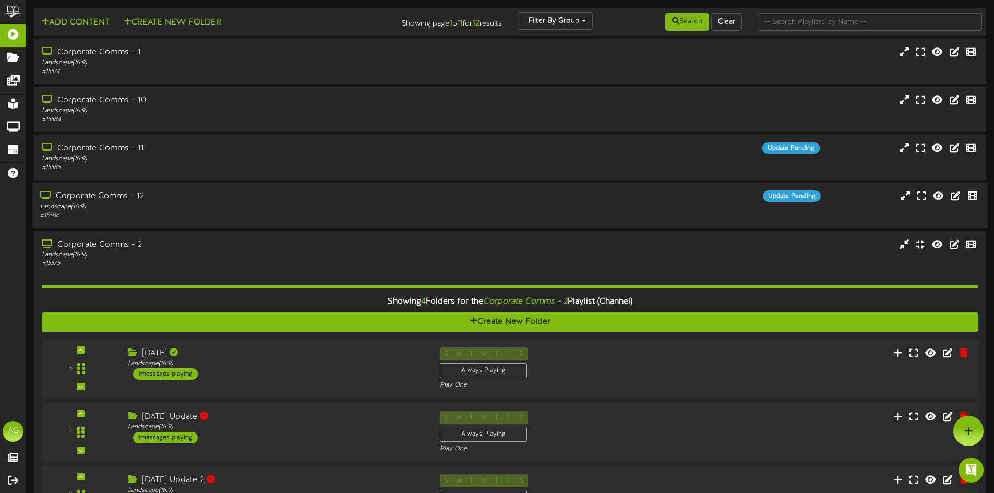
click at [339, 199] on div "Corporate Comms - 12" at bounding box center [231, 196] width 382 height 12
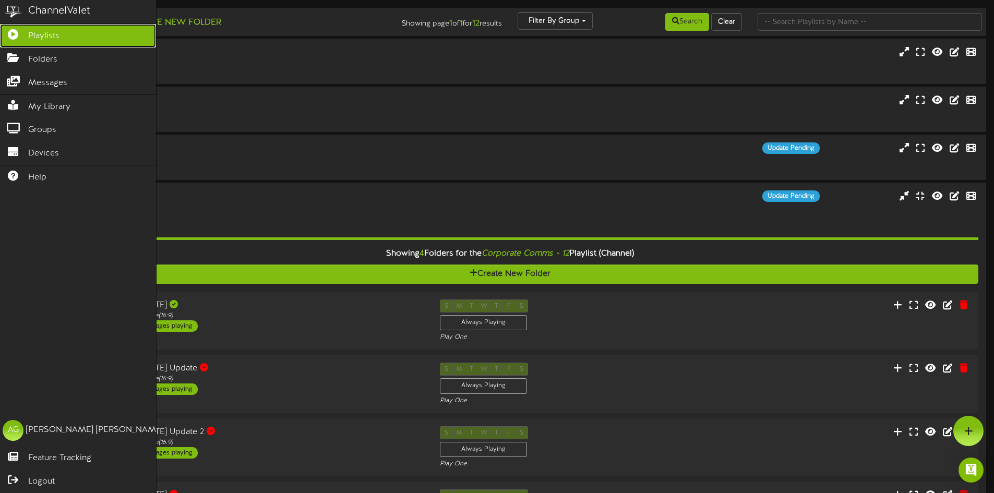
click at [34, 38] on span "Playlists" at bounding box center [43, 36] width 31 height 12
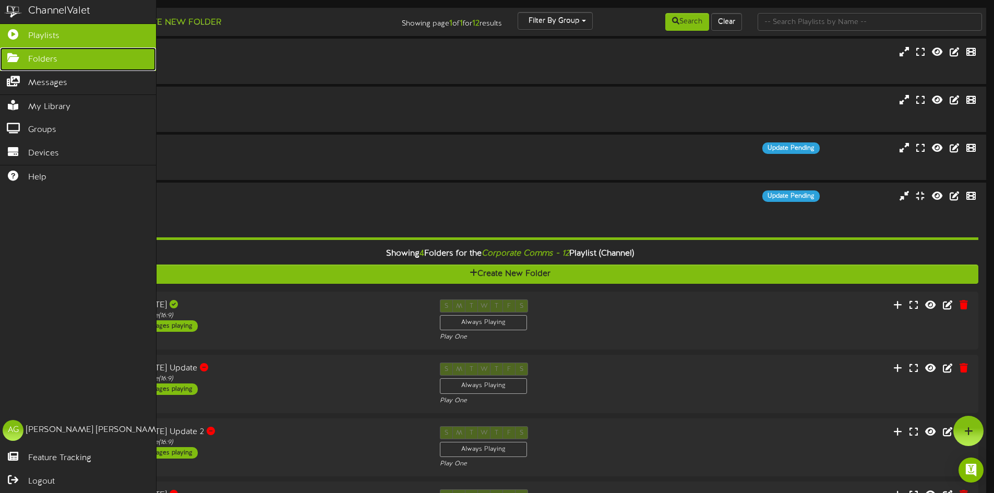
click at [41, 65] on link "Folders" at bounding box center [78, 58] width 156 height 23
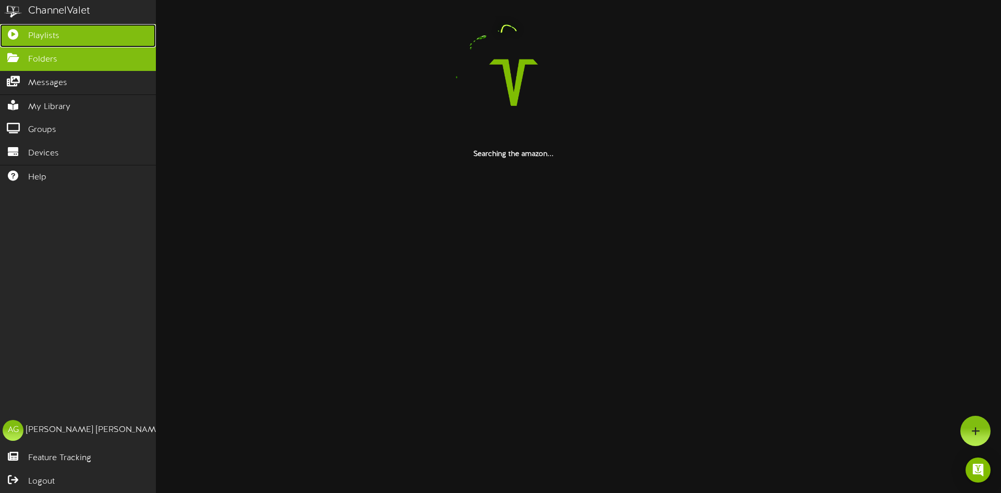
click at [41, 44] on link "Playlists" at bounding box center [78, 35] width 156 height 23
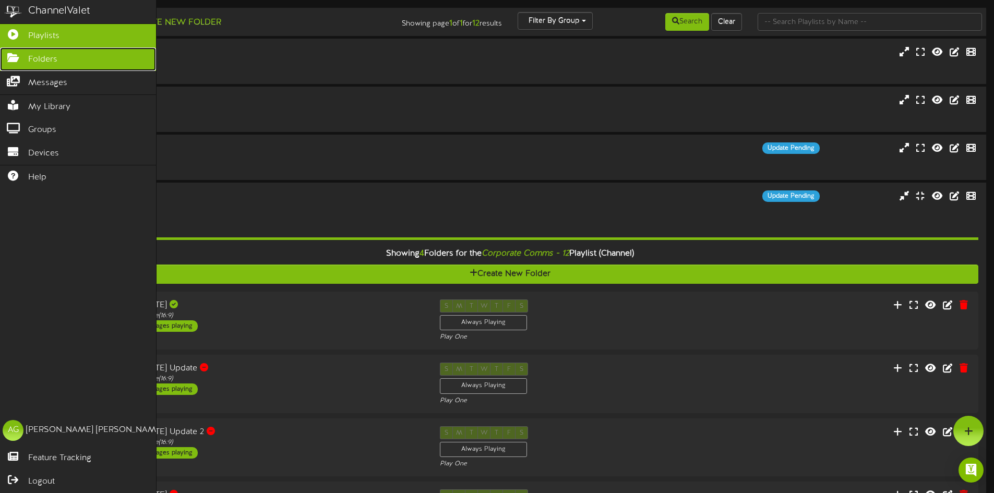
click at [13, 56] on icon at bounding box center [13, 57] width 26 height 8
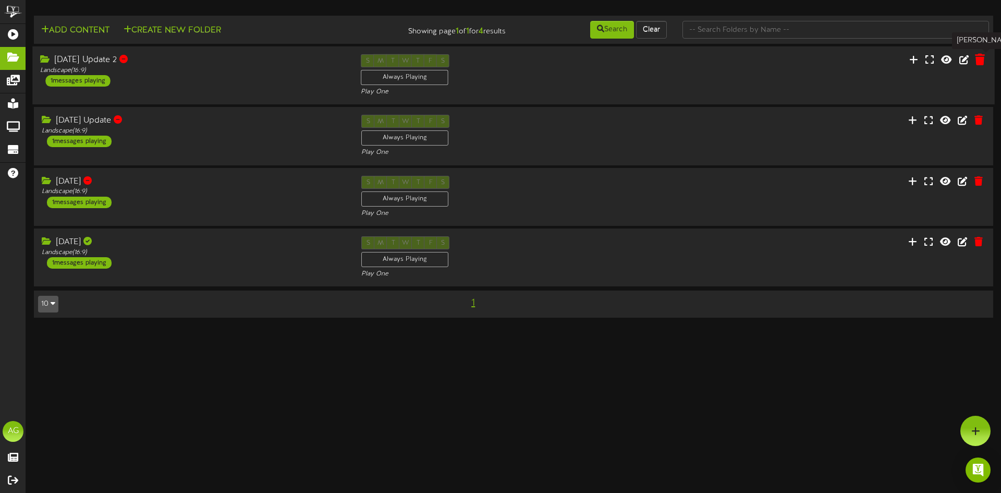
click at [984, 61] on icon at bounding box center [980, 59] width 10 height 11
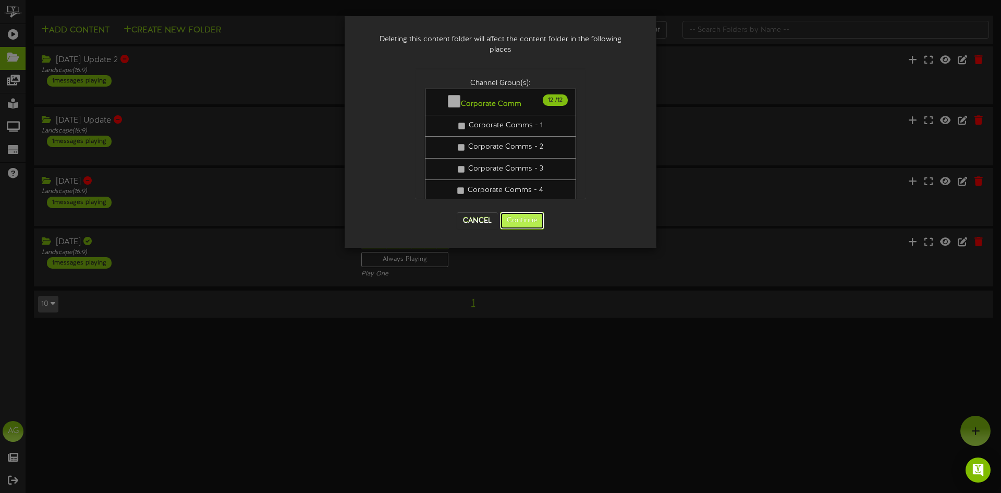
click at [533, 225] on button "Continue" at bounding box center [522, 221] width 44 height 18
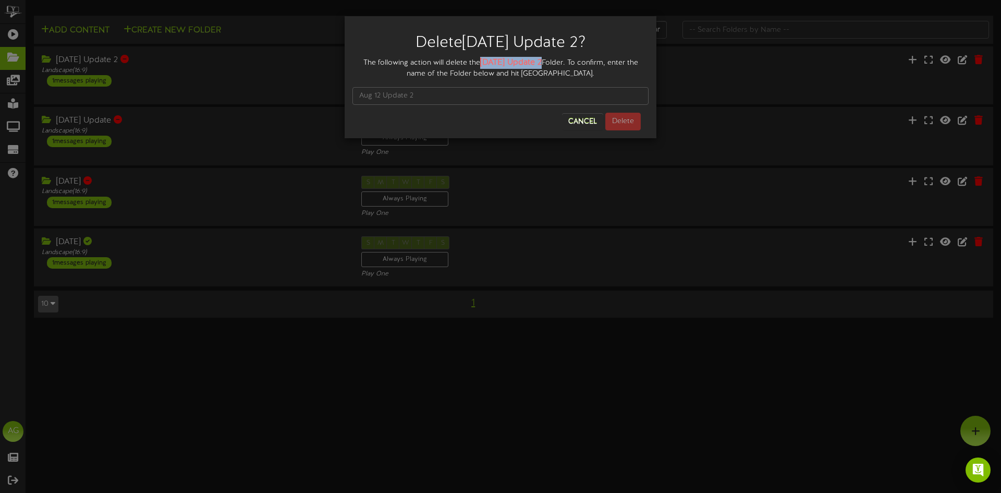
drag, startPoint x: 482, startPoint y: 65, endPoint x: 542, endPoint y: 61, distance: 60.1
click at [542, 61] on div "The following action will delete the Aug 12 Update 2 Folder. To confirm, enter …" at bounding box center [501, 68] width 296 height 22
copy strong "Aug 12 Update 2"
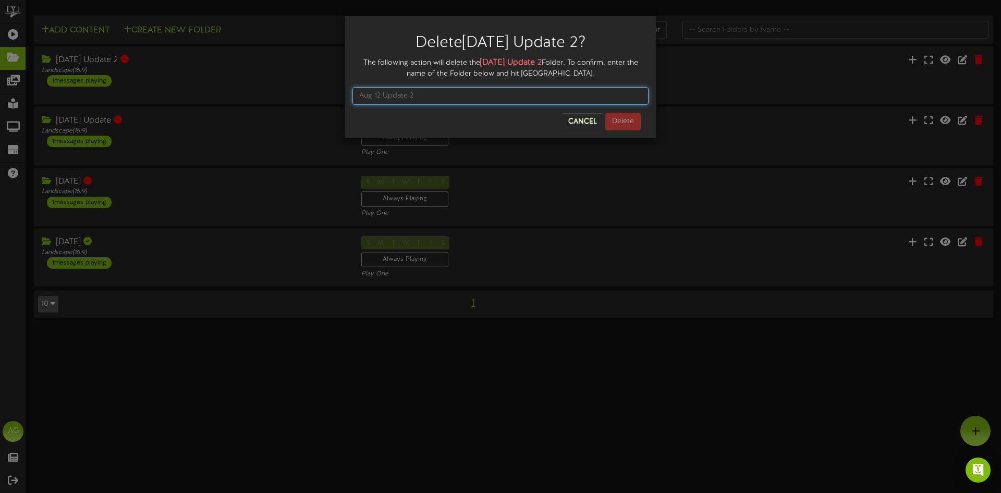
drag, startPoint x: 419, startPoint y: 96, endPoint x: 428, endPoint y: 102, distance: 10.1
click at [419, 97] on input "text" at bounding box center [501, 96] width 296 height 18
paste input "Aug 12 Update 2"
type input "Aug 12 Update 2"
click at [635, 124] on button "Delete" at bounding box center [623, 122] width 35 height 18
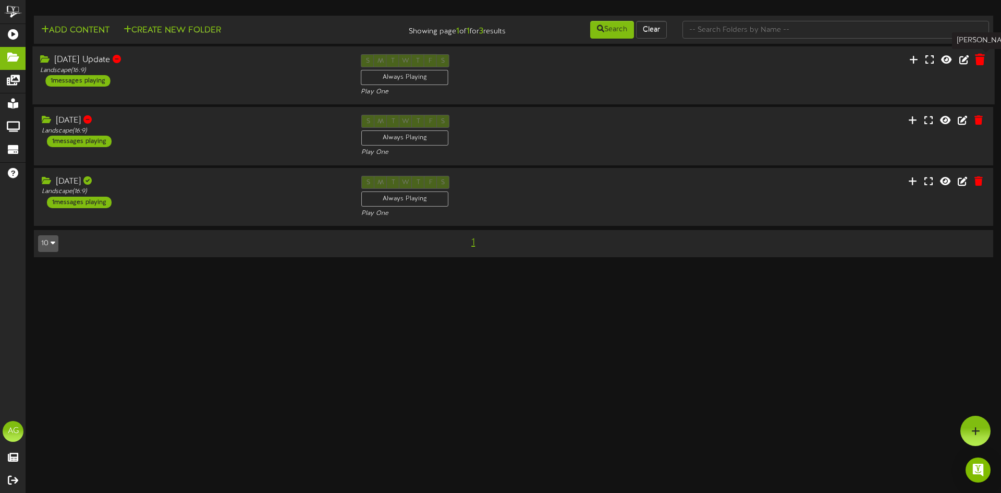
click at [980, 64] on icon at bounding box center [980, 59] width 10 height 11
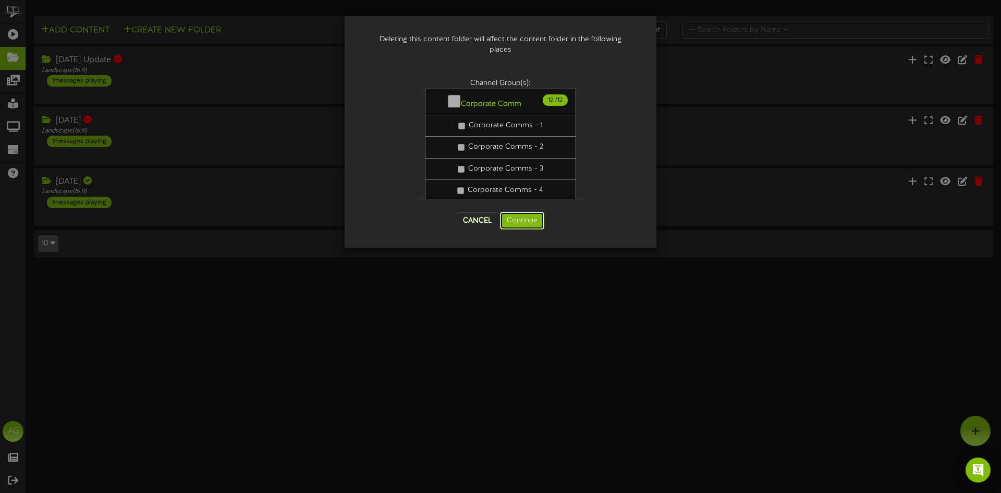
click at [522, 226] on button "Continue" at bounding box center [522, 221] width 44 height 18
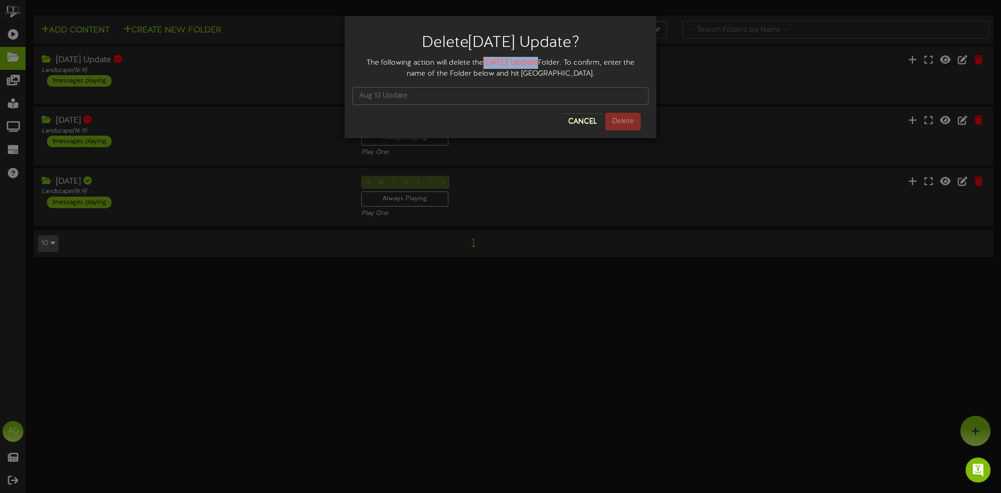
drag, startPoint x: 485, startPoint y: 59, endPoint x: 540, endPoint y: 57, distance: 55.3
click at [540, 57] on div "The following action will delete the Aug 13 Update Folder. To confirm, enter th…" at bounding box center [501, 68] width 296 height 22
copy strong "Aug 13 Update"
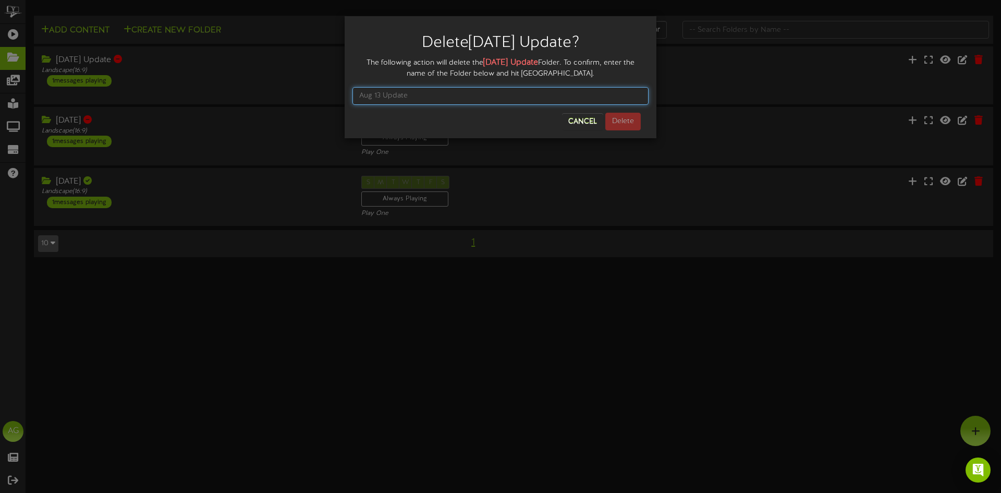
click at [410, 94] on input "text" at bounding box center [501, 96] width 296 height 18
paste input "Aug 13 Update"
type input "Aug 13 Update"
click at [626, 124] on button "Delete" at bounding box center [623, 122] width 35 height 18
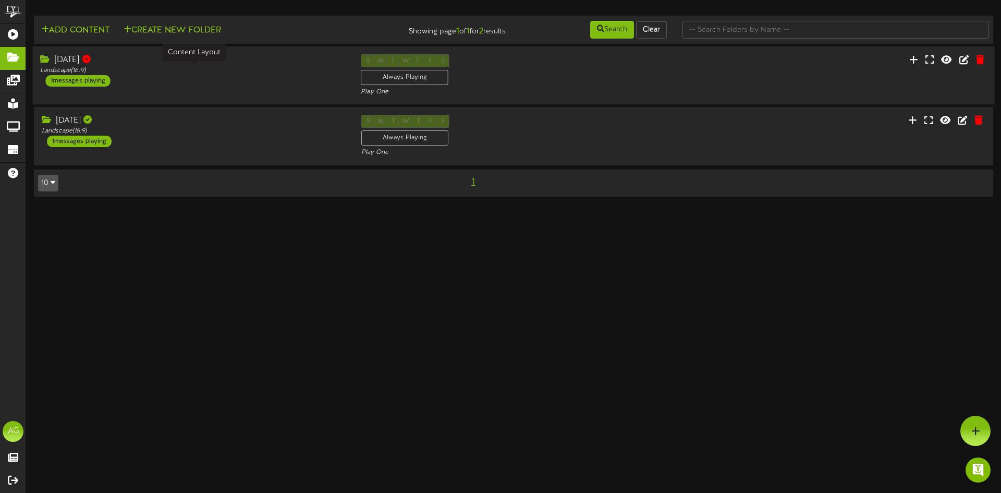
click at [124, 66] on div "Landscape ( 16:9 )" at bounding box center [192, 70] width 305 height 9
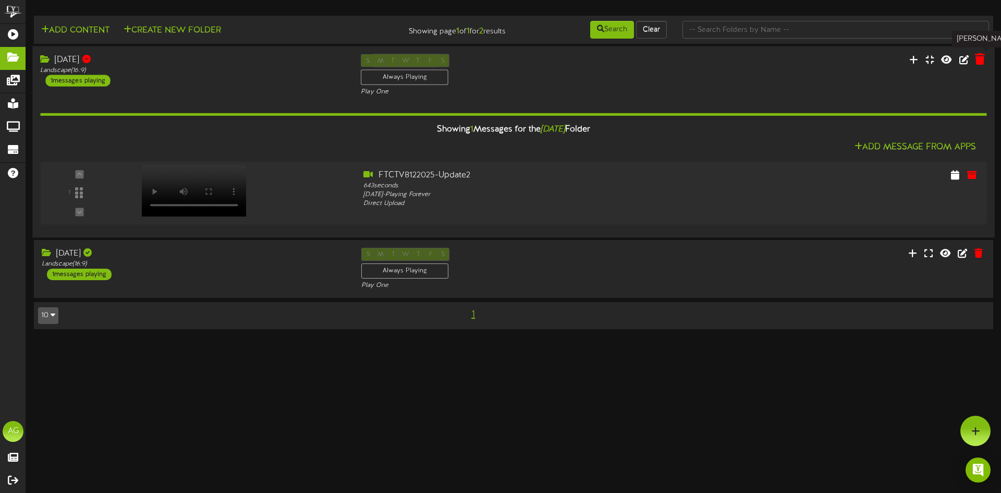
click at [983, 58] on icon at bounding box center [980, 58] width 10 height 11
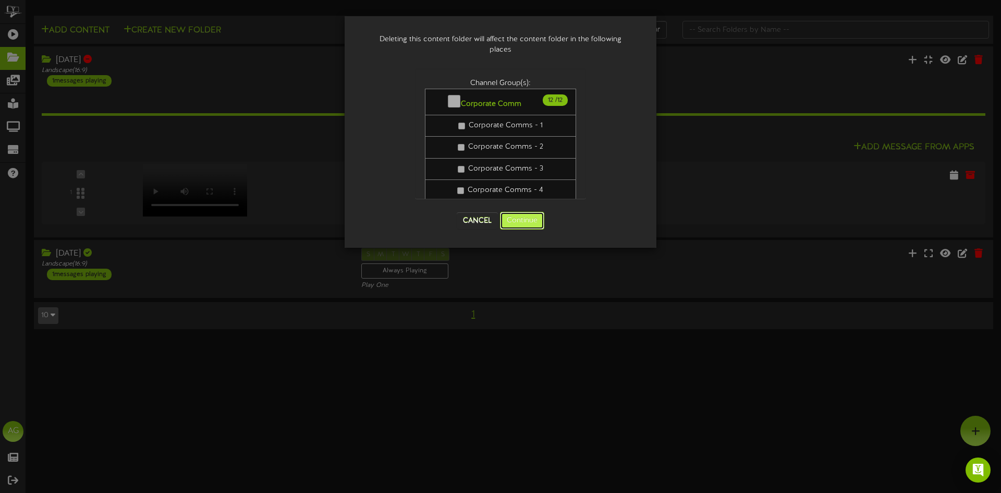
click at [522, 221] on button "Continue" at bounding box center [522, 221] width 44 height 18
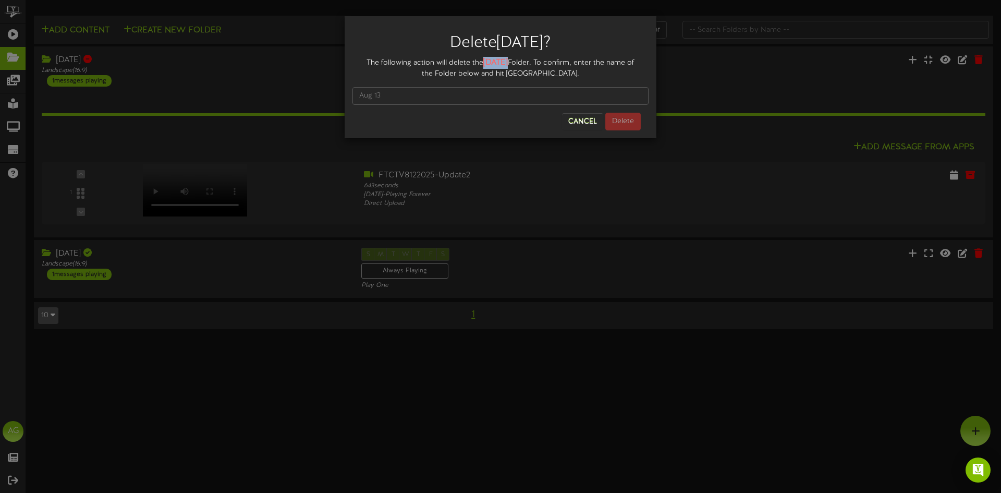
drag, startPoint x: 486, startPoint y: 62, endPoint x: 508, endPoint y: 63, distance: 22.0
click at [508, 63] on strong "Aug 13" at bounding box center [496, 62] width 25 height 9
copy strong "Aug 13"
click at [477, 88] on input "text" at bounding box center [501, 96] width 296 height 18
paste input "Aug 13"
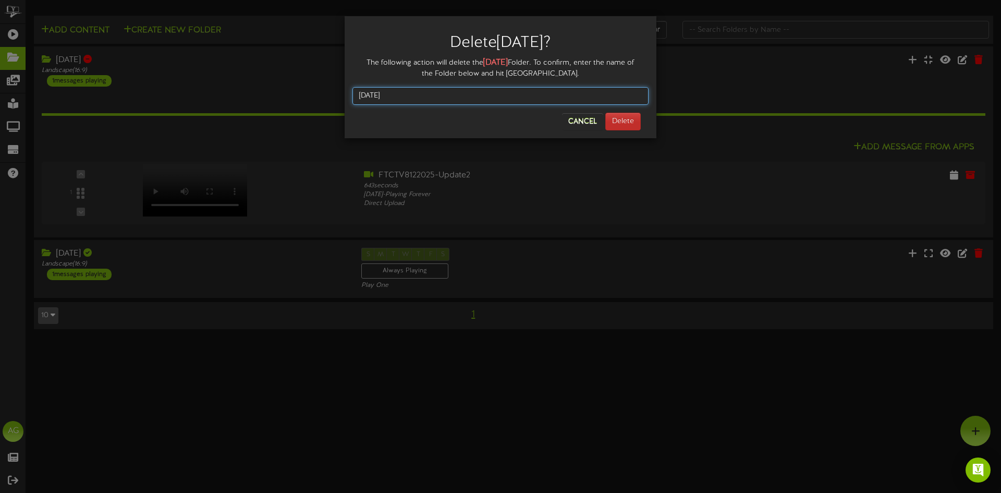
type input "Aug 13"
click at [617, 117] on button "Delete" at bounding box center [623, 122] width 35 height 18
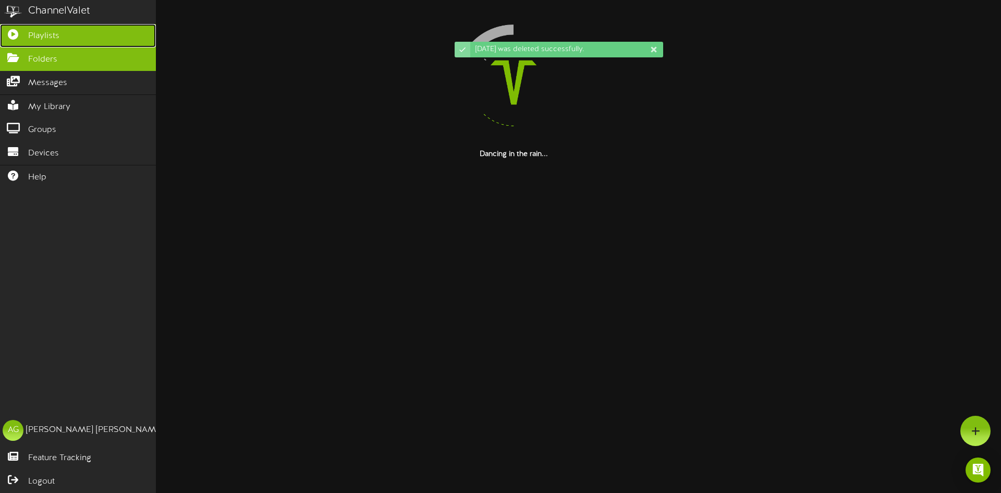
click at [16, 37] on icon at bounding box center [13, 33] width 26 height 8
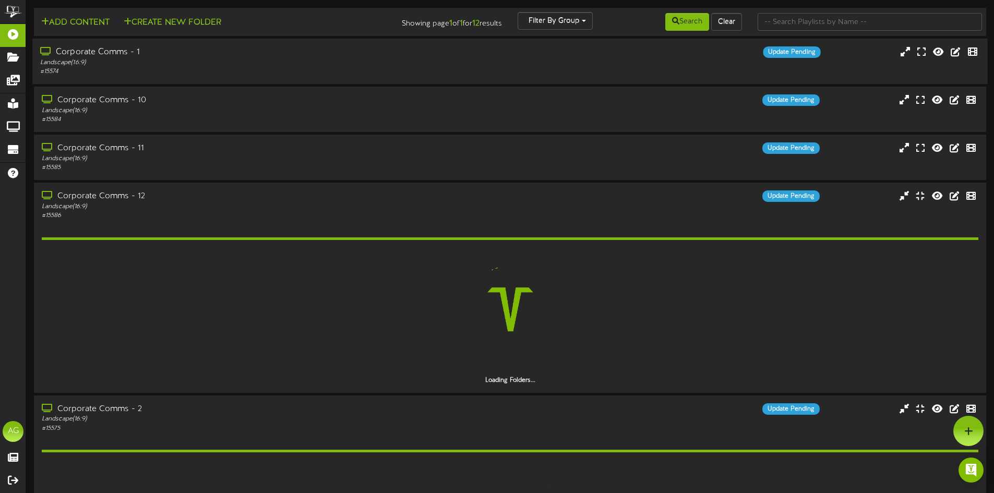
click at [270, 42] on div "Corporate Comms - 1 Landscape ( 16:9 ) # 15574 Update Pending" at bounding box center [509, 61] width 954 height 45
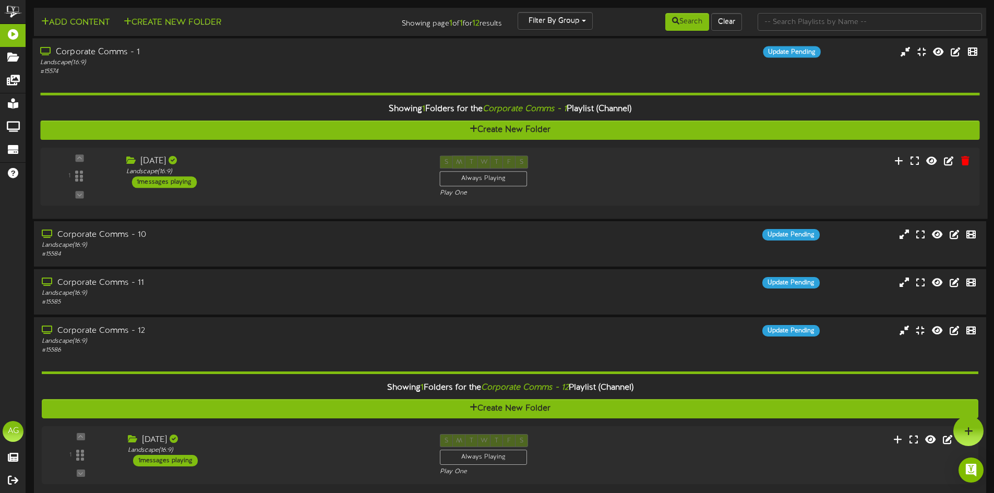
click at [253, 72] on div "# 15574" at bounding box center [231, 71] width 382 height 9
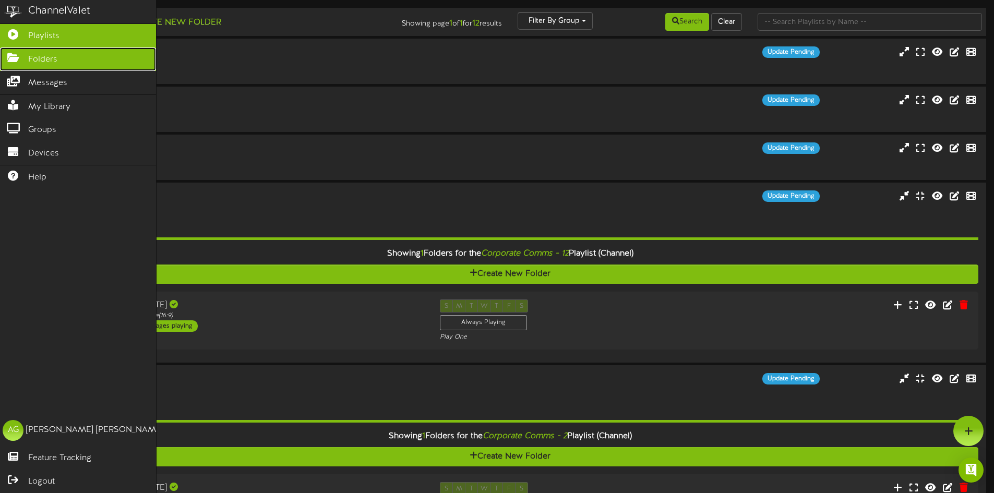
click at [16, 61] on icon at bounding box center [13, 57] width 26 height 8
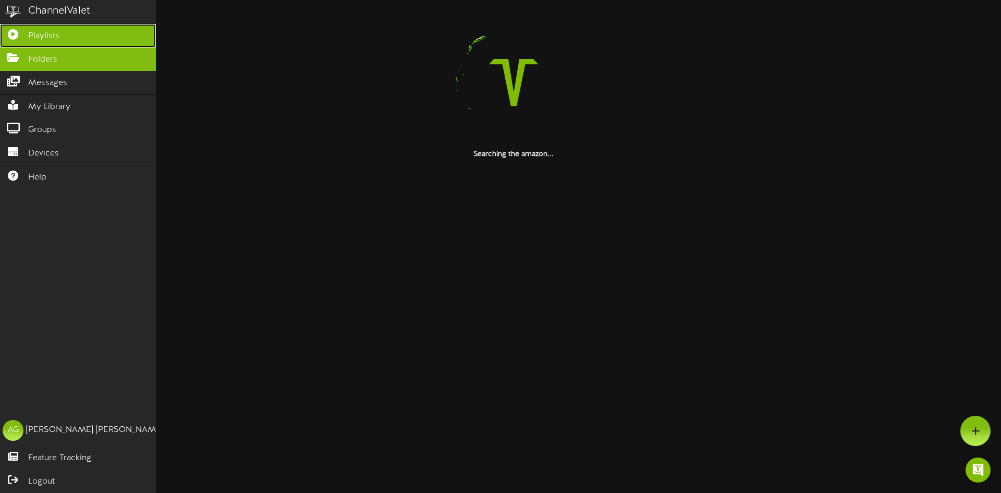
click at [8, 34] on icon at bounding box center [13, 33] width 26 height 8
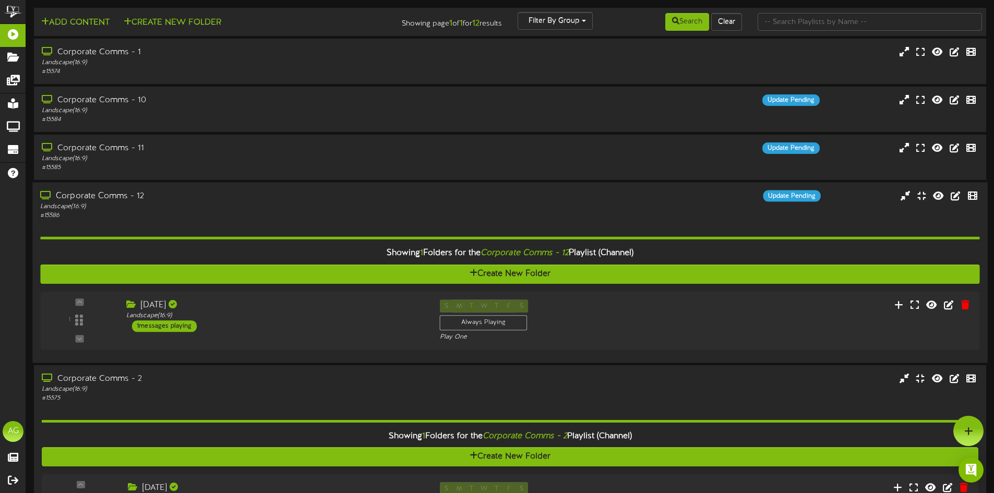
click at [303, 194] on div "Corporate Comms - 12" at bounding box center [231, 196] width 382 height 12
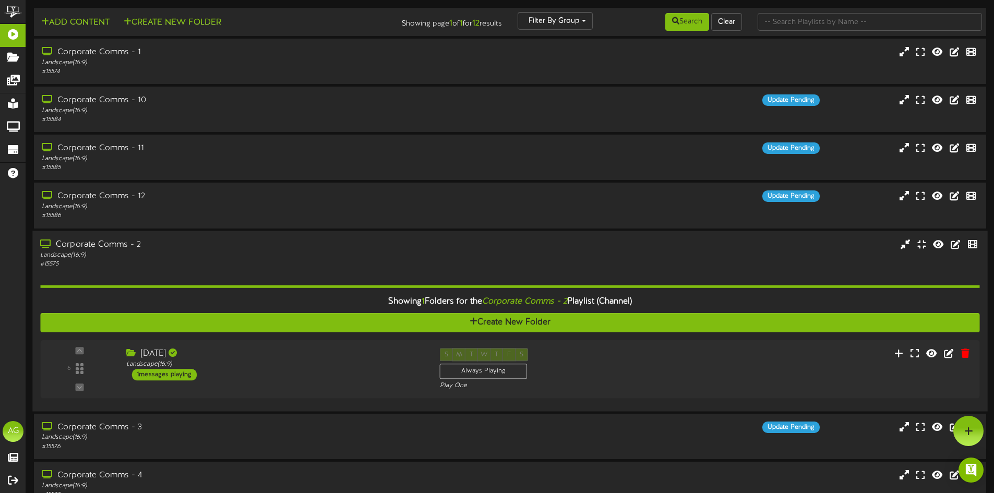
click at [332, 262] on div "# 15575" at bounding box center [231, 263] width 382 height 9
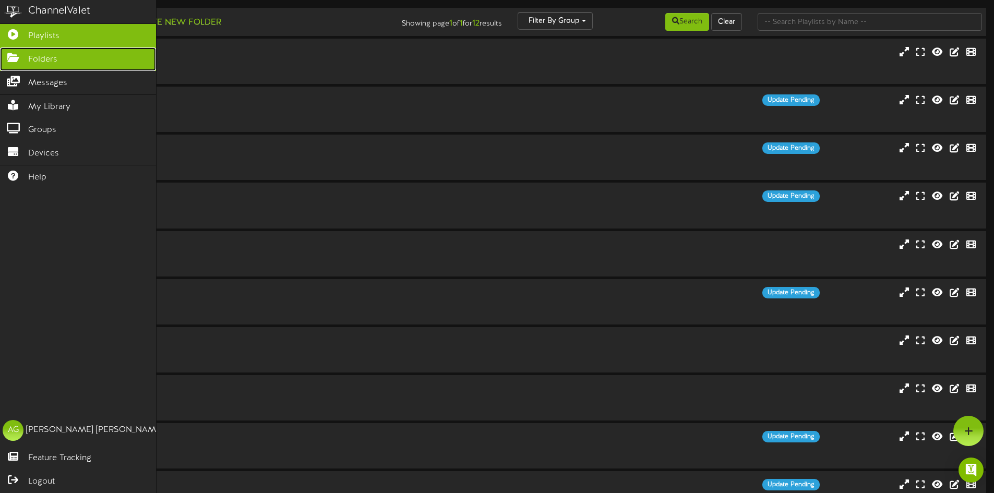
click at [4, 55] on icon at bounding box center [13, 57] width 26 height 8
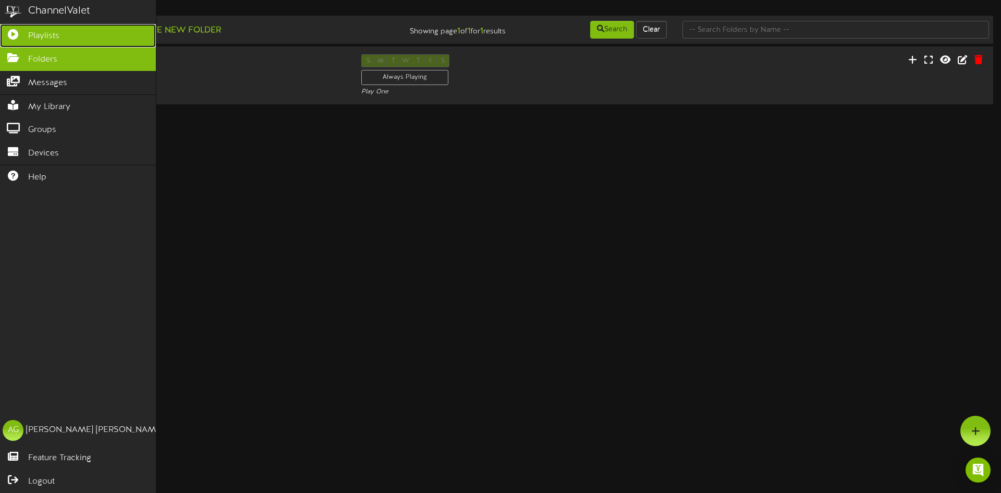
click at [12, 37] on icon at bounding box center [13, 33] width 26 height 8
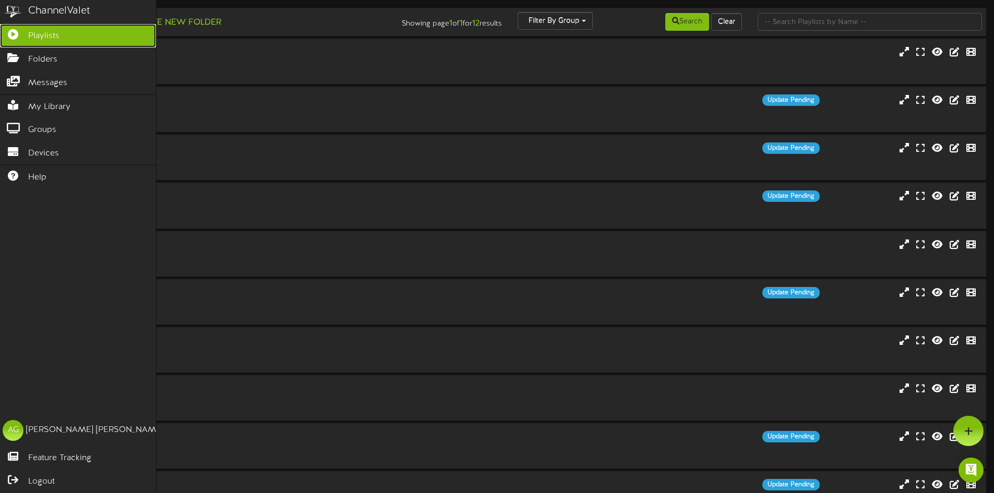
click at [25, 38] on link "Playlists" at bounding box center [78, 35] width 156 height 23
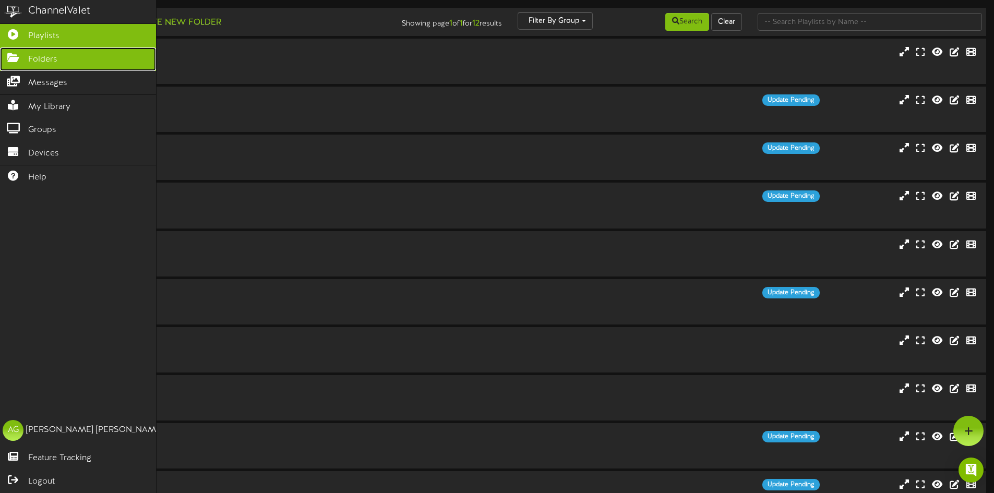
click at [3, 66] on link "Folders" at bounding box center [78, 58] width 156 height 23
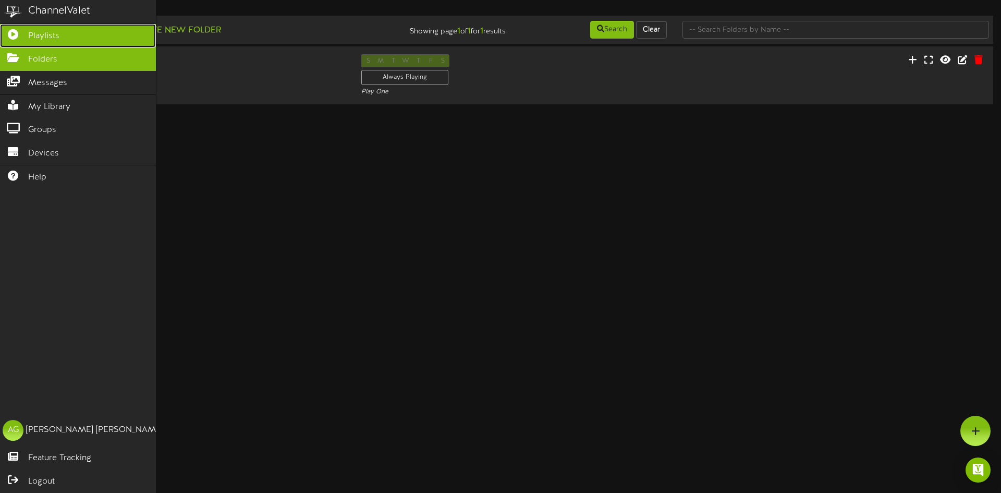
click at [14, 37] on icon at bounding box center [13, 33] width 26 height 8
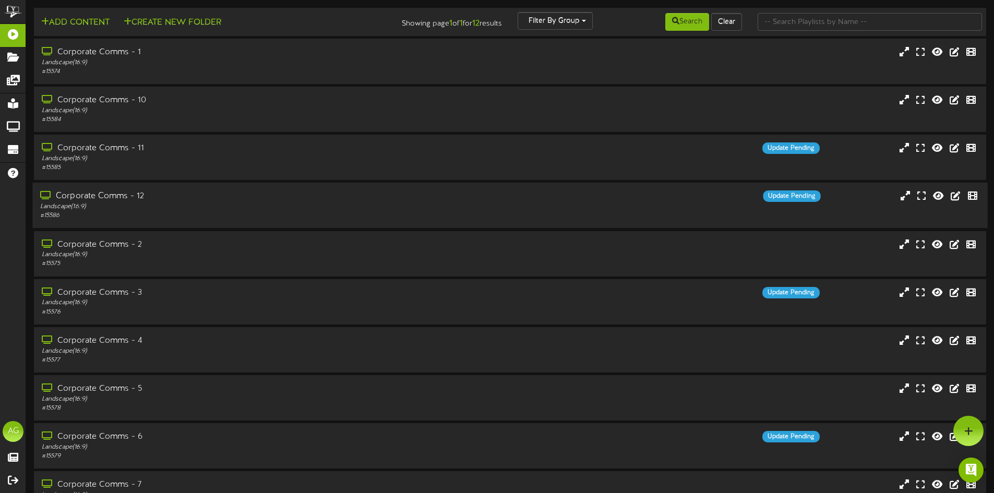
click at [241, 213] on div "# 15586" at bounding box center [231, 215] width 382 height 9
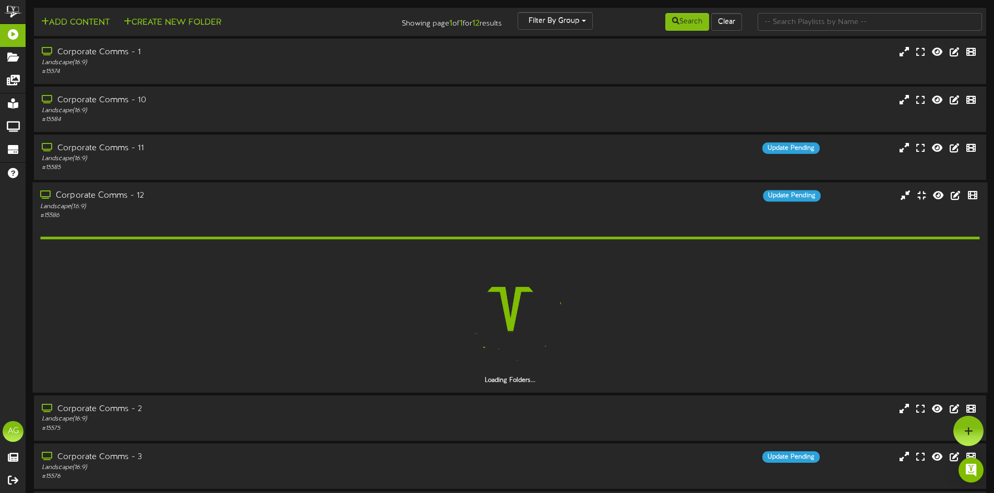
drag, startPoint x: 214, startPoint y: 208, endPoint x: 221, endPoint y: 199, distance: 11.1
click at [219, 200] on div "Corporate Comms - 12 Landscape ( 16:9 ) # 15586" at bounding box center [231, 205] width 398 height 30
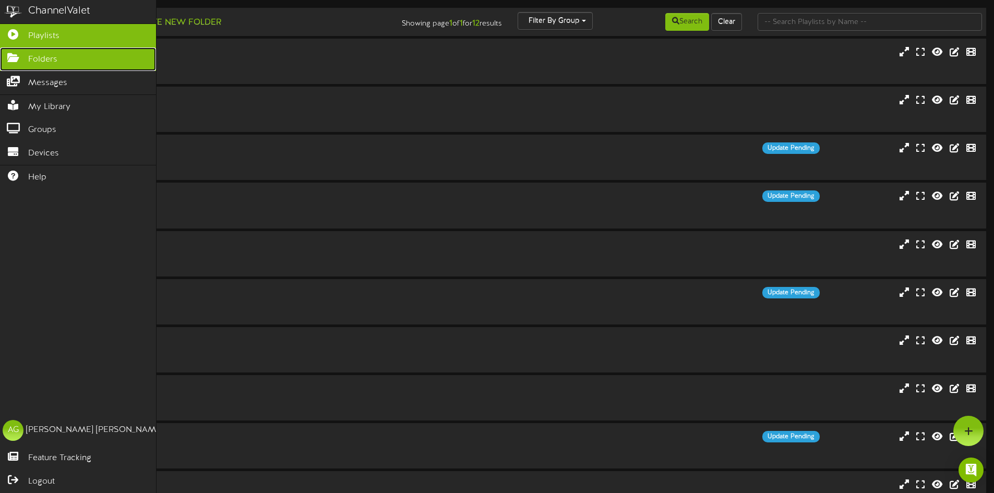
click at [7, 61] on link "Folders" at bounding box center [78, 58] width 156 height 23
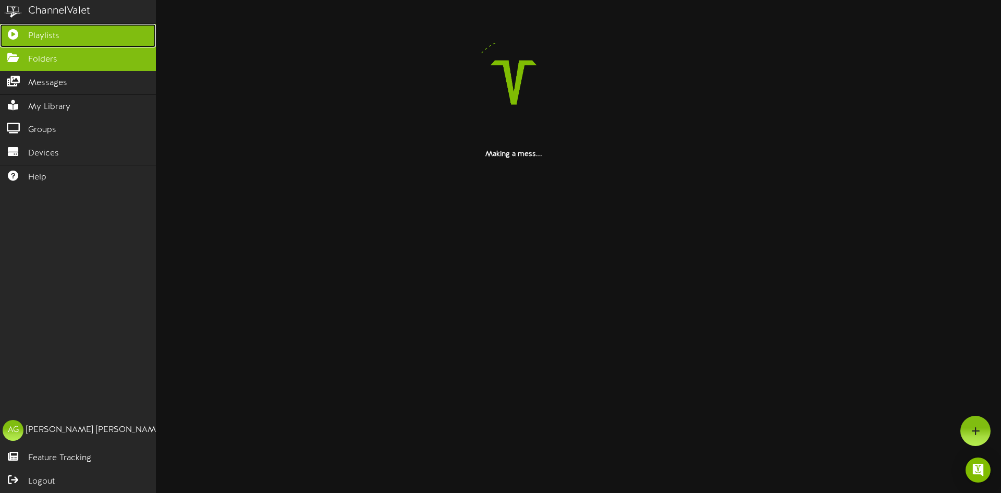
click at [7, 40] on link "Playlists" at bounding box center [78, 35] width 156 height 23
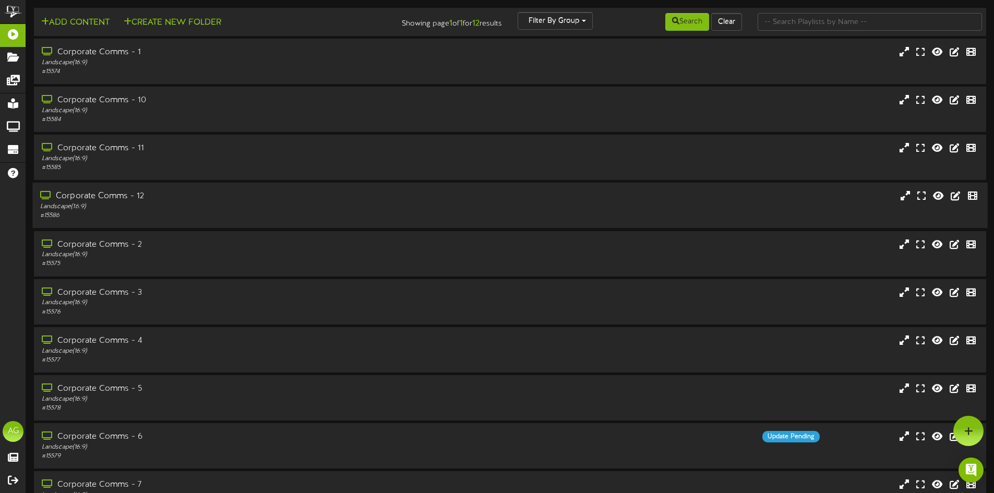
click at [205, 206] on div "Landscape ( 16:9 )" at bounding box center [231, 206] width 382 height 9
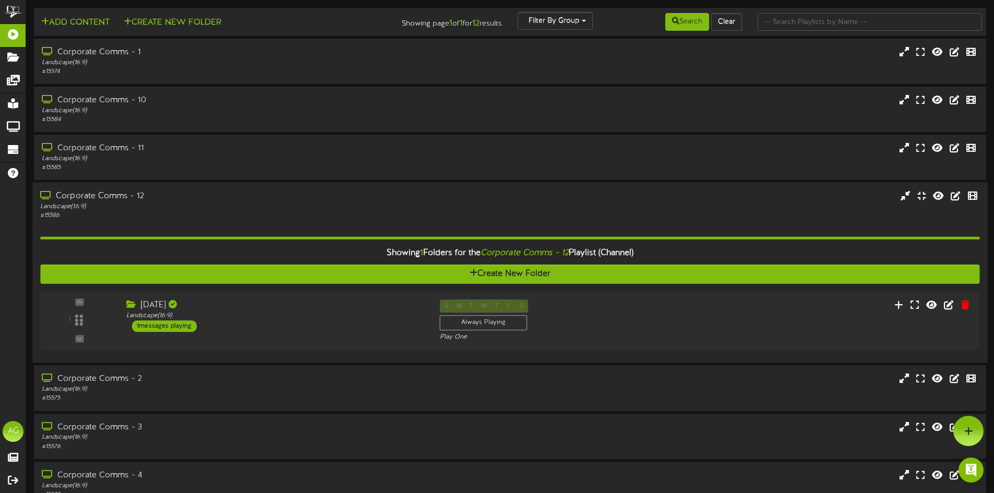
click at [205, 201] on div "Corporate Comms - 12" at bounding box center [231, 196] width 382 height 12
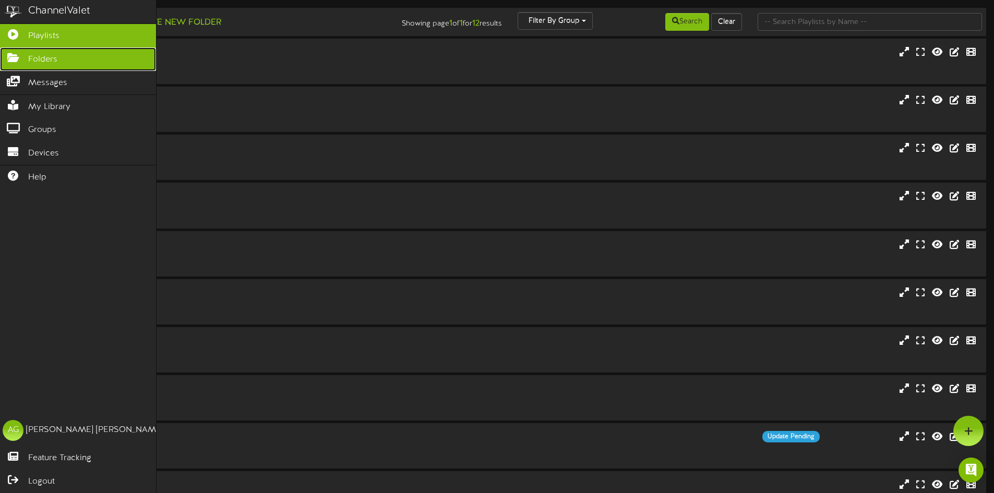
click at [17, 54] on icon at bounding box center [13, 57] width 26 height 8
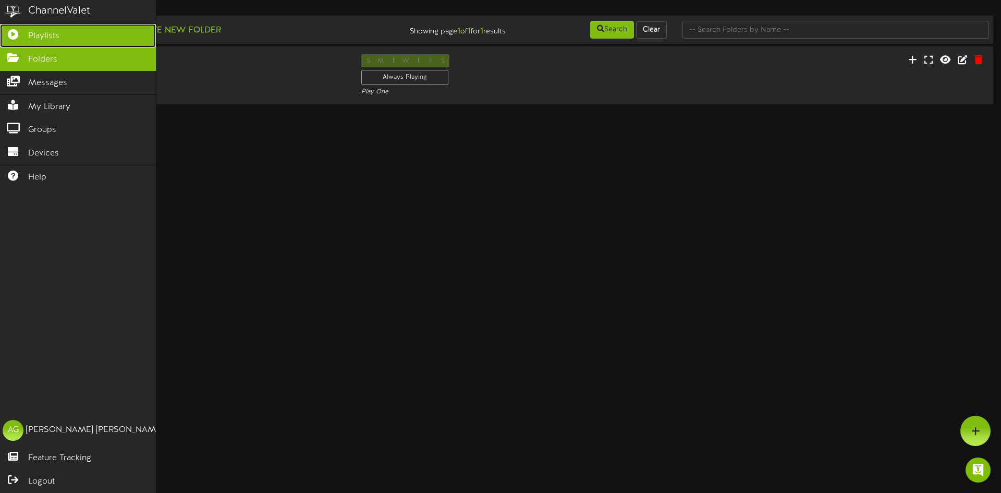
click at [13, 40] on link "Playlists" at bounding box center [78, 35] width 156 height 23
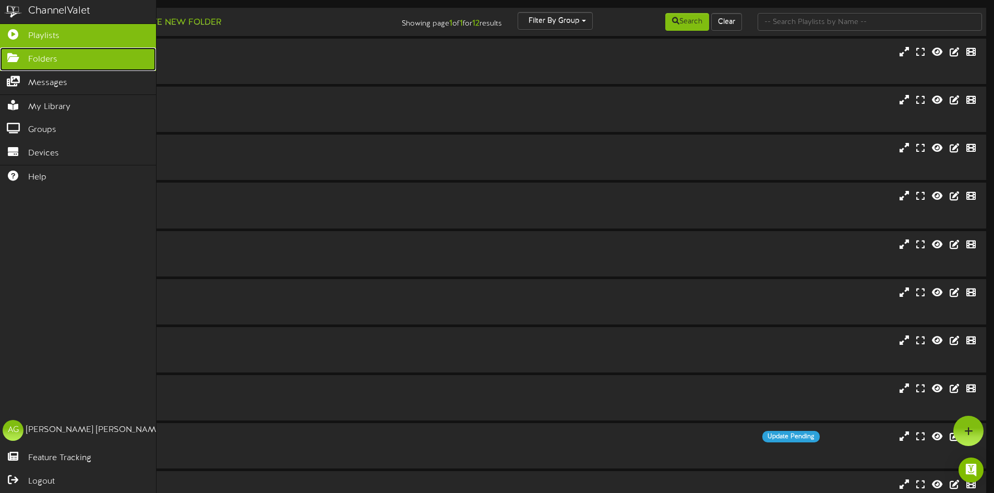
click at [31, 54] on span "Folders" at bounding box center [42, 60] width 29 height 12
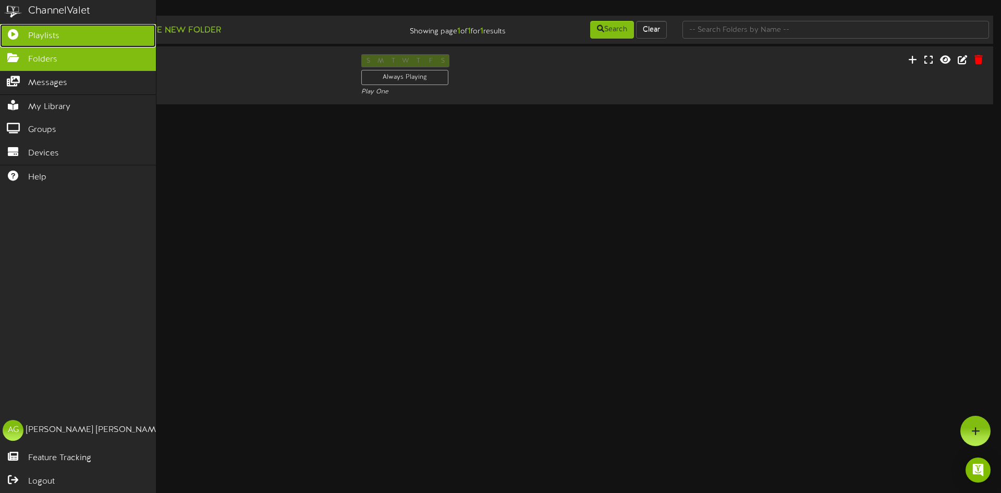
click at [25, 37] on icon at bounding box center [13, 33] width 26 height 8
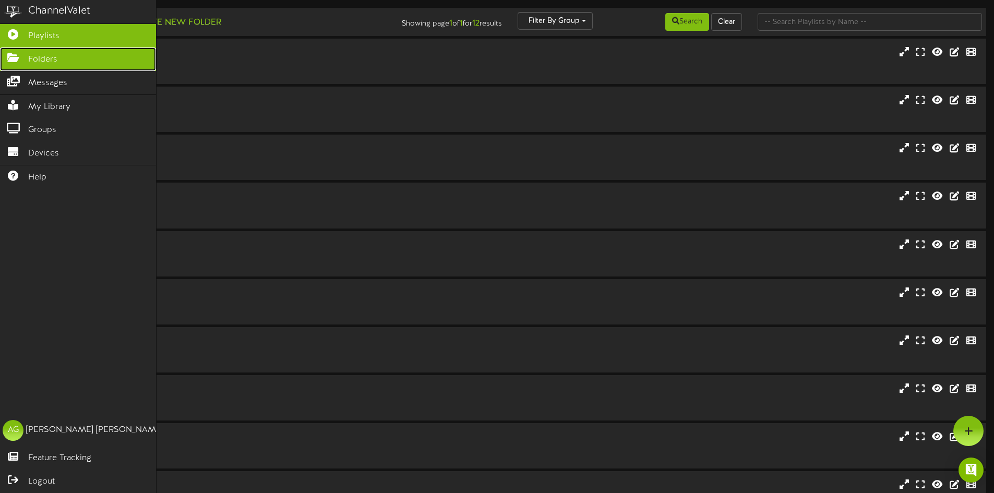
click at [16, 59] on icon at bounding box center [13, 57] width 26 height 8
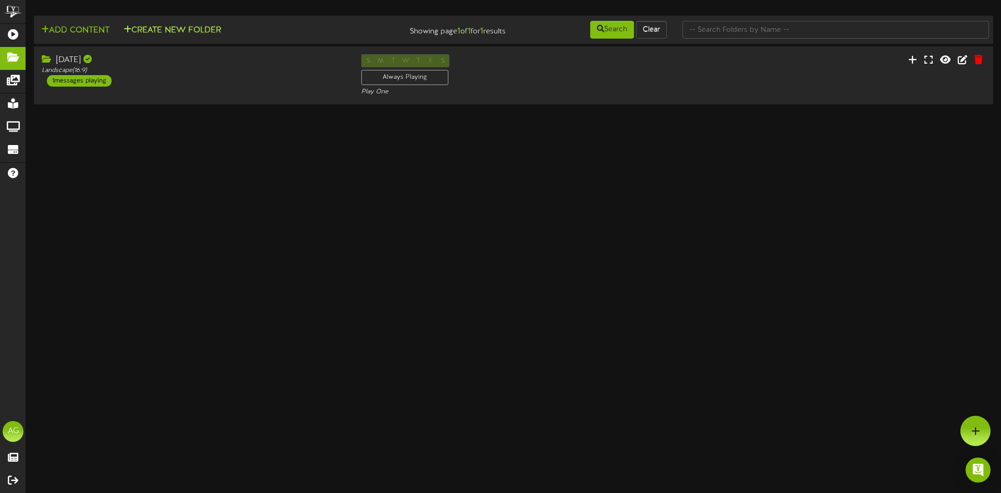
click at [211, 29] on button "Create New Folder" at bounding box center [172, 30] width 104 height 13
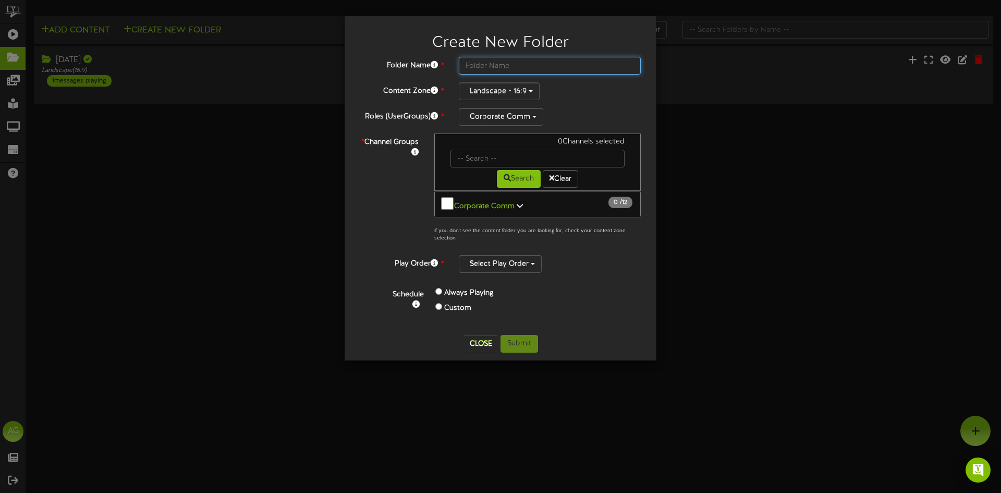
click at [515, 62] on input "text" at bounding box center [550, 66] width 182 height 18
type input "[DATE]"
click at [447, 211] on button "Corporate Comm 0 / 12" at bounding box center [537, 204] width 207 height 27
click at [464, 306] on label "Custom" at bounding box center [457, 308] width 27 height 10
click at [442, 303] on div "Custom" at bounding box center [505, 308] width 139 height 15
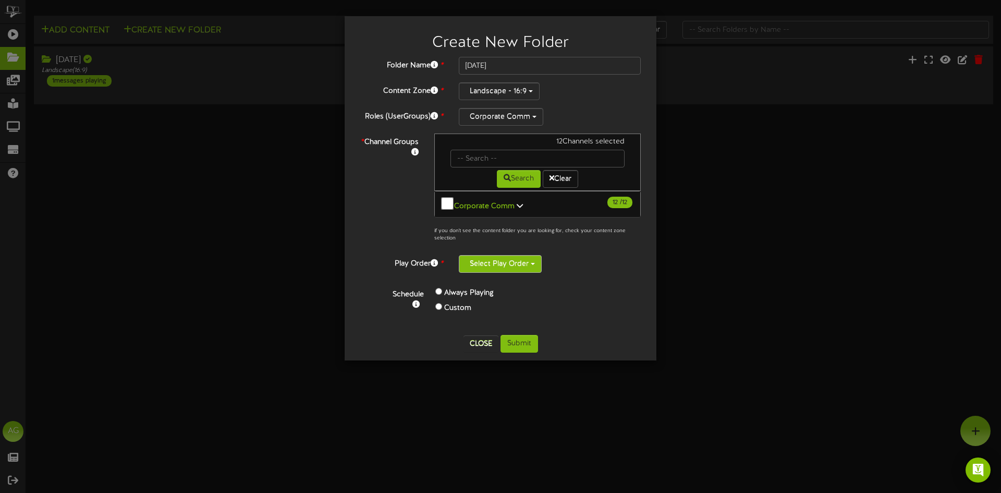
click at [498, 263] on button "Select Play Order" at bounding box center [500, 264] width 83 height 18
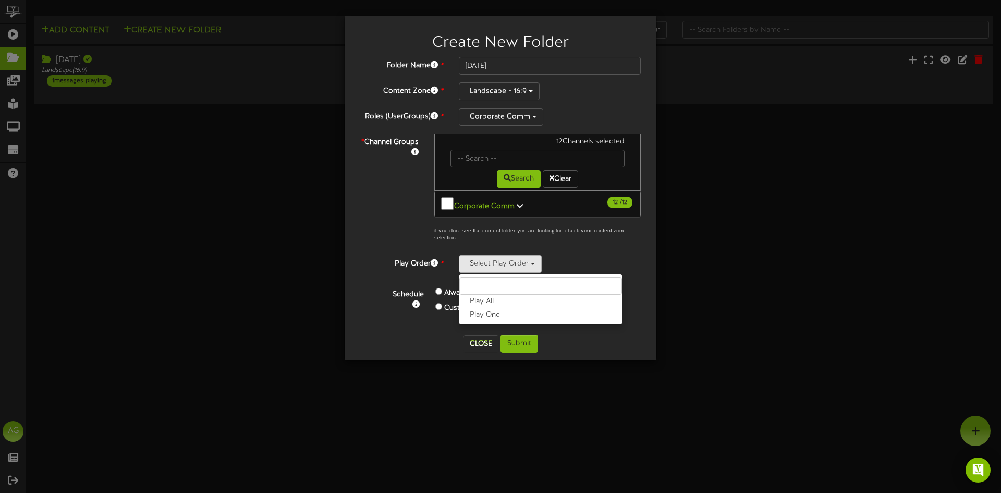
click at [493, 308] on label "Play One" at bounding box center [541, 315] width 163 height 14
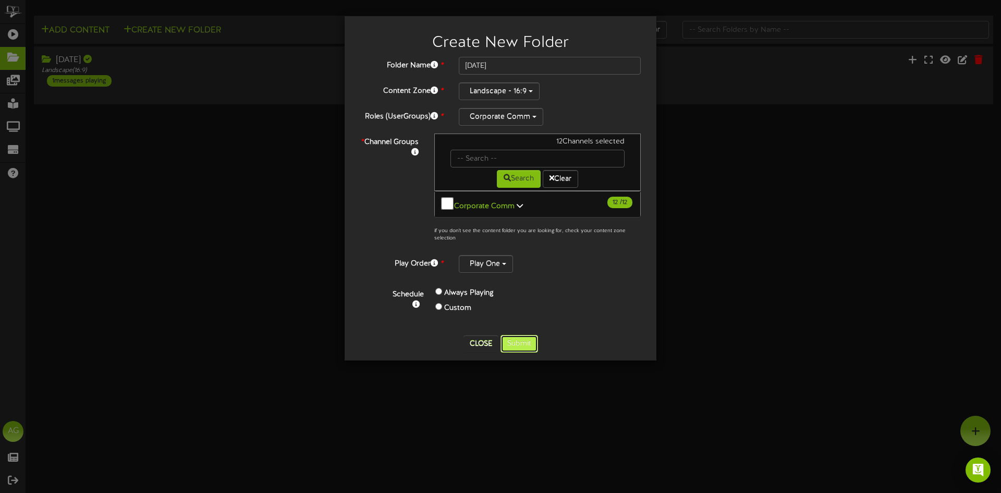
click at [532, 340] on button "Submit" at bounding box center [520, 344] width 38 height 18
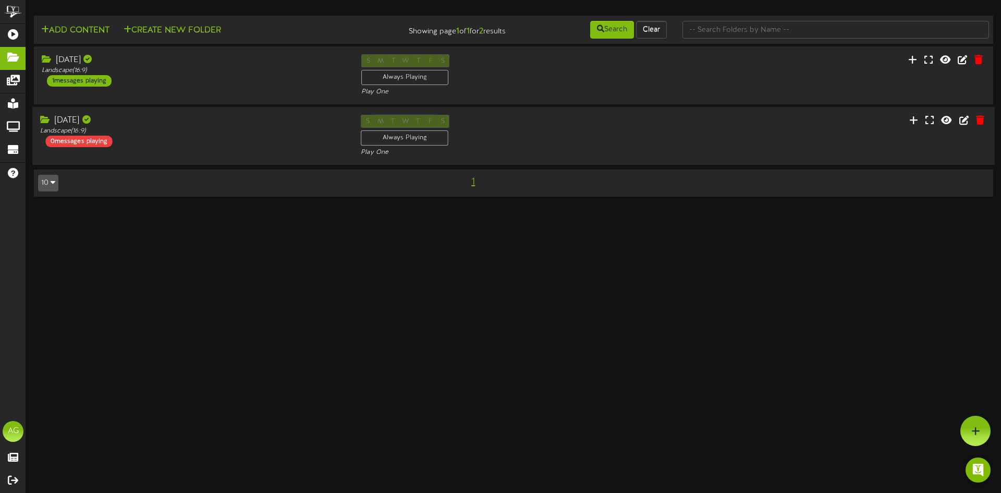
click at [202, 144] on div "[DATE] Landscape ( 16:9 ) 0 messages playing" at bounding box center [192, 131] width 321 height 32
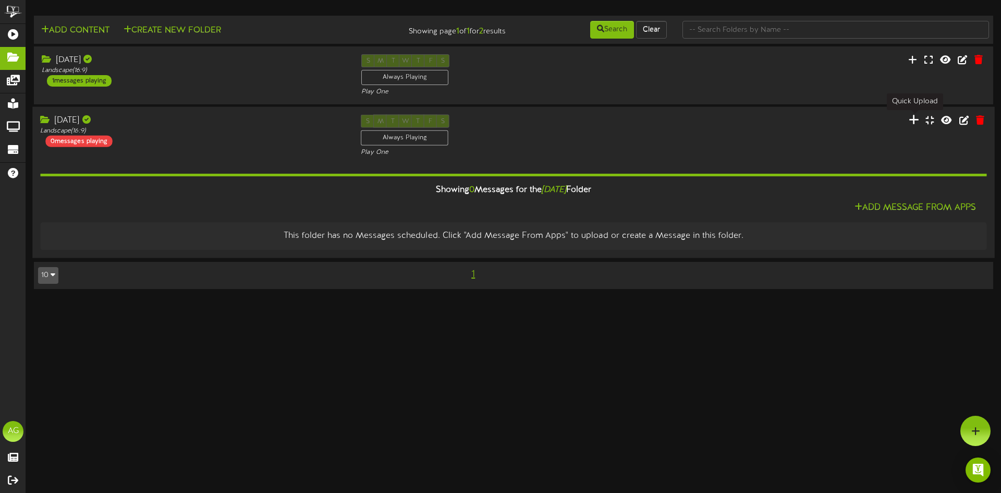
click at [917, 123] on icon at bounding box center [914, 119] width 10 height 11
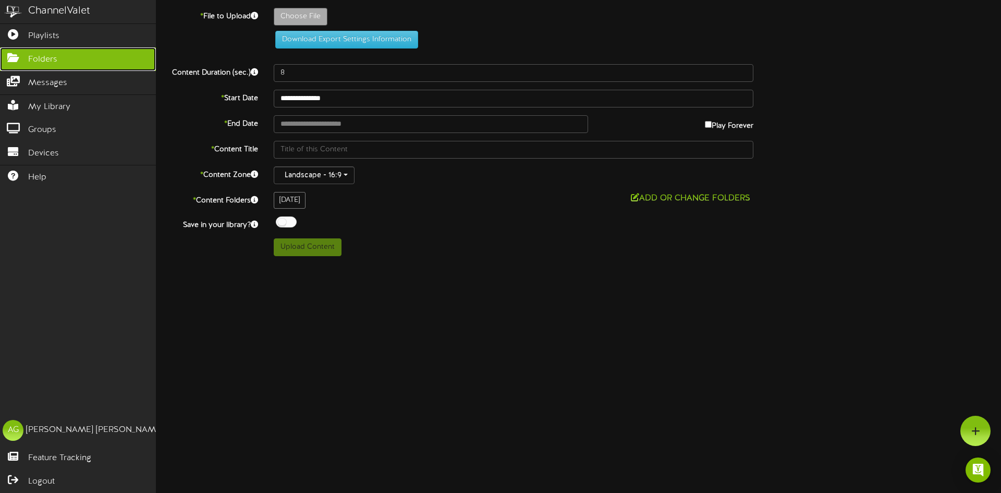
click at [48, 57] on span "Folders" at bounding box center [42, 60] width 29 height 12
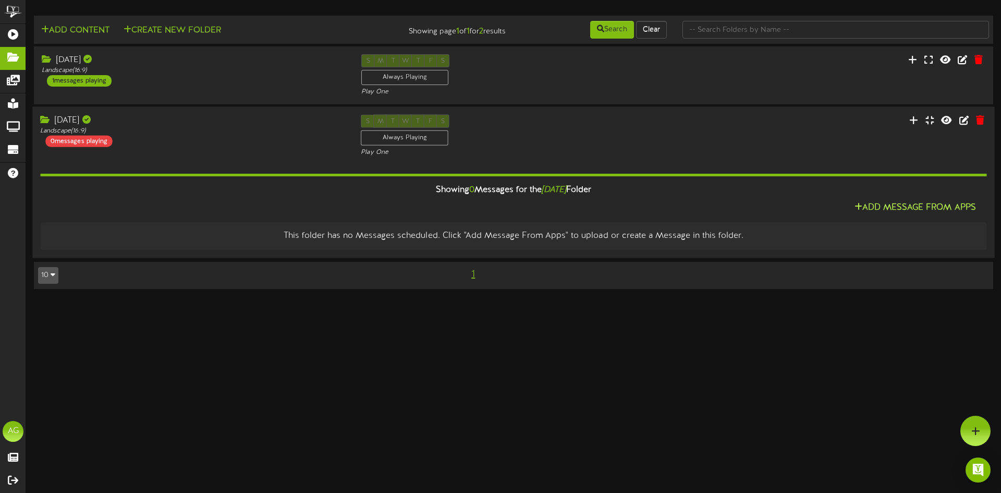
click at [901, 212] on button "Add Message From Apps" at bounding box center [916, 208] width 128 height 13
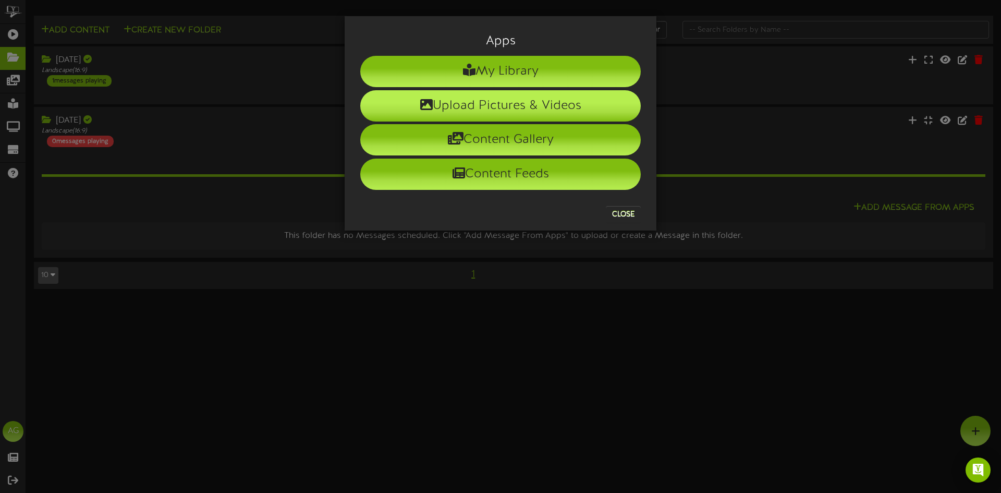
click at [481, 102] on li "Upload Pictures & Videos" at bounding box center [500, 105] width 281 height 31
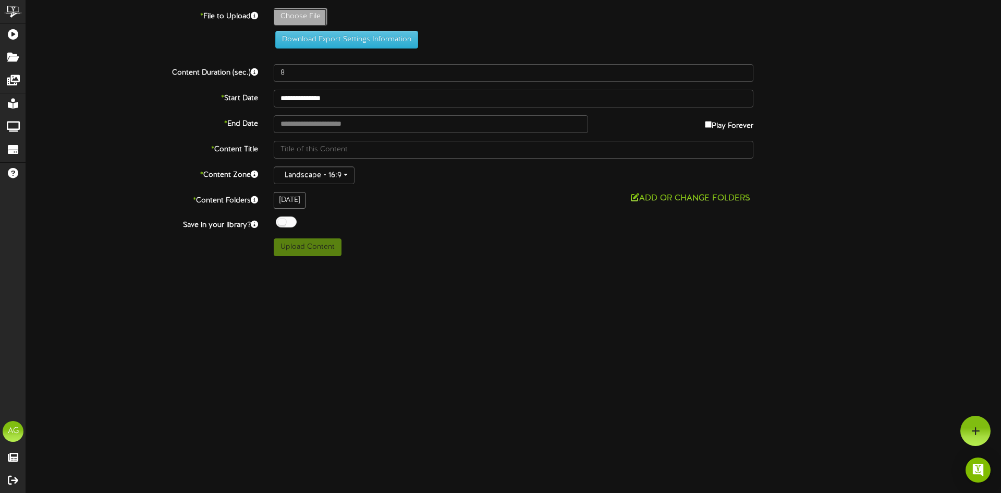
type input "**********"
type input "FTCTV8192025"
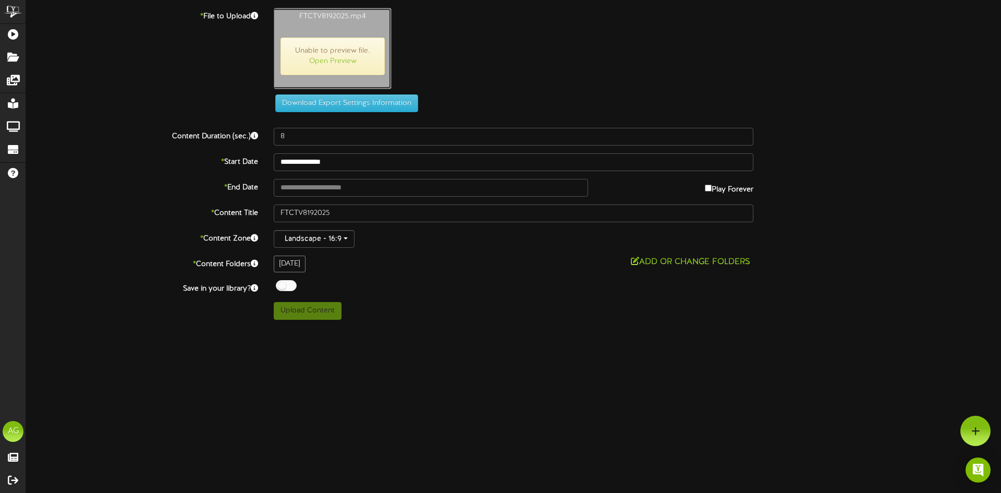
type input "789"
click at [315, 318] on button "Upload Content" at bounding box center [308, 311] width 68 height 18
type input "**********"
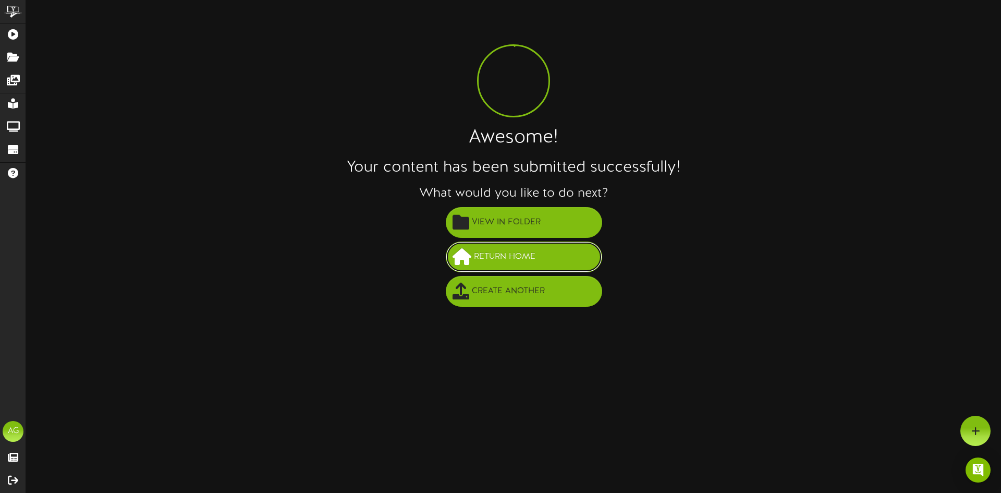
drag, startPoint x: 486, startPoint y: 261, endPoint x: 476, endPoint y: 256, distance: 10.5
click at [486, 261] on span "Return Home" at bounding box center [505, 256] width 67 height 17
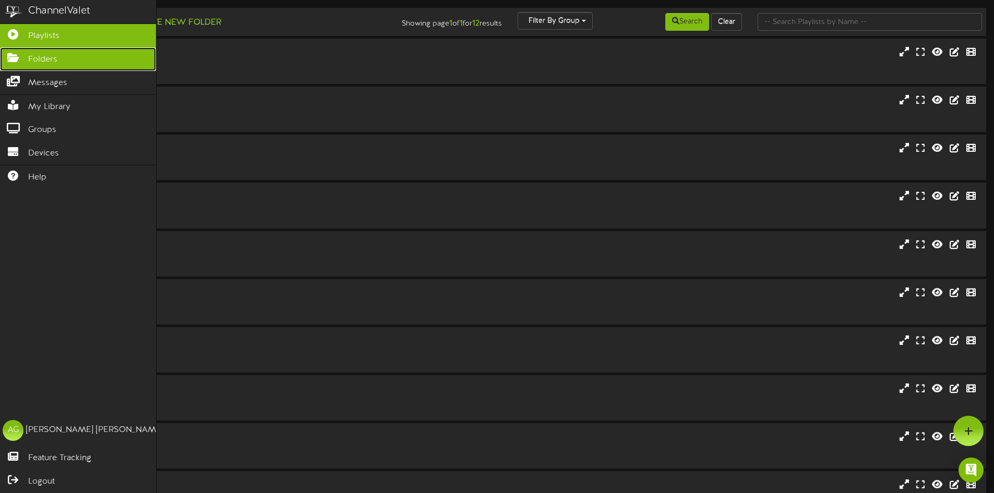
click at [1, 56] on icon at bounding box center [13, 57] width 26 height 8
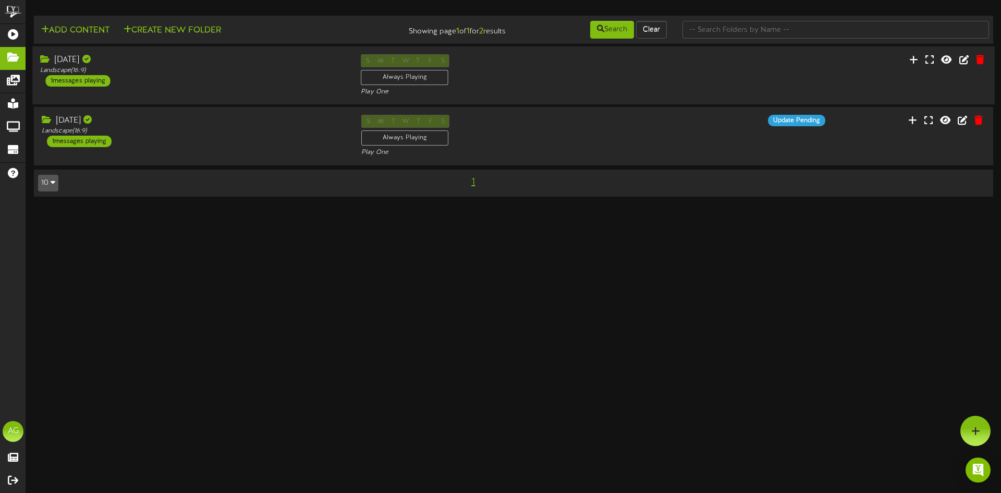
click at [125, 75] on div "Aug 19 Landscape ( 16:9 ) 1 messages playing" at bounding box center [192, 70] width 321 height 32
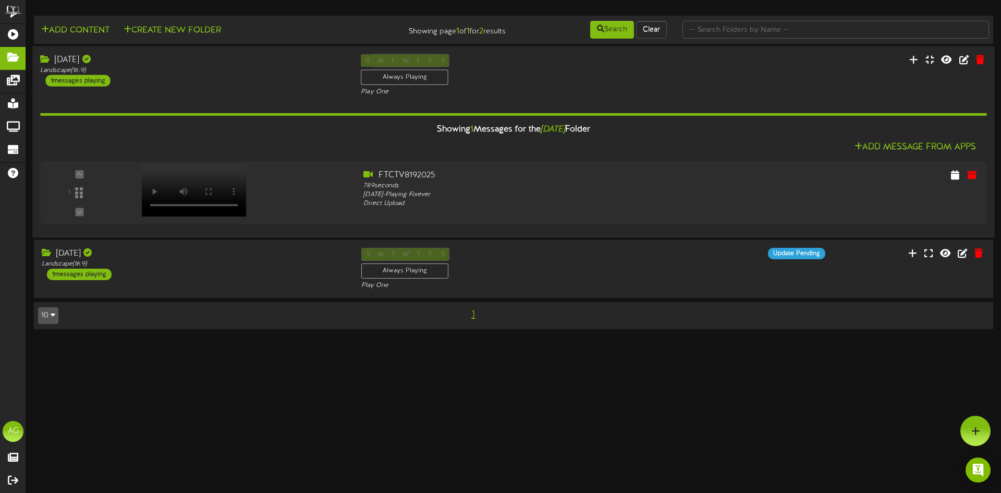
click at [160, 84] on div "Aug 19 Landscape ( 16:9 ) 1 messages playing" at bounding box center [192, 70] width 321 height 32
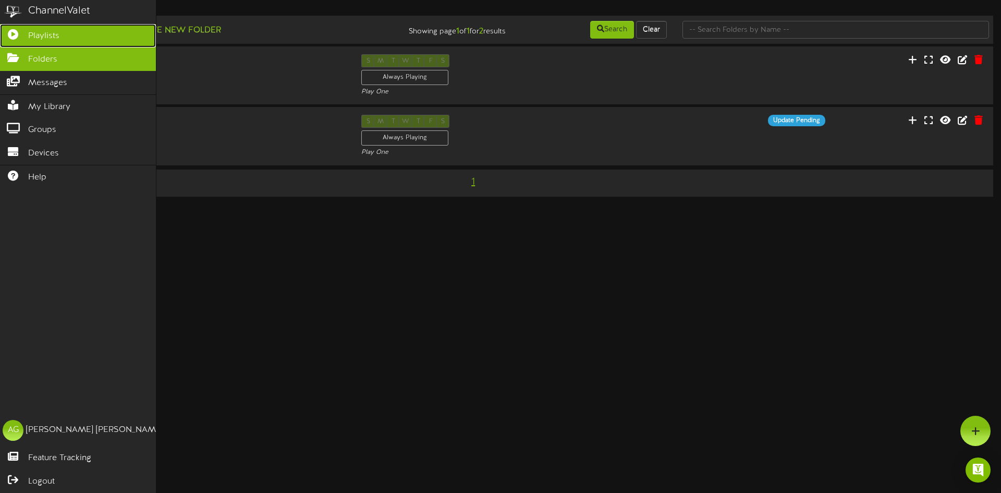
click at [9, 37] on icon at bounding box center [13, 33] width 26 height 8
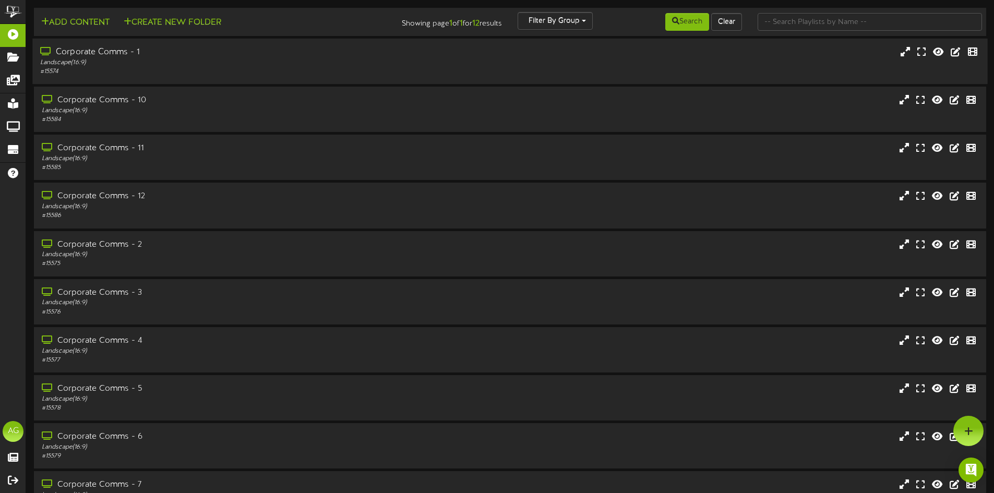
click at [211, 56] on div "Corporate Comms - 1" at bounding box center [231, 52] width 382 height 12
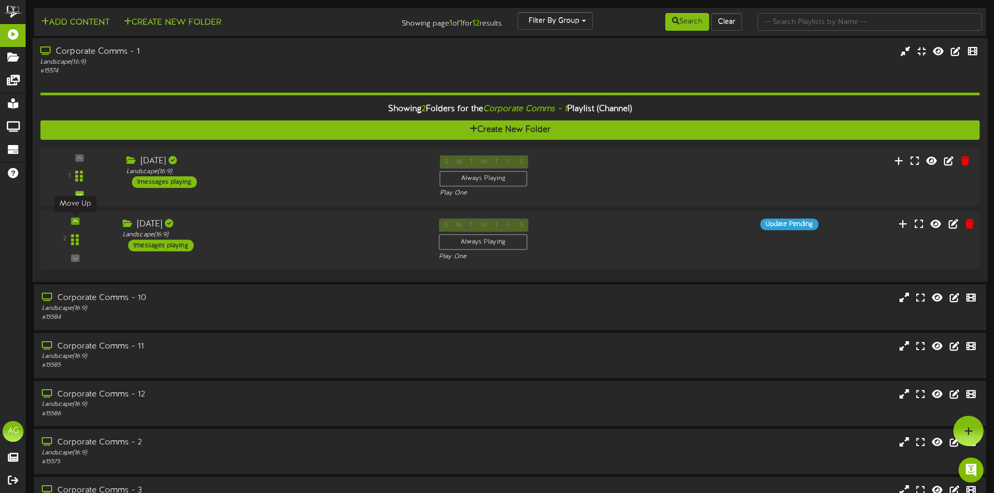
click at [72, 221] on div at bounding box center [75, 220] width 8 height 7
click at [243, 299] on div "Corporate Comms - 10" at bounding box center [231, 298] width 382 height 12
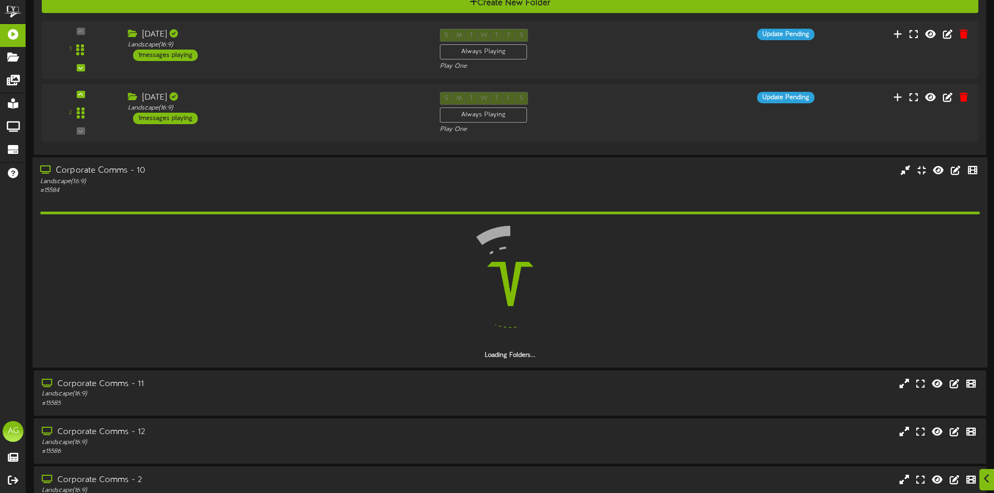
scroll to position [156, 0]
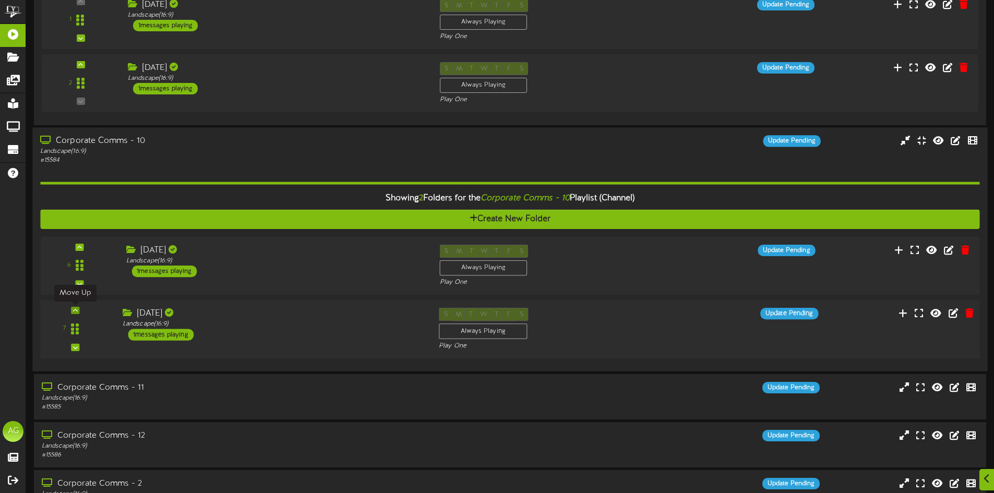
click at [78, 313] on div at bounding box center [75, 310] width 8 height 7
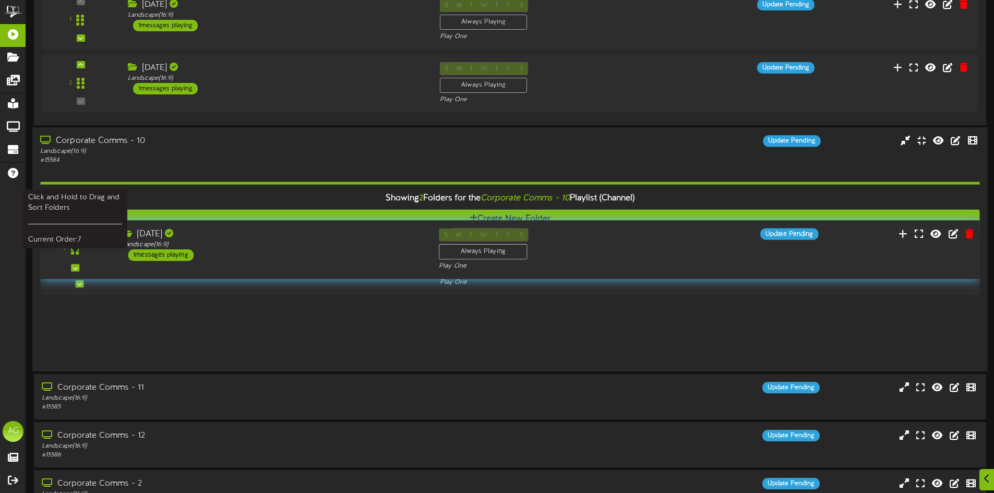
drag, startPoint x: 78, startPoint y: 329, endPoint x: 99, endPoint y: 263, distance: 68.5
click at [79, 246] on icon at bounding box center [75, 249] width 8 height 13
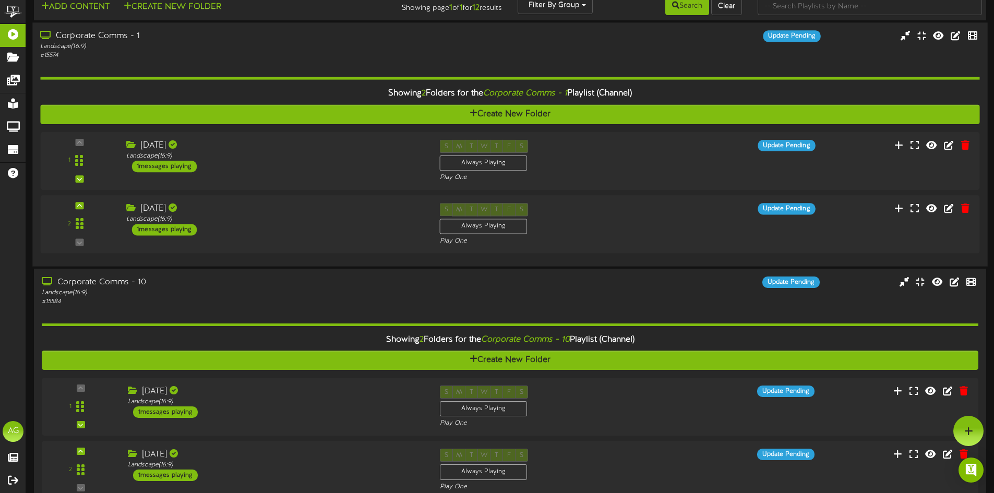
scroll to position [0, 0]
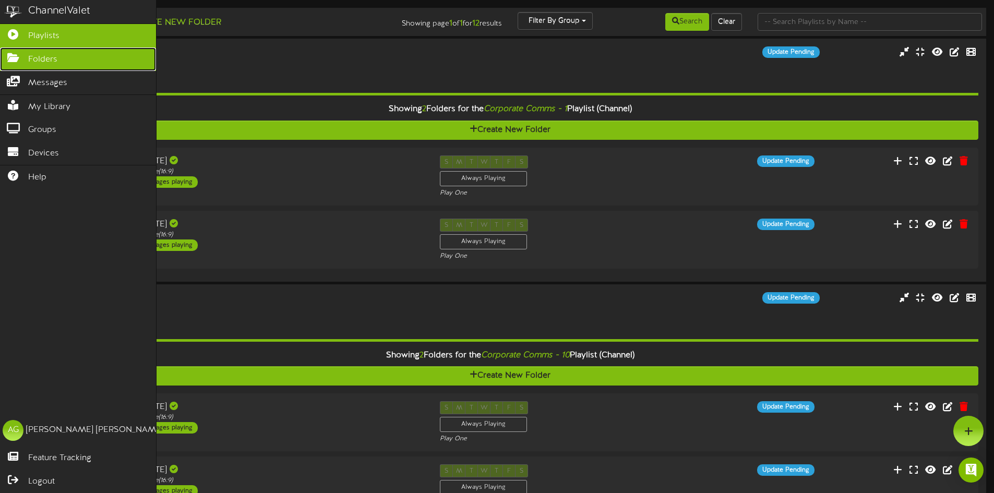
click at [14, 61] on icon at bounding box center [13, 57] width 26 height 8
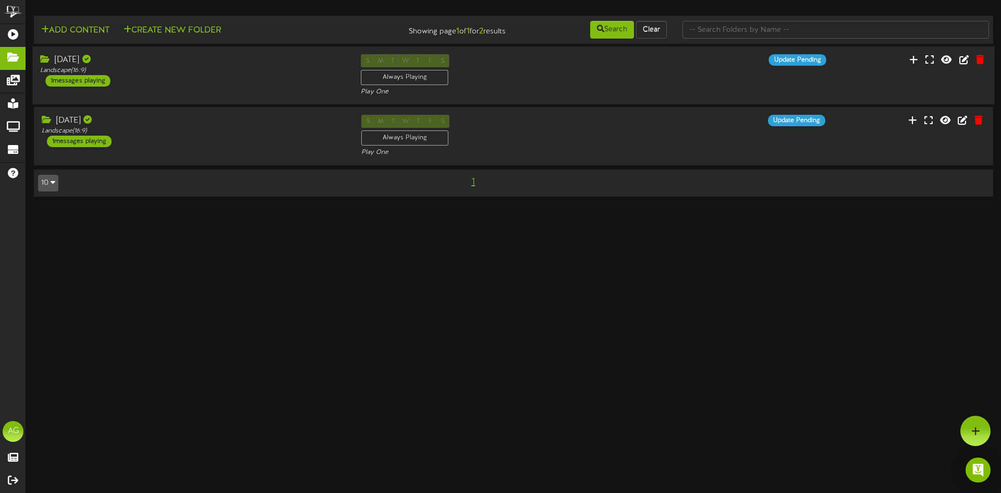
click at [219, 83] on div "Aug 19 Landscape ( 16:9 ) 1 messages playing" at bounding box center [192, 70] width 321 height 32
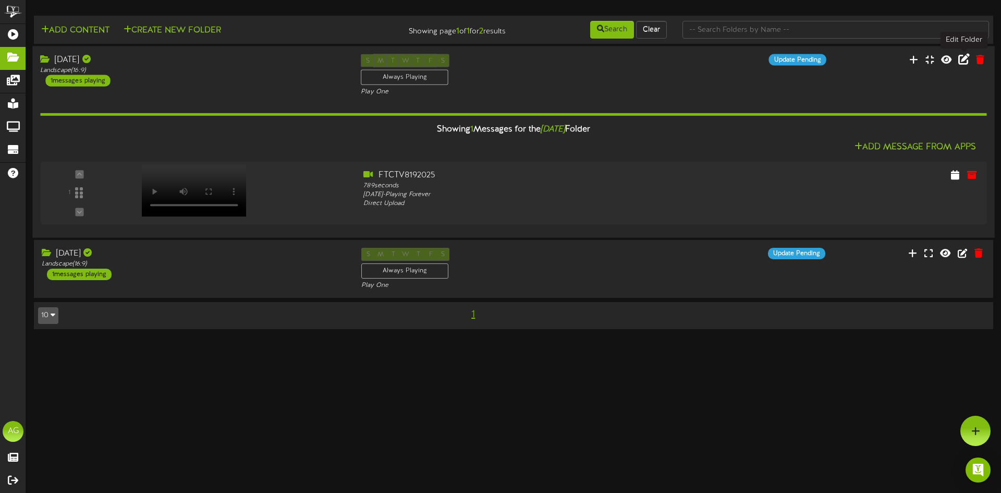
click at [961, 61] on icon at bounding box center [964, 58] width 11 height 11
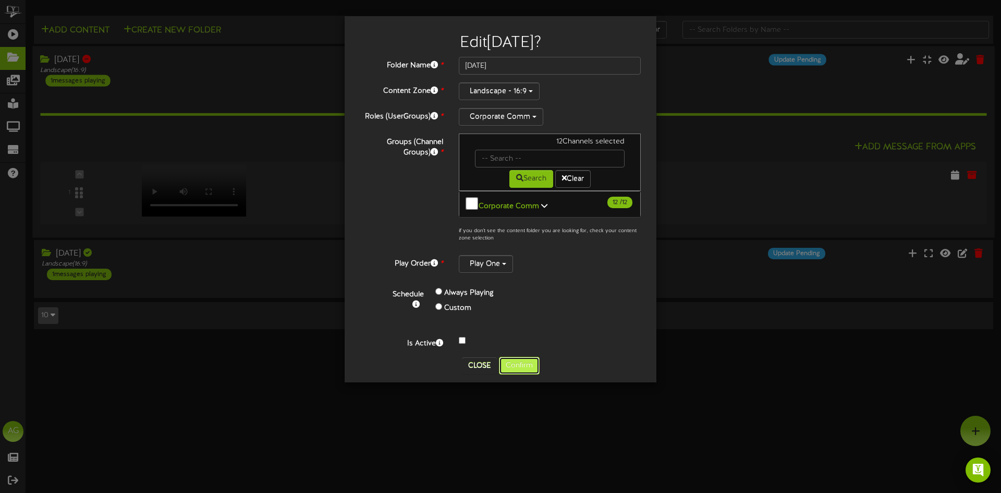
click at [520, 358] on button "Confirm" at bounding box center [519, 366] width 41 height 18
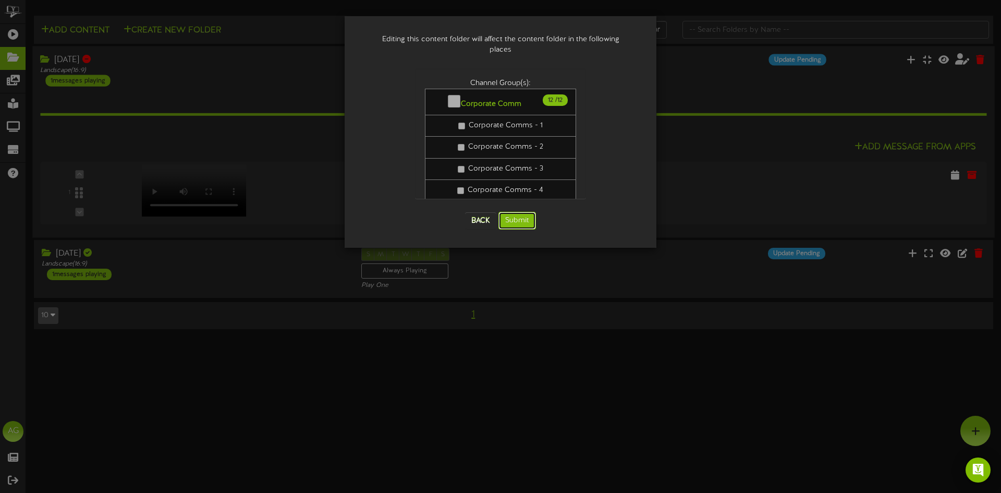
click at [527, 212] on button "Submit" at bounding box center [518, 221] width 38 height 18
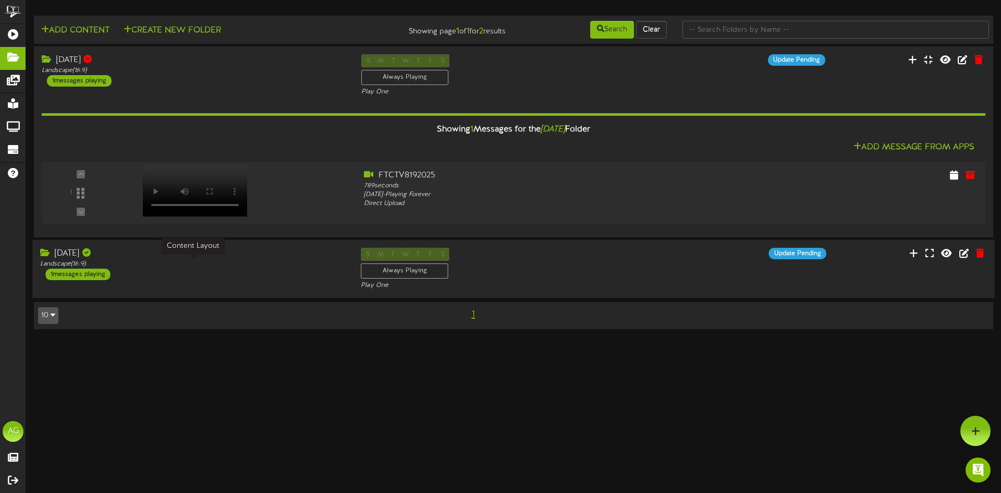
click at [191, 261] on div "Landscape ( 16:9 )" at bounding box center [192, 264] width 305 height 9
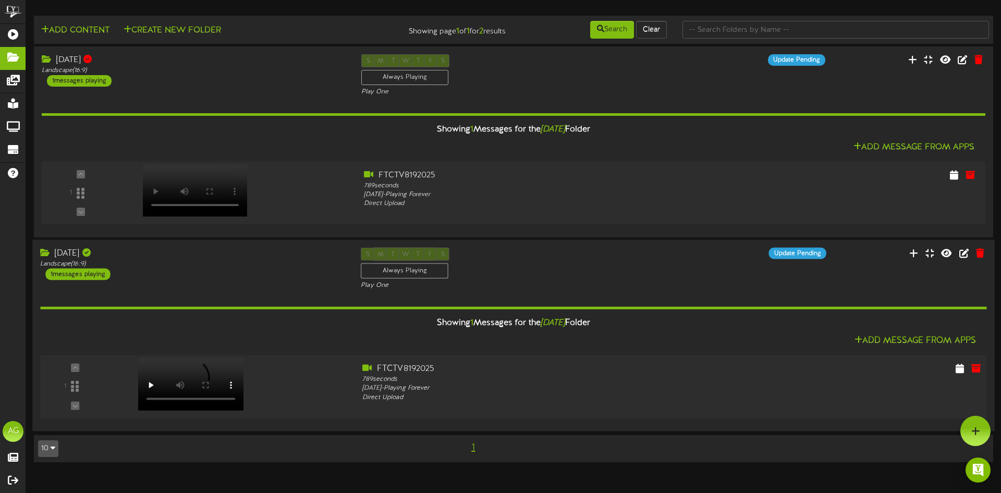
click at [80, 368] on div "1" at bounding box center [75, 386] width 64 height 47
click at [269, 384] on div at bounding box center [234, 381] width 239 height 37
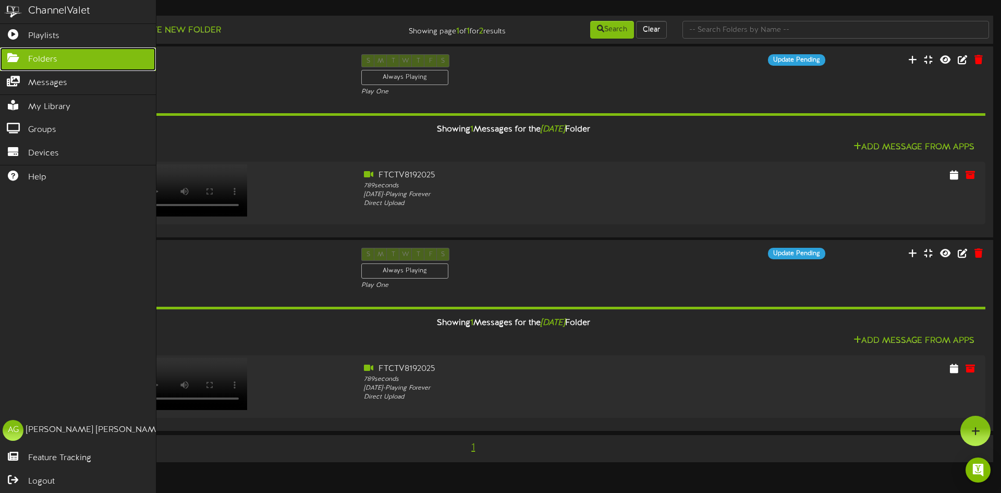
click at [12, 67] on link "Folders" at bounding box center [78, 58] width 156 height 23
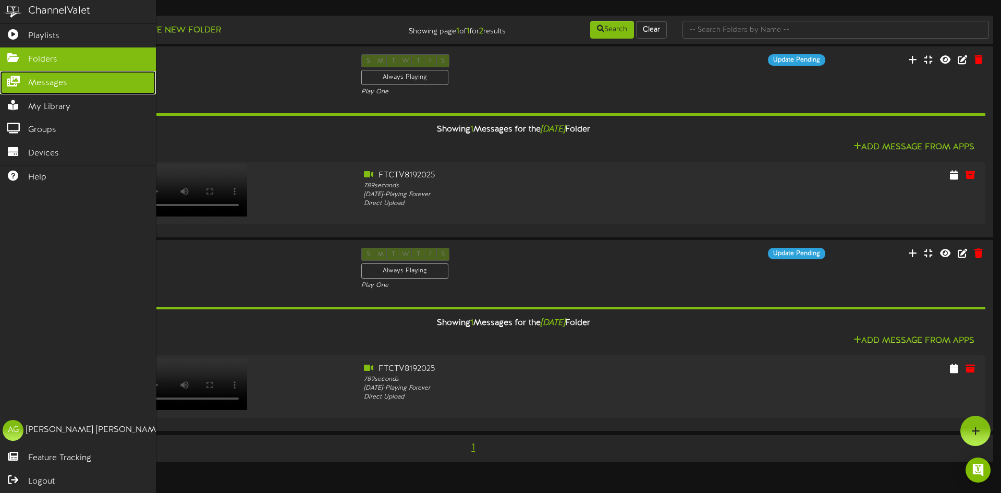
click at [37, 81] on span "Messages" at bounding box center [47, 83] width 39 height 12
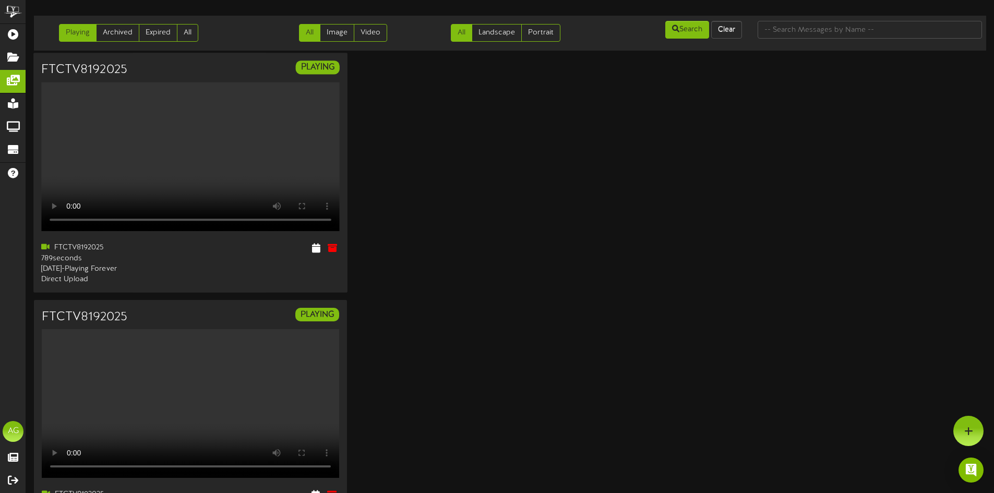
click at [174, 156] on video "Your browser does not support HTML5 video." at bounding box center [190, 156] width 298 height 149
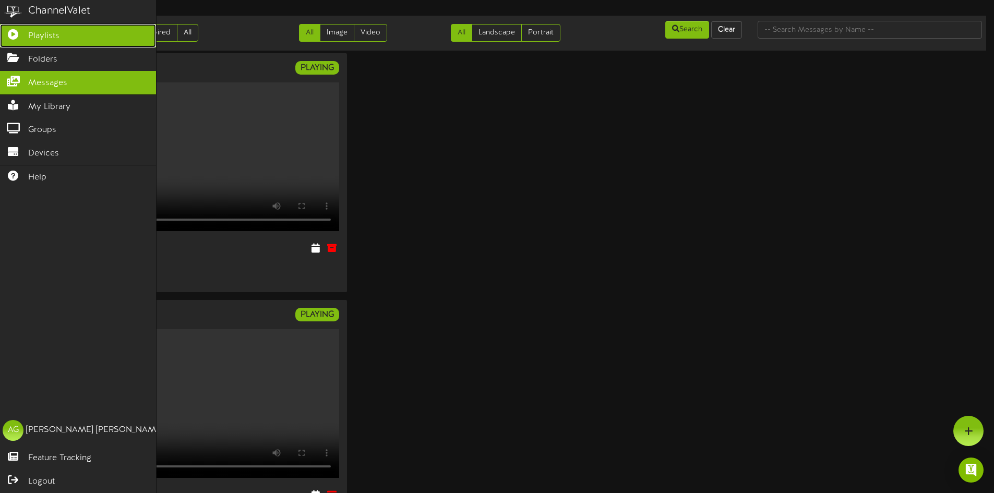
click at [13, 44] on link "Playlists" at bounding box center [78, 35] width 156 height 23
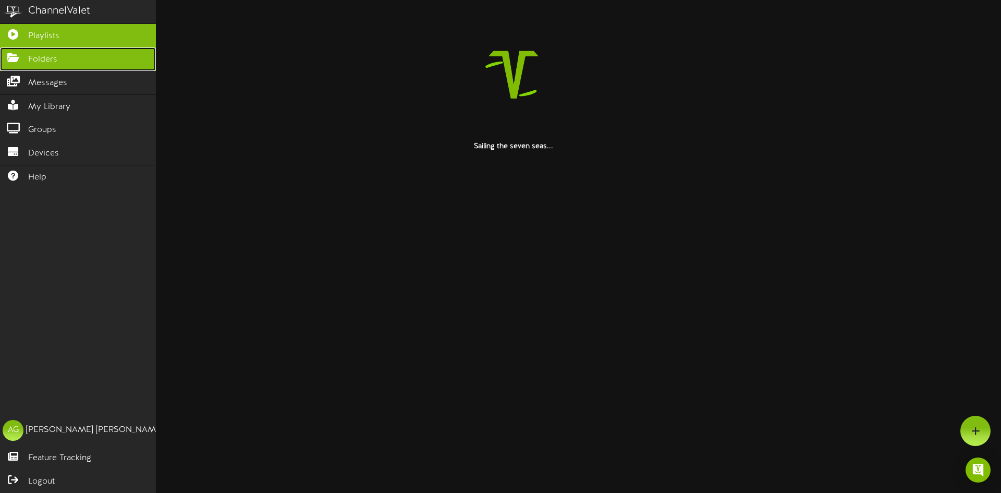
click at [15, 57] on icon at bounding box center [13, 57] width 26 height 8
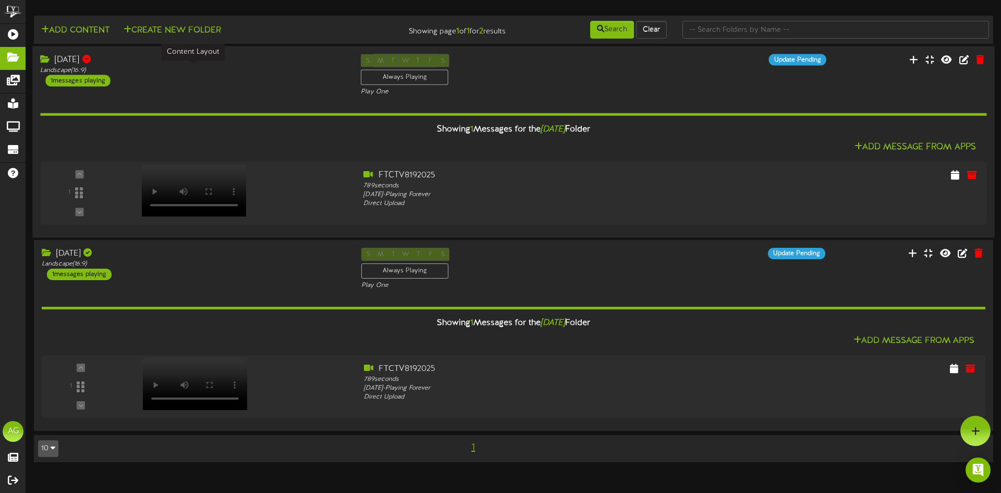
click at [157, 66] on div "Landscape ( 16:9 )" at bounding box center [192, 70] width 305 height 9
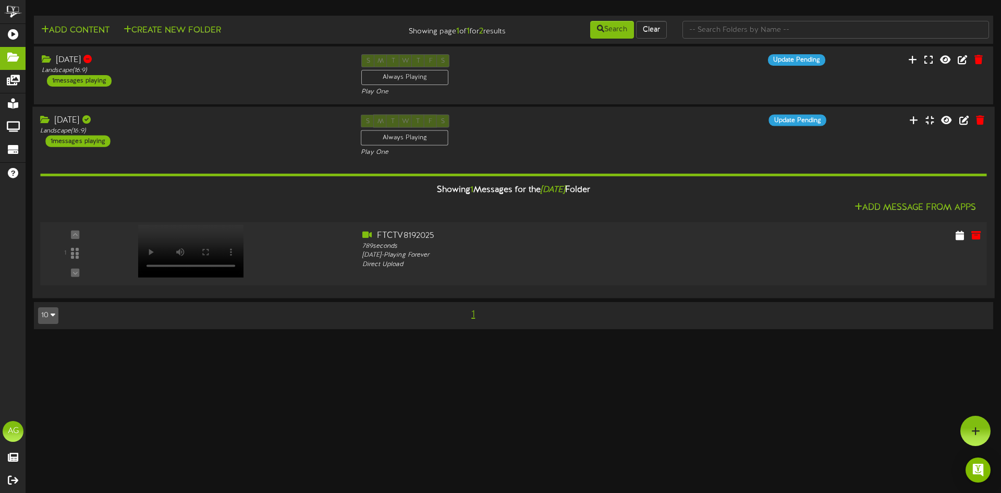
click at [242, 259] on div at bounding box center [190, 240] width 122 height 53
click at [958, 233] on icon at bounding box center [960, 234] width 10 height 11
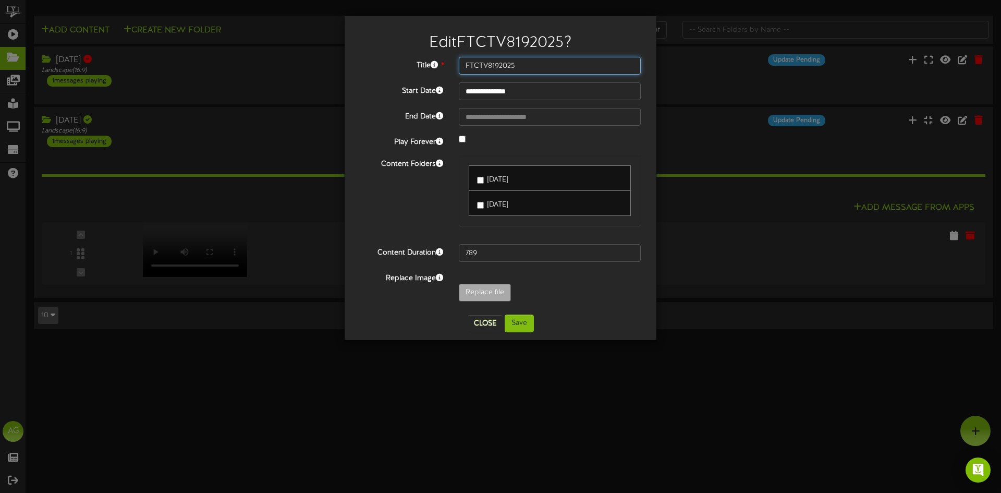
click at [546, 66] on input "FTCTV8192025" at bounding box center [550, 66] width 182 height 18
click at [549, 126] on div "**********" at bounding box center [500, 182] width 281 height 250
type input "**********"
click at [523, 325] on button "Save" at bounding box center [519, 324] width 29 height 18
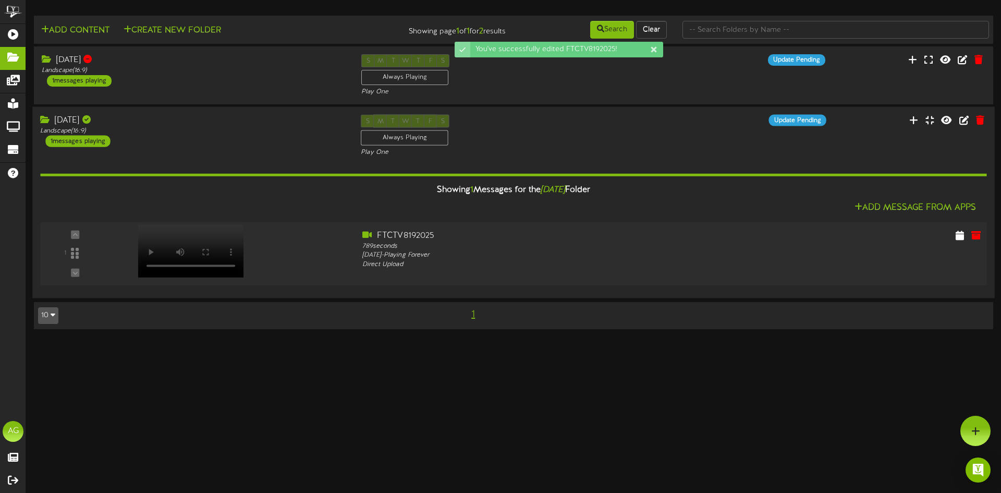
click at [182, 265] on div at bounding box center [190, 240] width 122 height 53
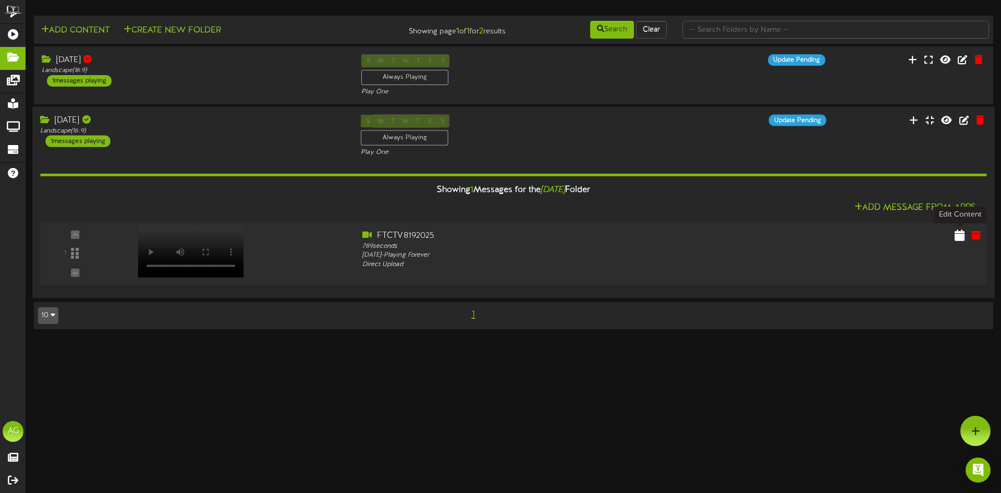
click at [959, 239] on icon at bounding box center [960, 234] width 10 height 11
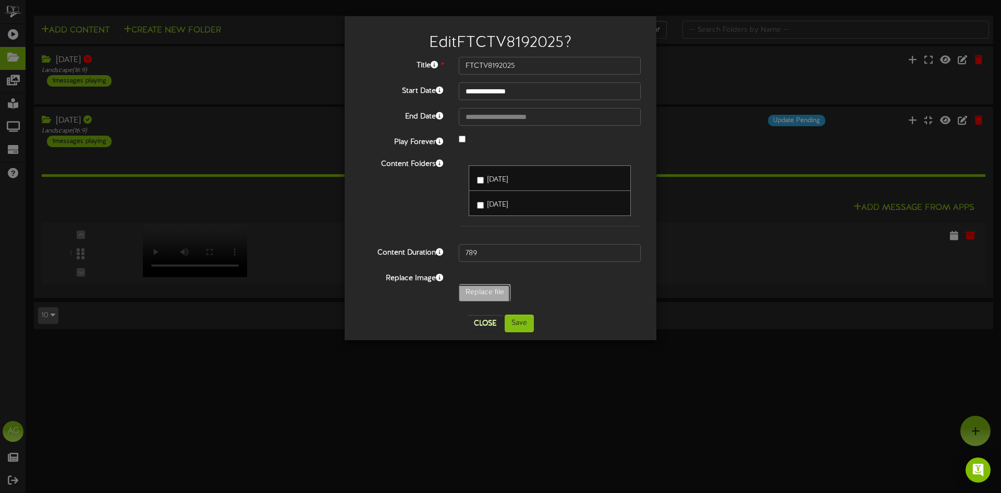
type input "**********"
click at [519, 320] on button "Save" at bounding box center [519, 324] width 29 height 18
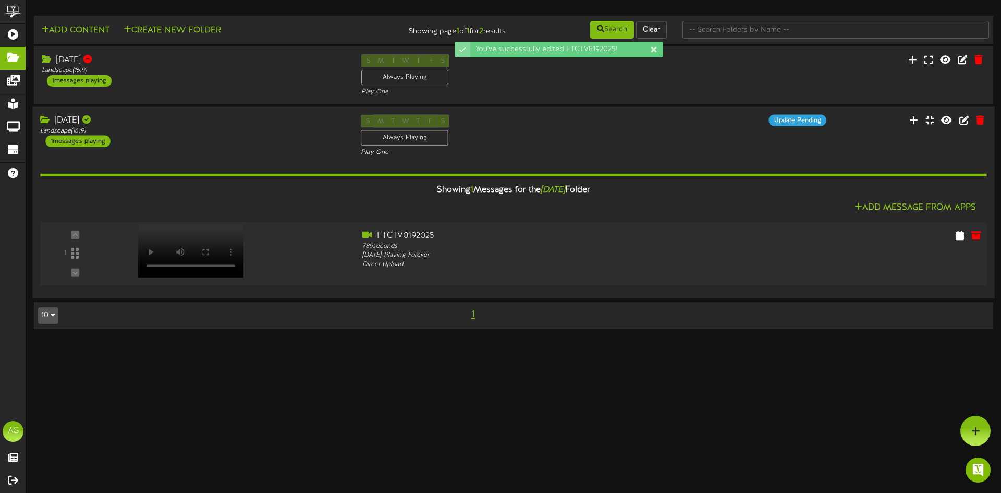
click at [234, 282] on div "1" at bounding box center [513, 254] width 957 height 64
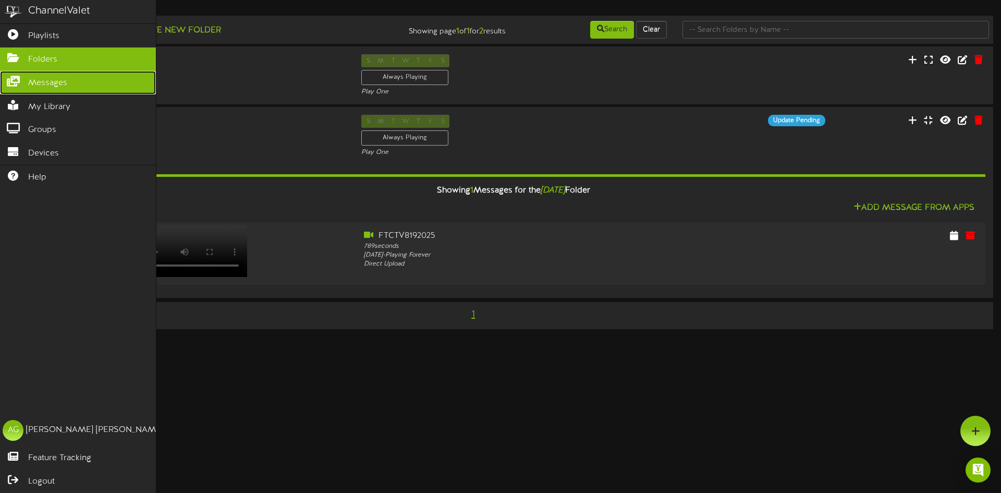
click at [9, 90] on link "Messages" at bounding box center [78, 82] width 156 height 23
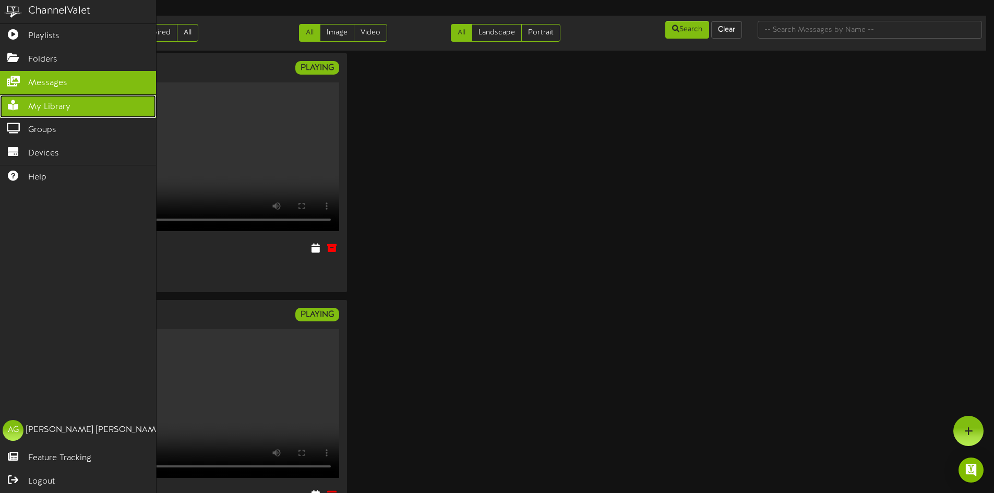
click at [11, 103] on icon at bounding box center [13, 104] width 26 height 8
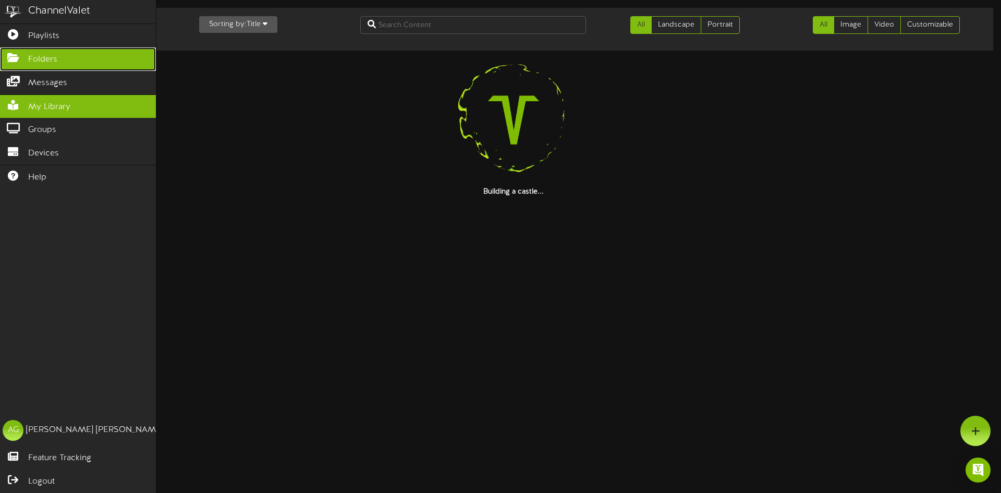
click at [9, 67] on link "Folders" at bounding box center [78, 58] width 156 height 23
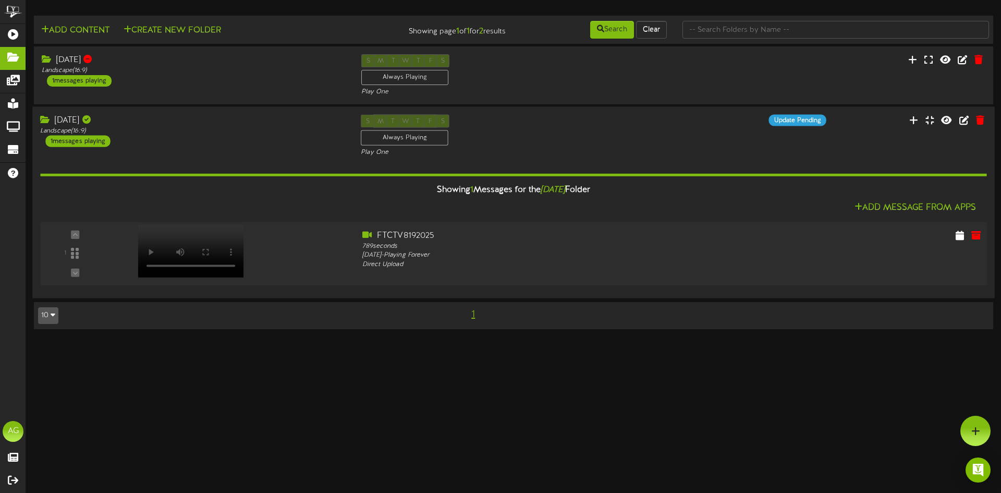
click at [191, 247] on div at bounding box center [190, 240] width 122 height 53
drag, startPoint x: 247, startPoint y: 75, endPoint x: 232, endPoint y: 93, distance: 24.0
click at [247, 75] on div "Aug 19 Landscape ( 16:9 ) 1 messages playing" at bounding box center [192, 70] width 321 height 32
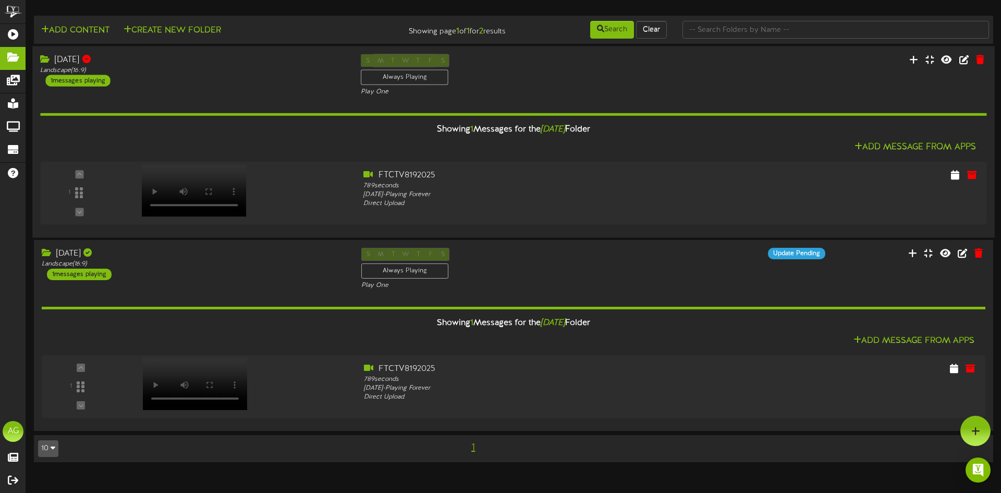
click at [163, 78] on div "Aug 19 Landscape ( 16:9 ) 1 messages playing" at bounding box center [192, 70] width 321 height 32
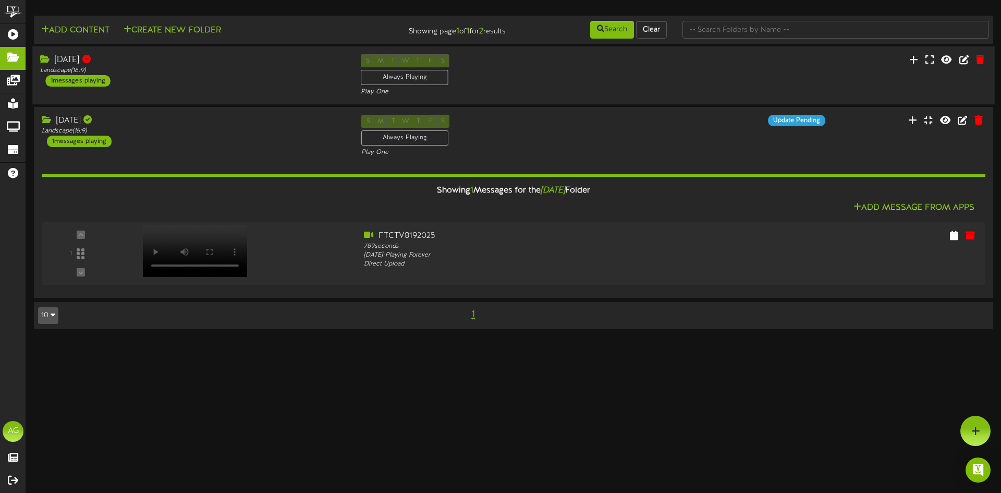
click at [165, 79] on div "Aug 19 Landscape ( 16:9 ) 1 messages playing" at bounding box center [192, 70] width 321 height 32
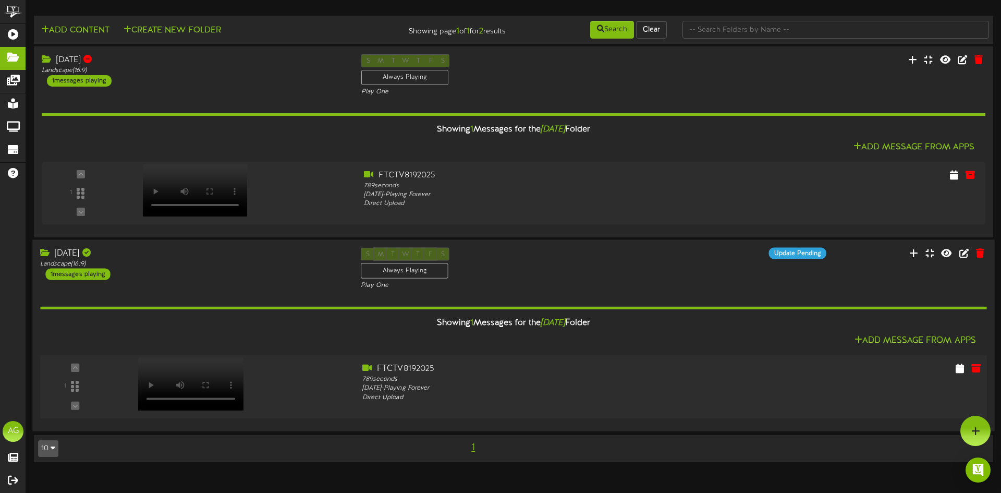
click at [166, 383] on div at bounding box center [190, 373] width 122 height 53
click at [874, 264] on div "8.19.2025 Landscape ( 16:9 ) 1 messages playing S M T W T F S Always Playing Pl…" at bounding box center [513, 268] width 963 height 43
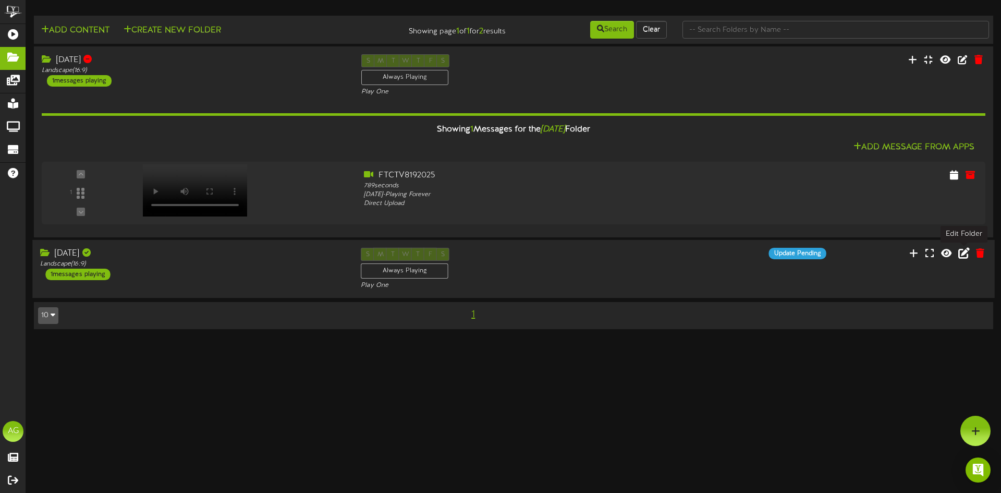
click at [963, 256] on icon at bounding box center [964, 252] width 11 height 11
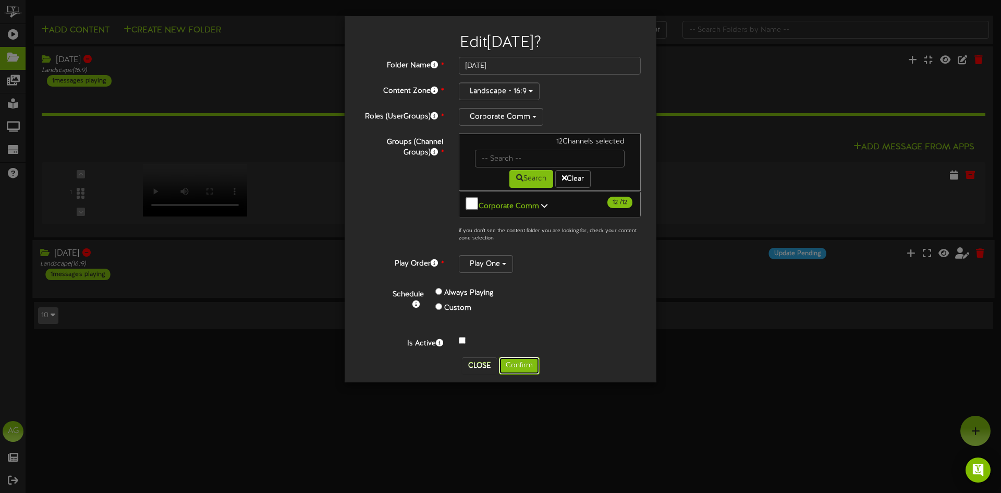
click at [510, 357] on button "Confirm" at bounding box center [519, 366] width 41 height 18
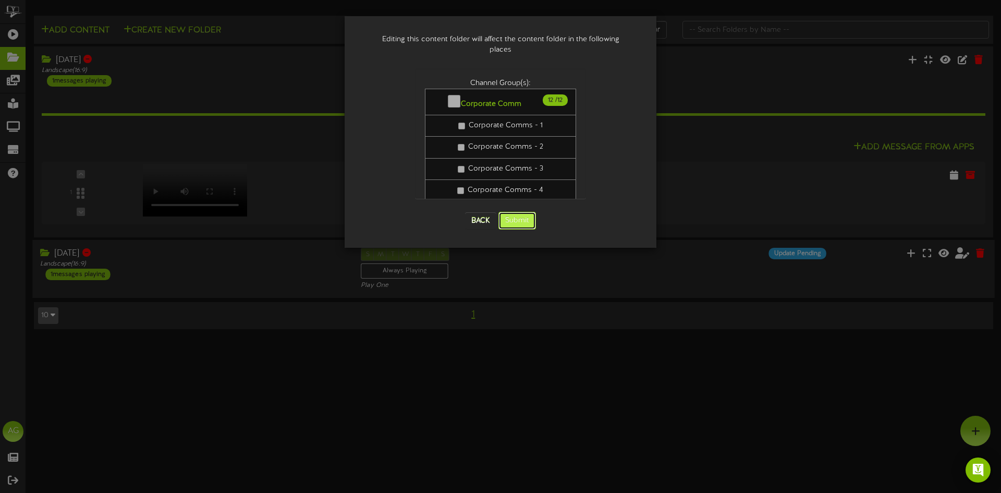
click at [516, 212] on button "Submit" at bounding box center [518, 221] width 38 height 18
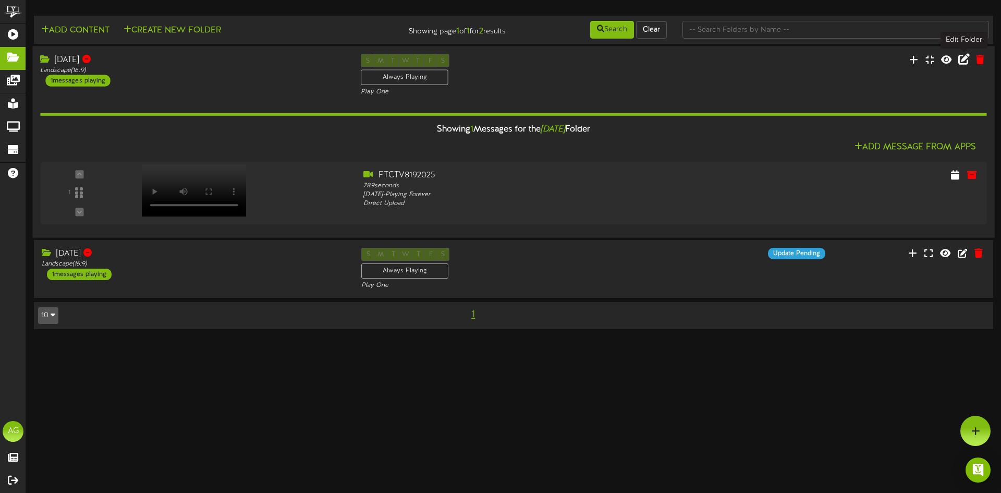
click at [968, 64] on icon at bounding box center [964, 58] width 11 height 11
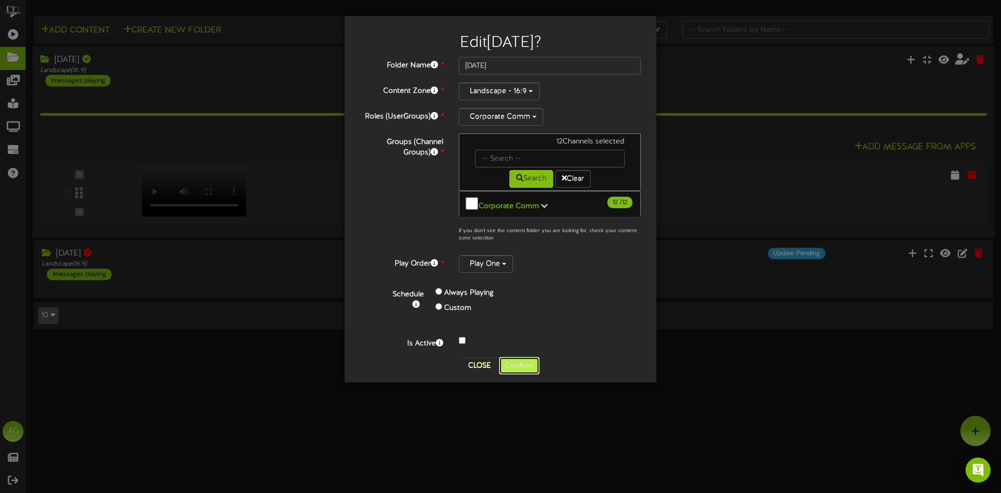
click at [516, 358] on button "Confirm" at bounding box center [519, 366] width 41 height 18
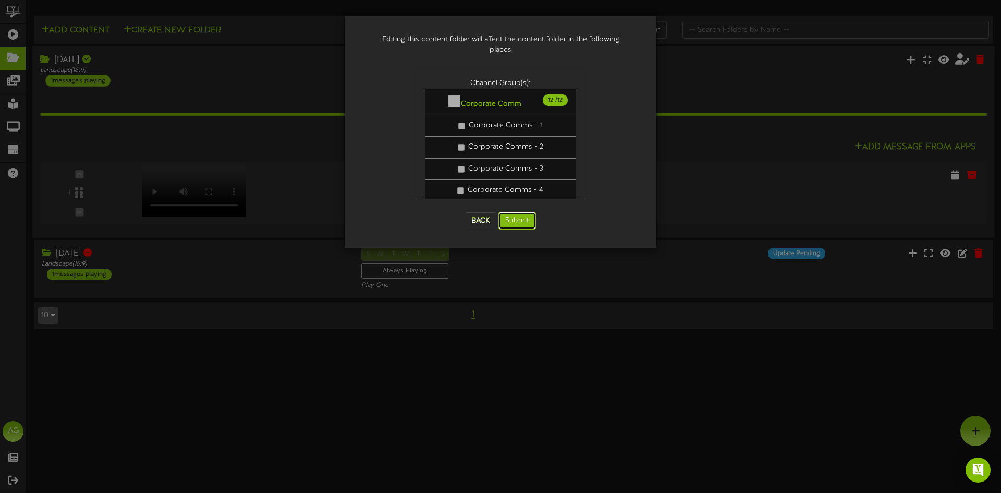
click at [516, 212] on button "Submit" at bounding box center [518, 221] width 38 height 18
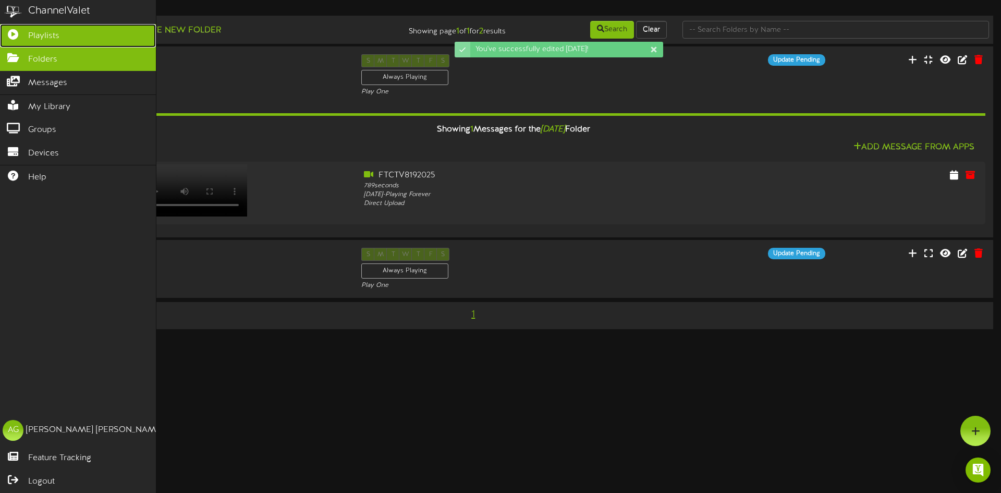
click at [16, 37] on icon at bounding box center [13, 33] width 26 height 8
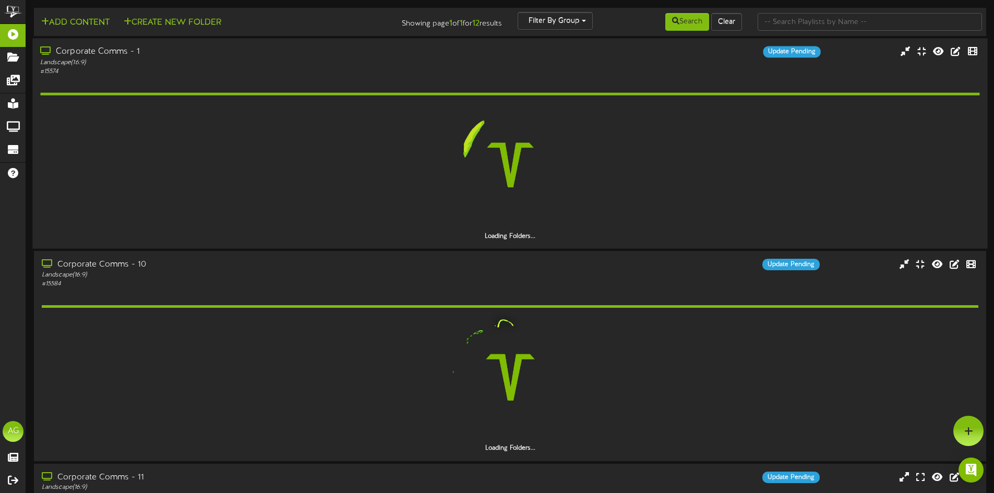
click at [363, 68] on div "# 15574" at bounding box center [231, 71] width 382 height 9
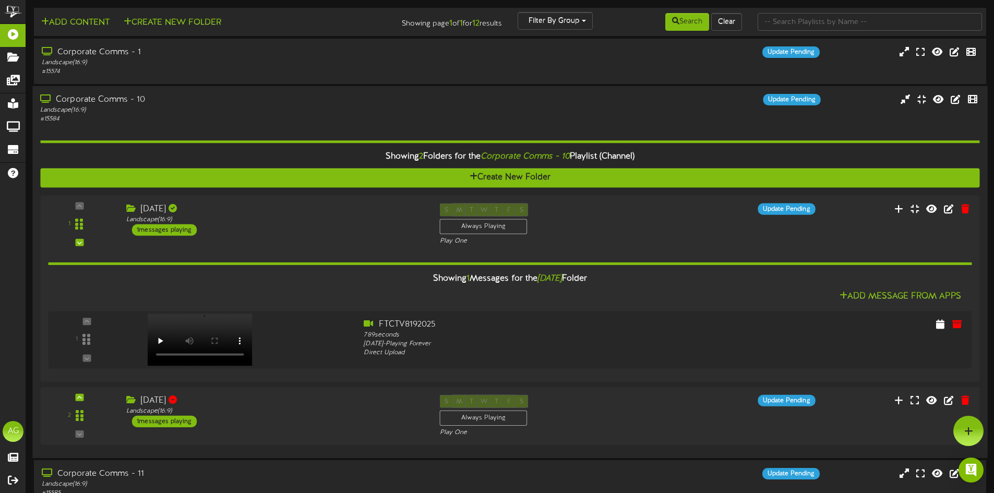
click at [271, 118] on div "# 15584" at bounding box center [231, 119] width 382 height 9
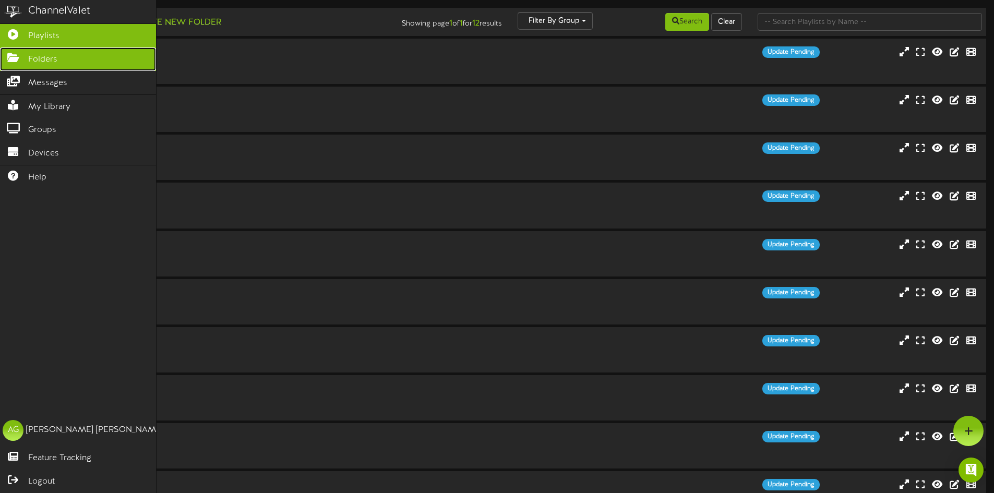
click at [10, 57] on icon at bounding box center [13, 57] width 26 height 8
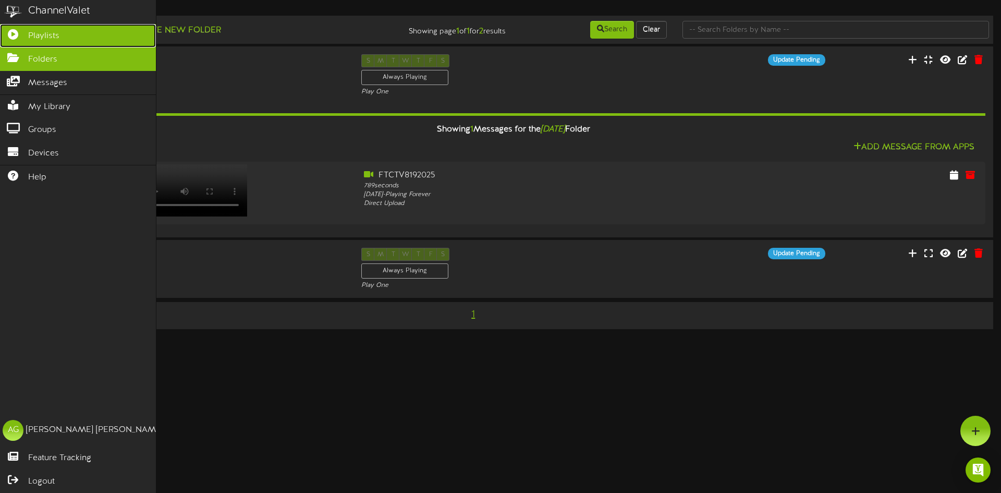
click at [19, 37] on link "Playlists" at bounding box center [78, 35] width 156 height 23
